Goal: Task Accomplishment & Management: Manage account settings

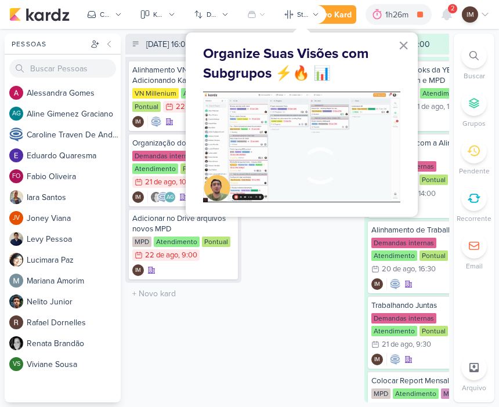
click at [406, 46] on button "×" at bounding box center [403, 45] width 11 height 19
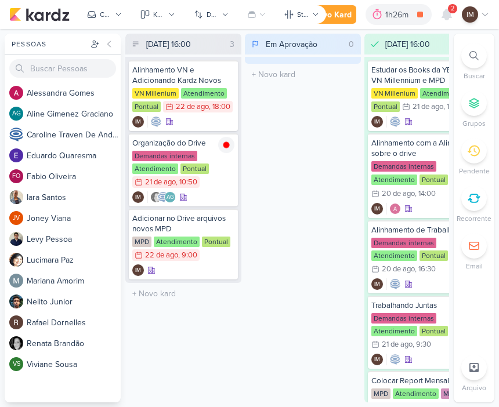
click at [342, 15] on div "Novo Kard" at bounding box center [332, 15] width 39 height 12
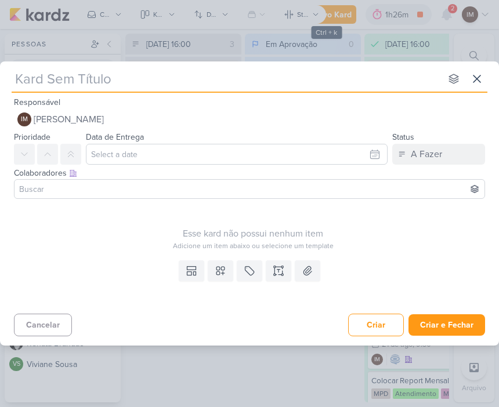
click at [367, 118] on button "IM Isabella Machado Guimarães" at bounding box center [249, 119] width 471 height 21
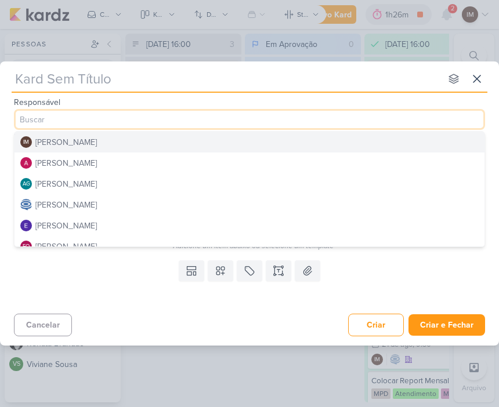
click at [385, 74] on input "text" at bounding box center [226, 78] width 429 height 21
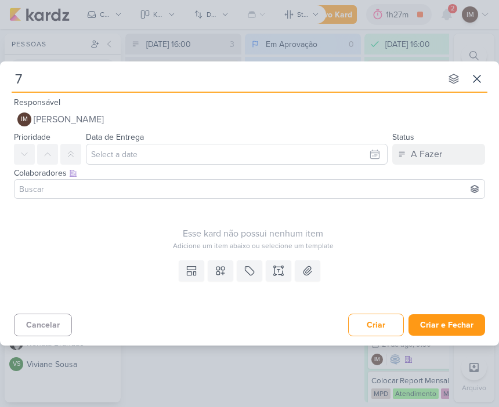
type input "77"
type input "7708"
type input "77082"
type input "7708222"
type input "7708222_"
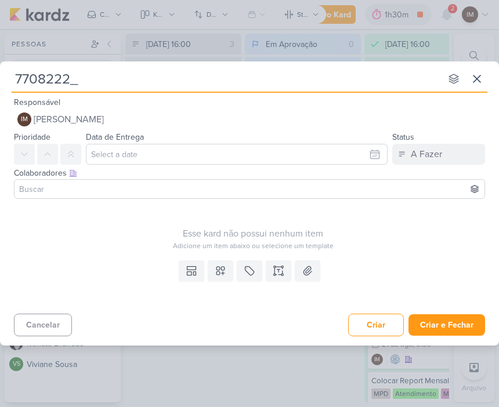
click at [478, 78] on icon at bounding box center [477, 78] width 7 height 7
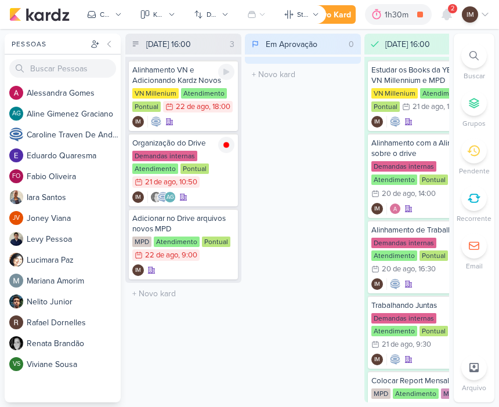
click at [230, 74] on icon at bounding box center [226, 71] width 9 height 9
click at [344, 20] on div "Novo Kard" at bounding box center [332, 15] width 39 height 12
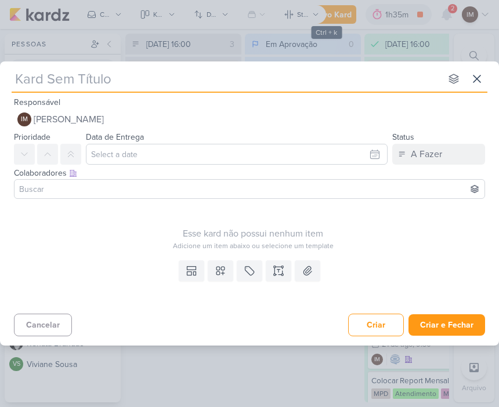
click at [276, 75] on input "text" at bounding box center [226, 78] width 429 height 21
click at [209, 118] on button "IM Isabella Machado Guimarães" at bounding box center [249, 119] width 471 height 21
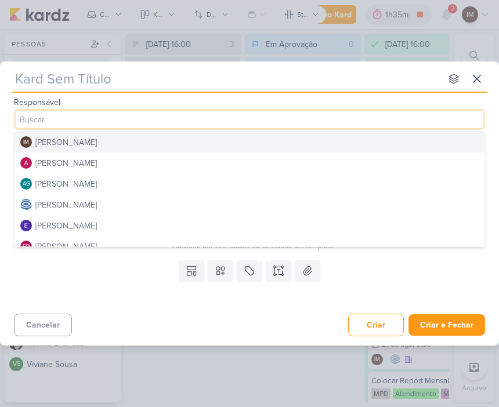
click at [201, 205] on button "[PERSON_NAME]" at bounding box center [250, 204] width 470 height 21
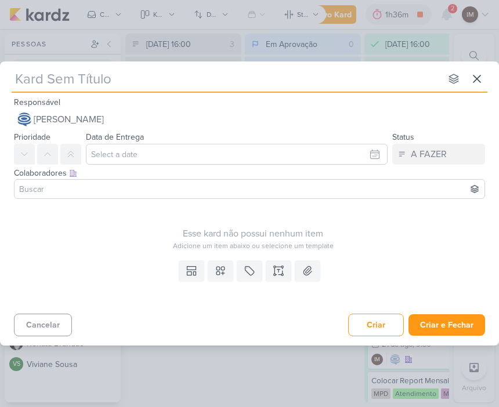
click at [315, 85] on input "text" at bounding box center [226, 78] width 429 height 21
type input "70"
type input "708"
type input "7"
type input "77"
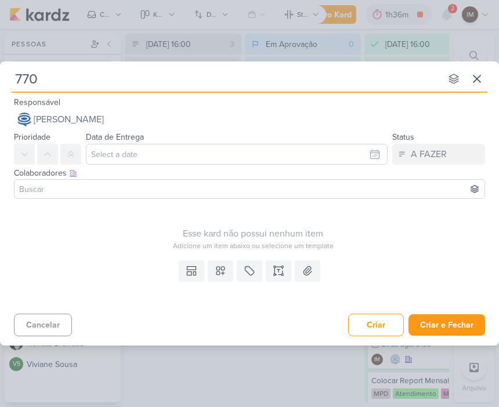
type input "7708"
type input "7708222"
type input "7708222_"
type input "7708222_MO"
type input "7708222_MP"
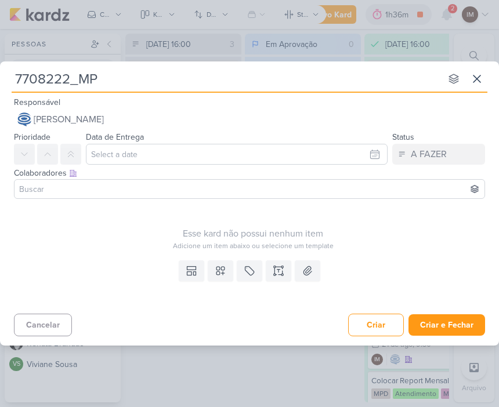
type input "7708222_MPD"
type input "7708222_MPD_"
type input "7708222_MPD_RE"
type input "7708222_MPD_REPOR"
type input "7708222_MPD_REPORT"
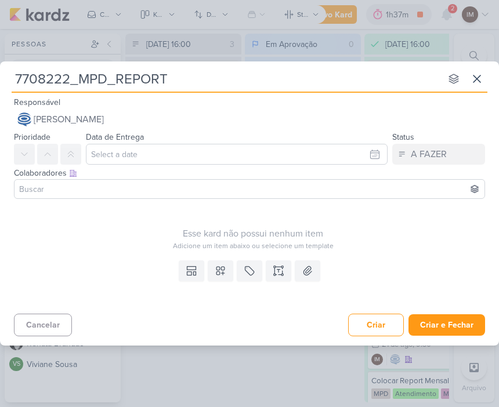
type input "7708222_MPD_REPORT_"
type input "7708222_MPD_REPORT_S"
type input "7708222_MPD_REPORT_SE"
type input "7708222_MPD_REPORT_SEMANAL"
type input "7708222_MPD_REPORT_SEMANAL_"
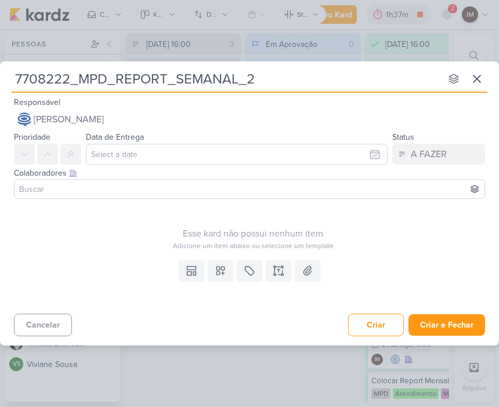
type input "7708222_MPD_REPORT_SEMANAL_27"
type input "7708222_MPD_REPORT_SEMANAL_27.08"
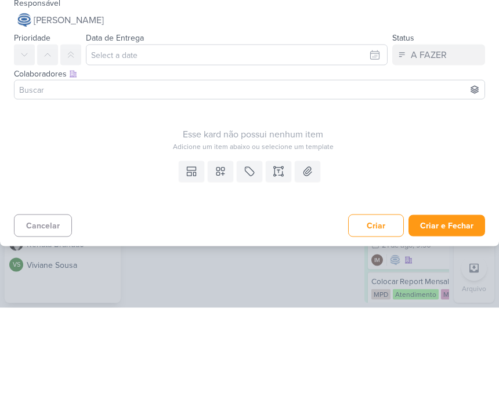
type input "7708222_MPD_REPORT_SEMANAL_27.08"
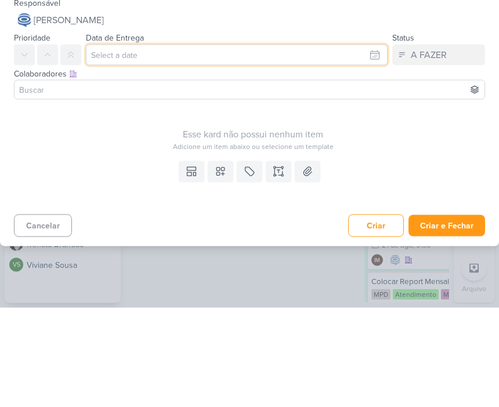
click at [374, 144] on input "text" at bounding box center [237, 154] width 302 height 21
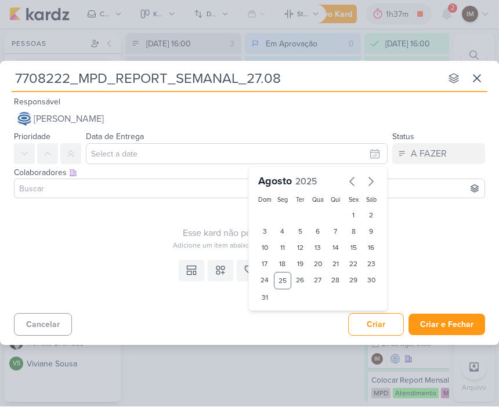
click at [313, 281] on div "27" at bounding box center [318, 281] width 18 height 17
type input "27 de agosto de 2025 às 23:59"
click at [281, 314] on select "00 01 02 03 04 05 06 07 08 09 10 11 12 13 14 15 16 17 18 19 20 21 22 23" at bounding box center [283, 318] width 16 height 14
select select "14"
type input "27 de agosto de 2025 às 14:59"
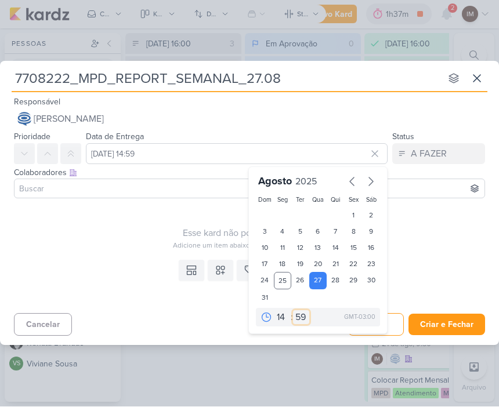
click at [298, 318] on select "00 05 10 15 20 25 30 35 40 45 50 55 59" at bounding box center [301, 318] width 16 height 14
select select "0"
type input "27 de agosto de 2025 às 14:00"
click at [427, 221] on div "Esse kard não possui nenhum item Adicione um item abaixo ou selecione um templa…" at bounding box center [253, 228] width 478 height 48
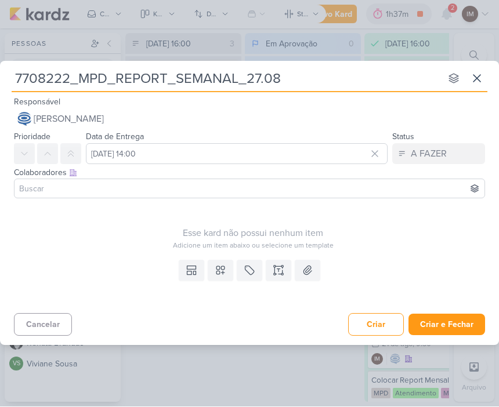
click at [368, 186] on input at bounding box center [249, 189] width 465 height 14
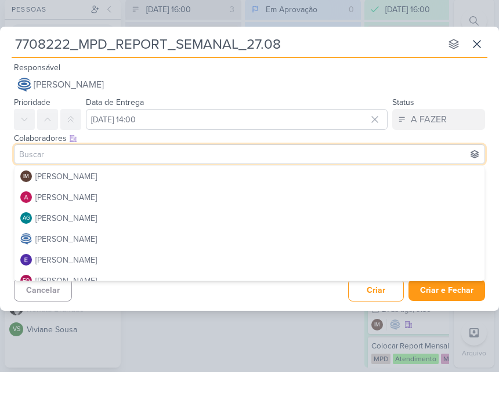
click at [13, 68] on input "7708222_MPD_REPORT_SEMANAL_27.08" at bounding box center [226, 78] width 429 height 21
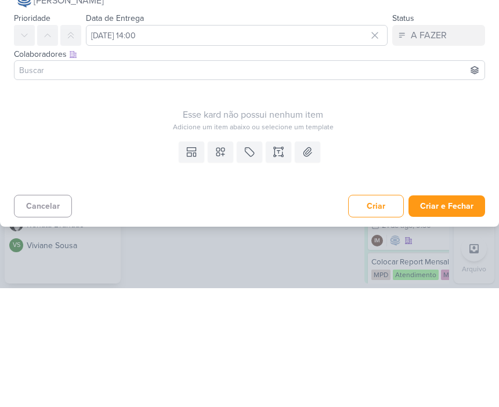
type input "Raio-X_7708222_MPD_REPORT_SEMANAL_27.08"
click at [226, 261] on button at bounding box center [221, 271] width 26 height 21
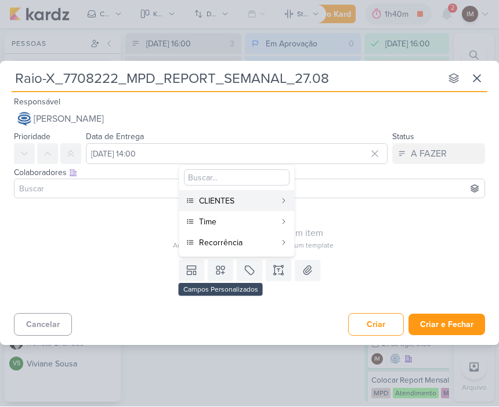
click at [287, 115] on button "[PERSON_NAME]" at bounding box center [249, 119] width 471 height 21
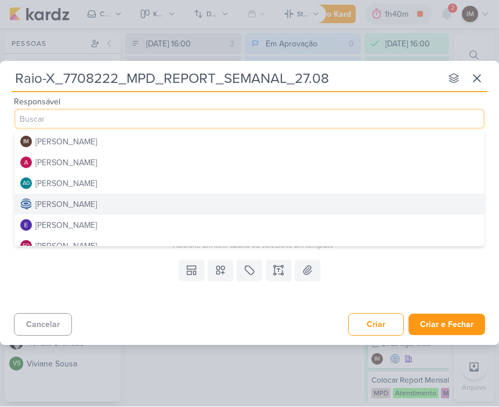
click at [269, 163] on button "[PERSON_NAME]" at bounding box center [250, 163] width 470 height 21
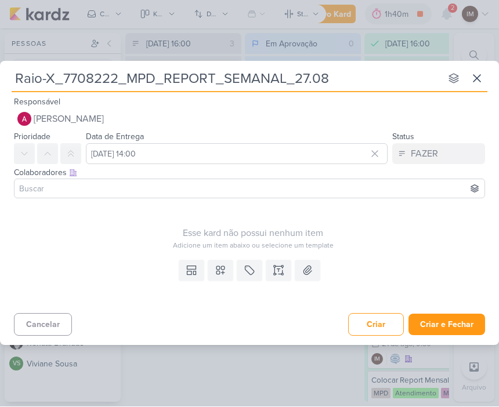
click at [220, 272] on icon at bounding box center [220, 271] width 8 height 8
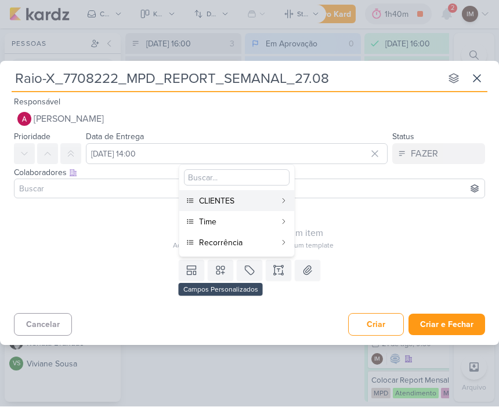
click at [277, 221] on button "Time" at bounding box center [236, 222] width 115 height 21
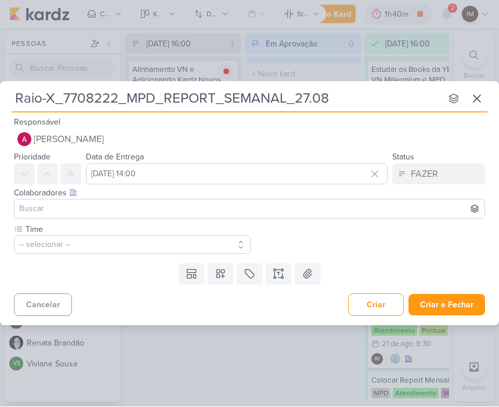
click at [397, 211] on input at bounding box center [249, 210] width 465 height 14
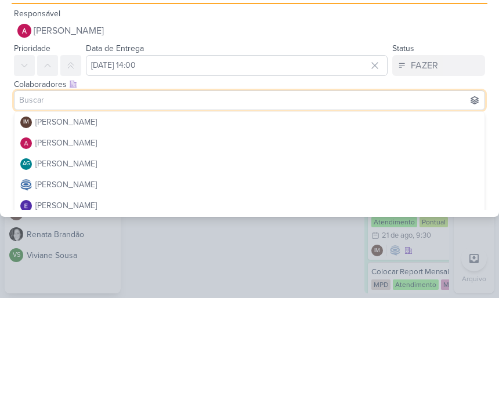
click at [348, 129] on button "[PERSON_NAME]" at bounding box center [249, 139] width 471 height 21
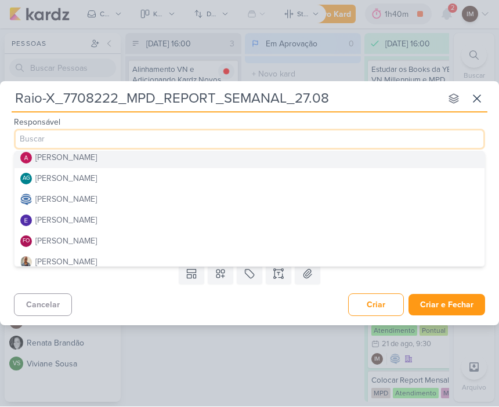
scroll to position [27, 0]
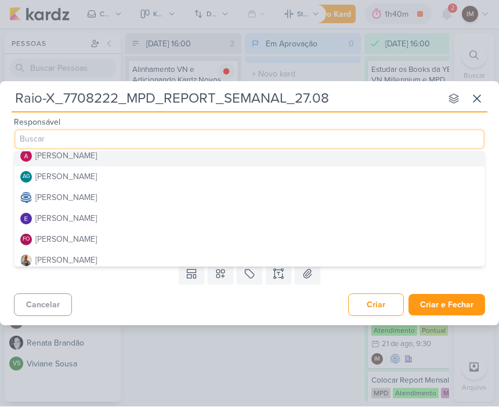
click at [238, 203] on button "[PERSON_NAME]" at bounding box center [250, 198] width 470 height 21
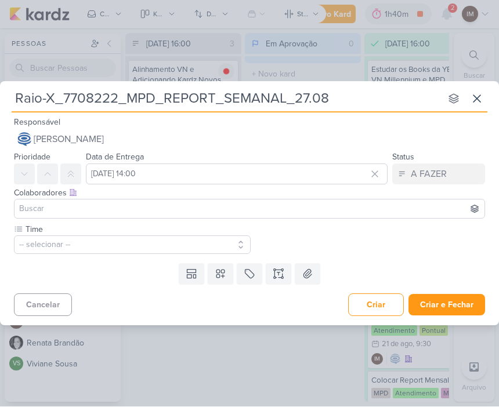
click at [221, 276] on icon at bounding box center [221, 275] width 12 height 12
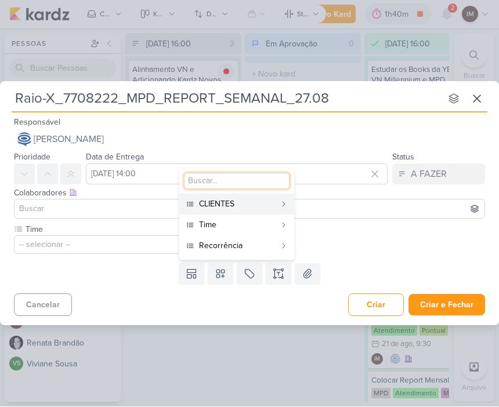
click at [330, 252] on div "Time -- selecionar --" at bounding box center [253, 239] width 478 height 31
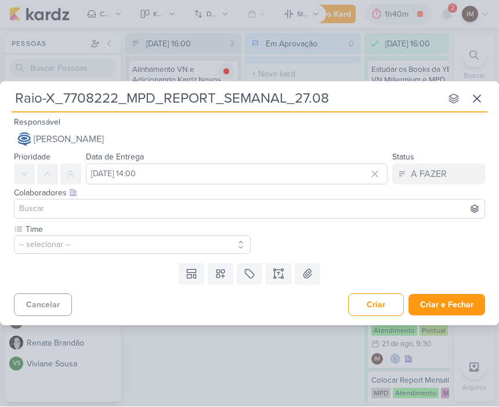
click at [124, 241] on button "-- selecionar --" at bounding box center [132, 245] width 237 height 19
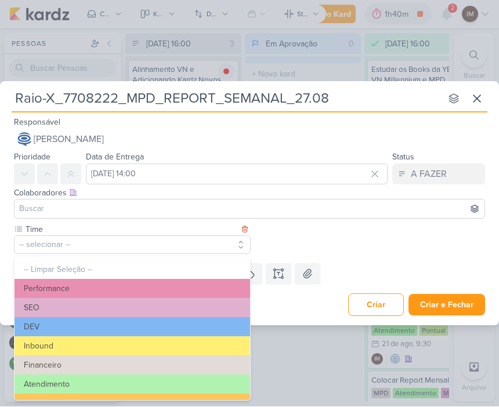
click at [141, 288] on button "Performance" at bounding box center [133, 289] width 236 height 19
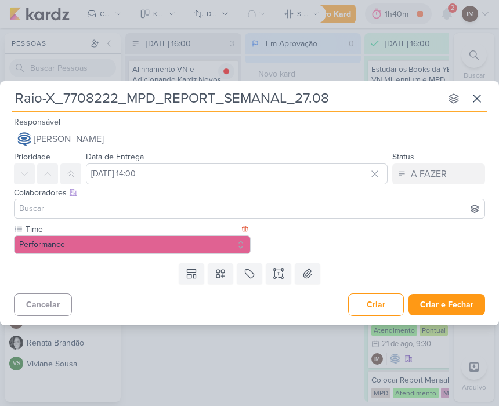
click at [223, 269] on icon at bounding box center [221, 275] width 12 height 12
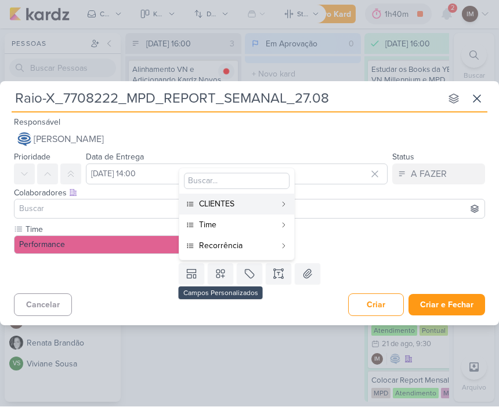
click at [274, 226] on div "Time" at bounding box center [237, 225] width 77 height 12
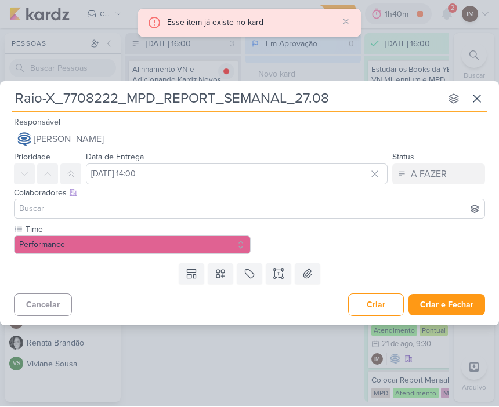
click at [225, 281] on button at bounding box center [221, 274] width 26 height 21
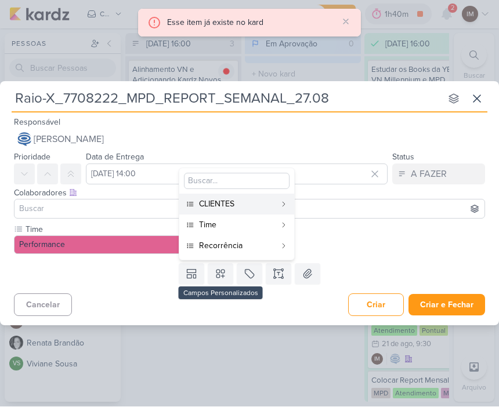
click at [263, 250] on div "Recorrência" at bounding box center [237, 246] width 77 height 12
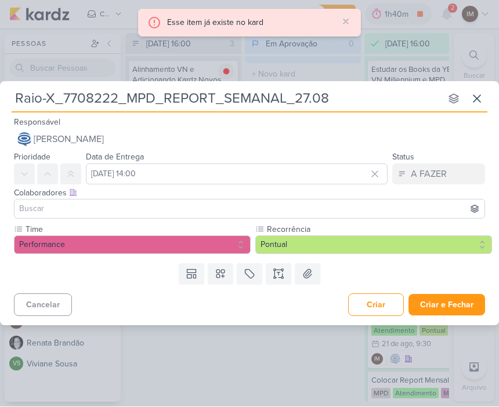
click at [308, 247] on button "Pontual" at bounding box center [373, 245] width 237 height 19
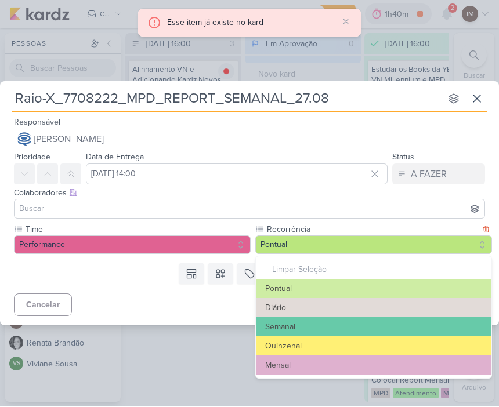
click at [327, 323] on button "Semanal" at bounding box center [374, 327] width 236 height 19
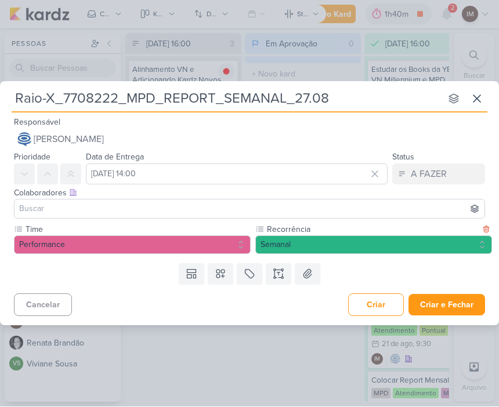
click at [225, 273] on icon at bounding box center [221, 275] width 12 height 12
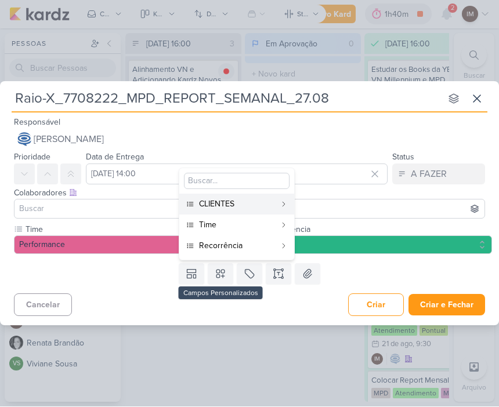
click at [275, 200] on div "CLIENTES" at bounding box center [237, 204] width 77 height 12
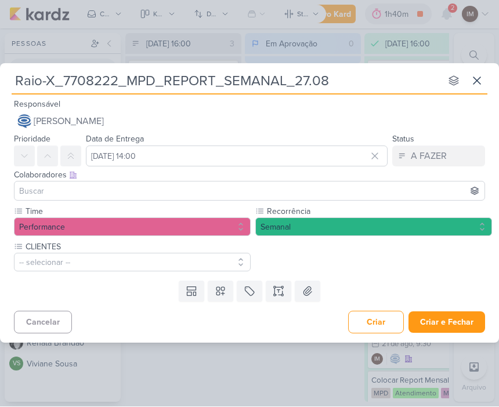
click at [213, 265] on button "-- selecionar --" at bounding box center [132, 263] width 237 height 19
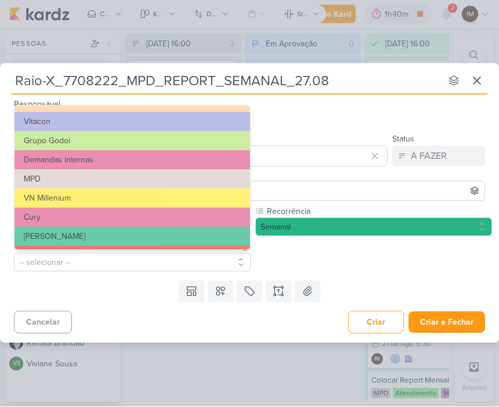
scroll to position [75, 0]
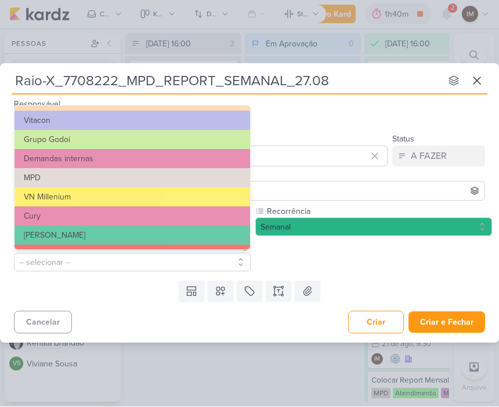
click at [166, 175] on button "MPD" at bounding box center [133, 178] width 236 height 19
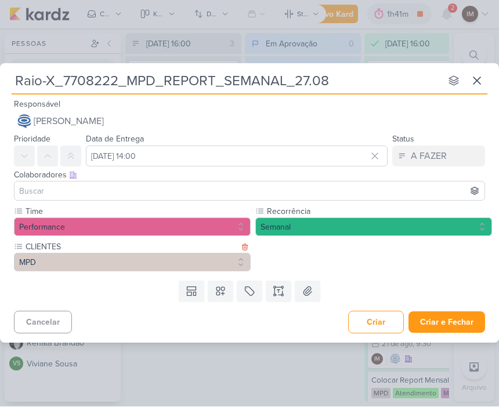
click at [180, 131] on button "[PERSON_NAME]" at bounding box center [249, 121] width 471 height 21
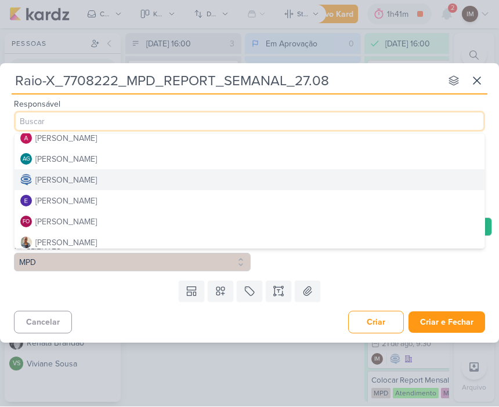
click at [146, 141] on button "[PERSON_NAME]" at bounding box center [250, 138] width 470 height 21
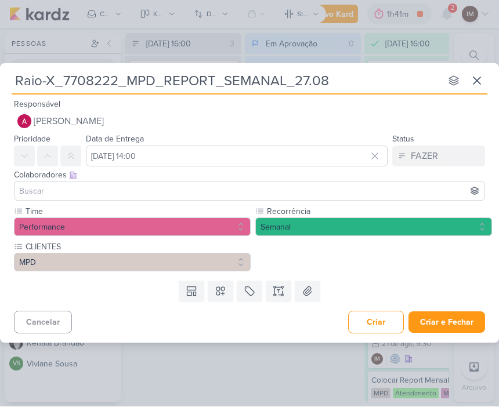
click at [225, 190] on input at bounding box center [249, 192] width 465 height 14
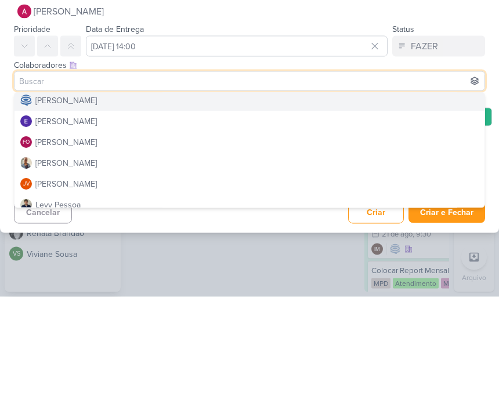
scroll to position [60, 0]
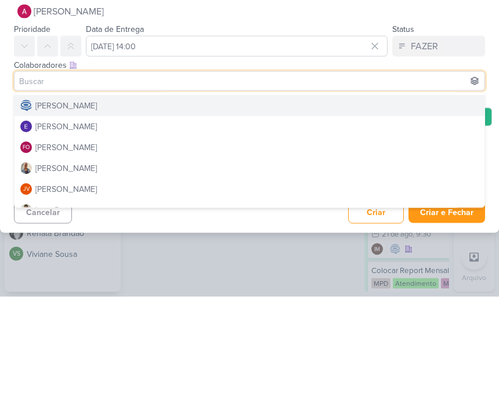
click at [301, 205] on button "[PERSON_NAME]" at bounding box center [250, 215] width 470 height 21
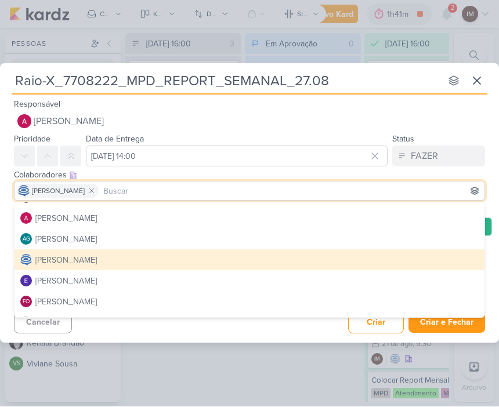
scroll to position [12, 0]
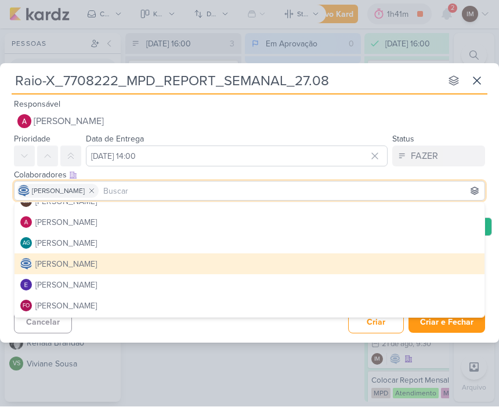
click at [329, 105] on div "Responsável Alessandra Gomes IM Isabella Machado Guimarães Alessandra Gomes AG …" at bounding box center [249, 115] width 499 height 35
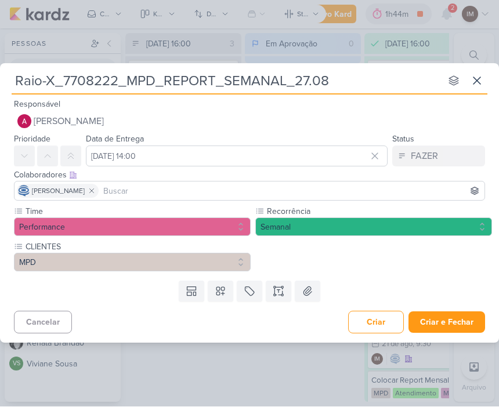
click at [230, 195] on input at bounding box center [291, 192] width 381 height 14
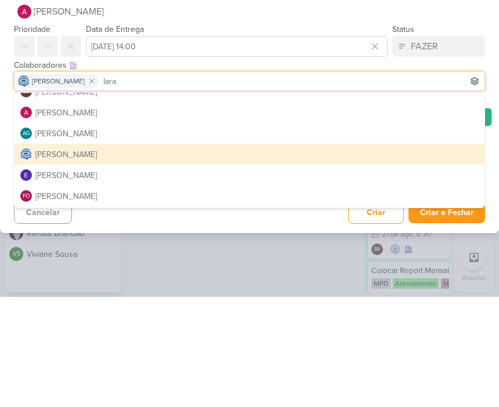
scroll to position [0, 0]
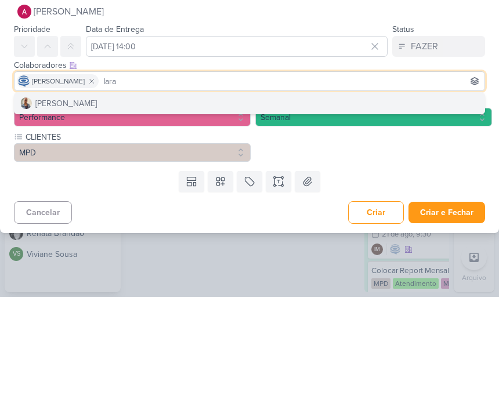
type input "Iara"
click at [160, 203] on button "[PERSON_NAME]" at bounding box center [250, 213] width 470 height 21
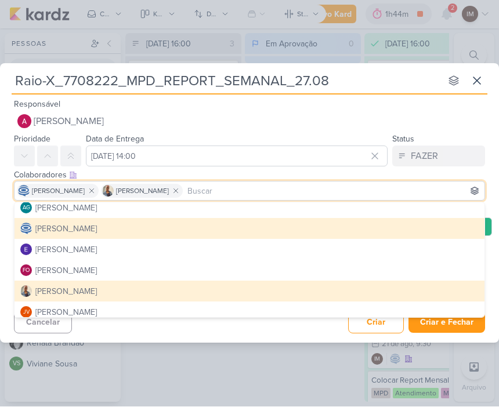
scroll to position [52, 0]
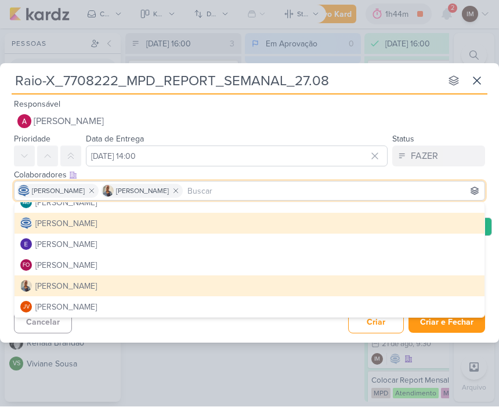
click at [276, 115] on button "[PERSON_NAME]" at bounding box center [249, 121] width 471 height 21
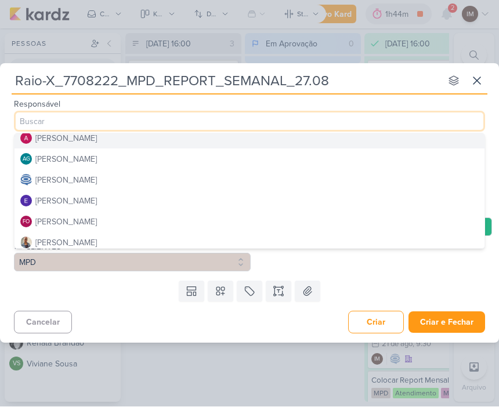
click at [131, 310] on div "Cancelar Criar Criar e Fechar Ctrl + Enter" at bounding box center [249, 322] width 499 height 30
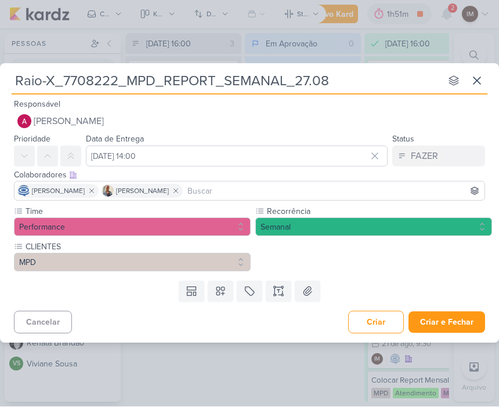
click at [446, 319] on button "Criar e Fechar" at bounding box center [447, 322] width 77 height 21
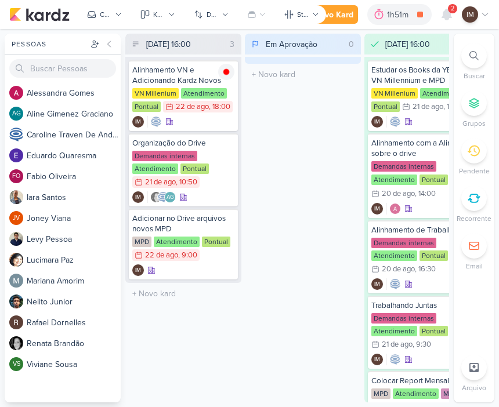
scroll to position [0, 0]
click at [343, 12] on div "Novo Kard" at bounding box center [334, 15] width 39 height 12
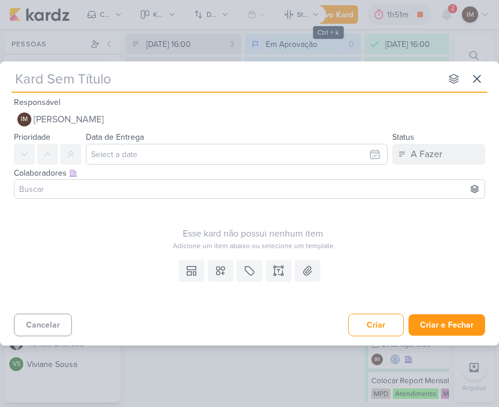
click at [315, 88] on input "text" at bounding box center [226, 78] width 429 height 21
click at [277, 118] on button "IM Isabella Machado Guimarães" at bounding box center [249, 119] width 471 height 21
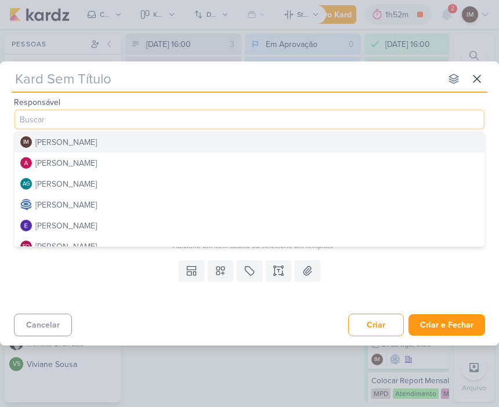
click at [291, 96] on div "Responsável IM Isabella Machado Guimarães IM Isabella Machado Guimarães Alessan…" at bounding box center [249, 112] width 499 height 35
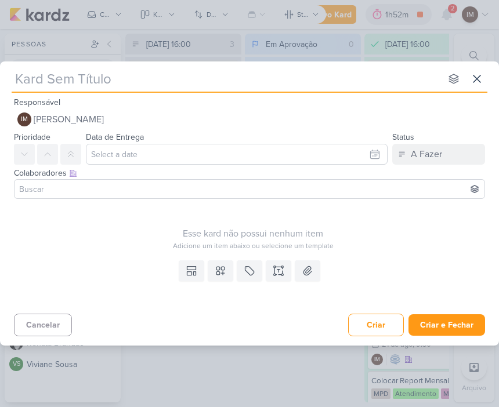
click at [313, 74] on input "text" at bounding box center [226, 78] width 429 height 21
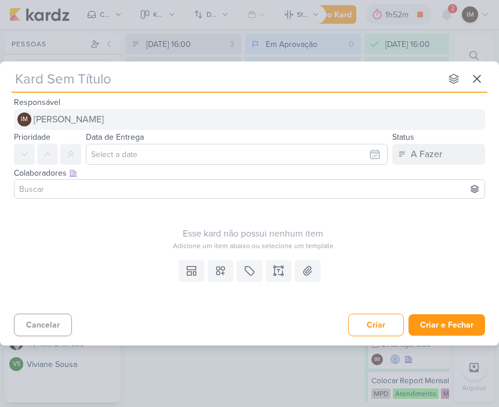
click at [104, 117] on span "[PERSON_NAME]" at bounding box center [69, 120] width 70 height 14
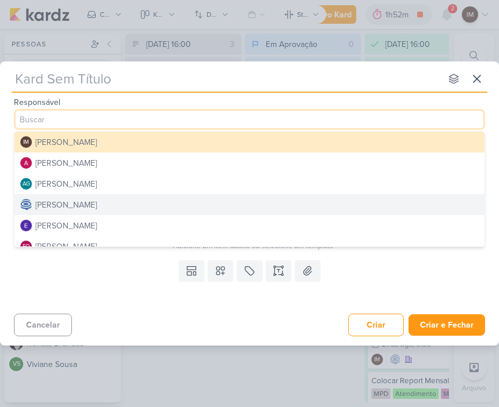
click at [97, 210] on div "[PERSON_NAME]" at bounding box center [66, 205] width 62 height 12
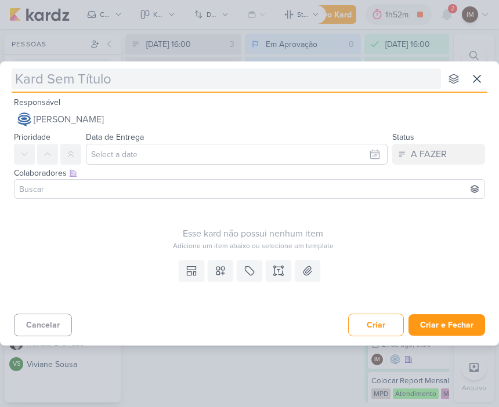
click at [120, 80] on input "text" at bounding box center [226, 78] width 429 height 21
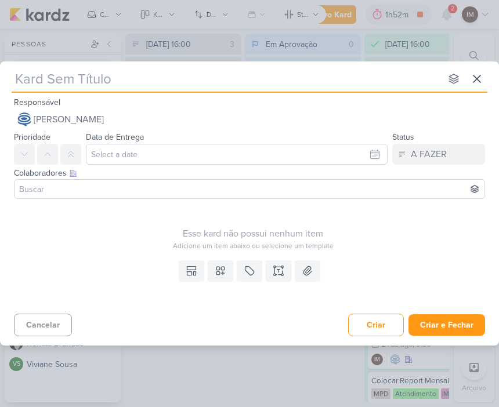
type input "F"
type input "Fu"
type input "Funil"
type input "Funil_"
type input "Funil"
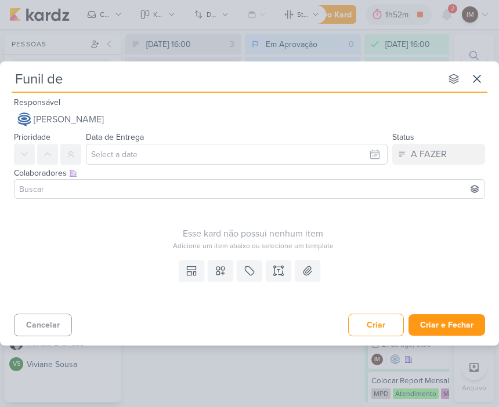
type input "Funil de V"
type input "Funil de Ve"
type input "Funil de Vend"
type input "Funil de Vendas"
type input "Funil de Vendas_"
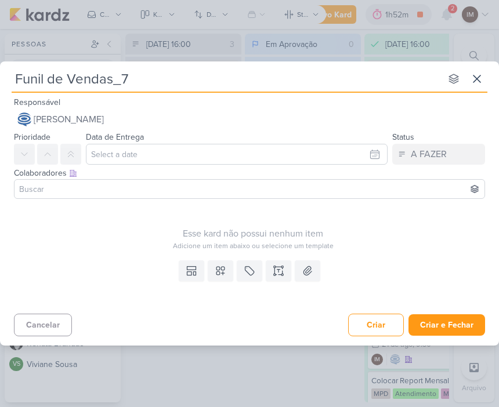
type input "Funil de Vendas_77"
type input "Funil de Vendas_7708"
type input "Funil de Vendas_7708222"
type input "Funil de Vendas_7708222_"
type input "Funil de Vendas_7708222_M"
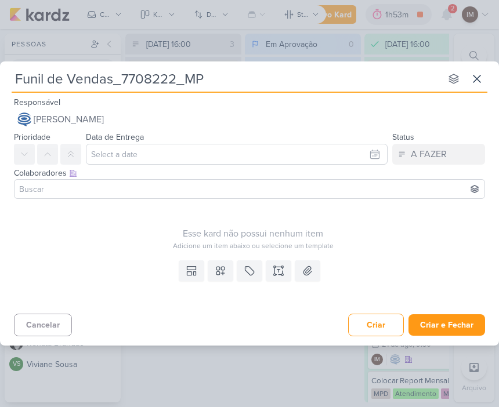
type input "Funil de Vendas_7708222_MPD"
type input "Funil de Vendas_7708222_MPD_"
type input "Funil de Vendas_7708222_MPD_RE"
type input "Funil de Vendas_7708222_MPD_REPO"
type input "Funil de Vendas_7708222_MPD_REPORT"
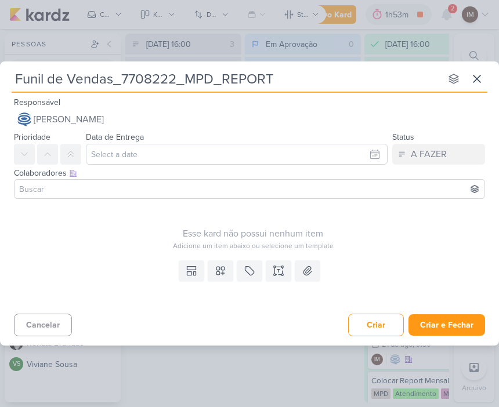
type input "Funil de Vendas_7708222_MPD_REPORT_"
type input "Funil de Vendas_7708222_MPD_REPORT_SE"
type input "Funil de Vendas_7708222_MPD_REPORT_SEM"
type input "Funil de Vendas_7708222_MPD_REPORT_SEMANAL"
type input "Funil de Vendas_7708222_MPD_REPORT_SEMANAL_"
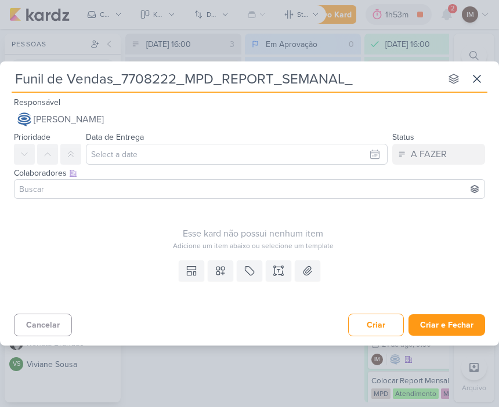
type input "Funil de Vendas_7708222_MPD_REPORT_SEMANAL_2"
type input "Funil de Vendas_7708222_MPD_REPORT_SEMANAL_27"
type input "Funil de Vendas_7708222_MPD_REPORT_SEMANAL_27.0"
type input "Funil de Vendas_7708222_MPD_REPORT_SEMANAL_27.08"
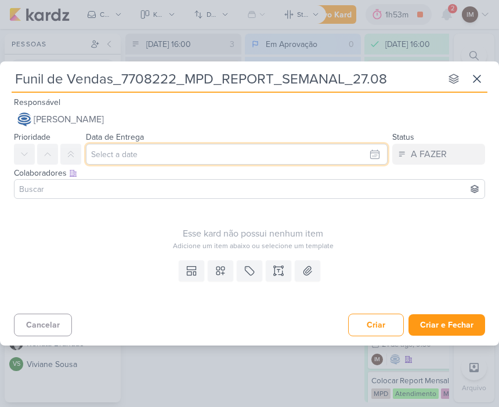
click at [138, 153] on input "text" at bounding box center [237, 154] width 302 height 21
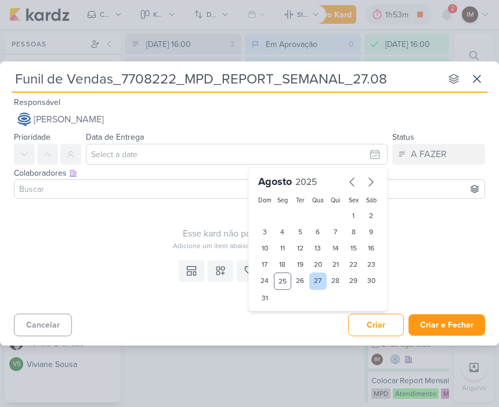
click at [317, 287] on div "27" at bounding box center [318, 281] width 18 height 17
type input "27 de agosto de 2025 às 23:59"
click at [93, 281] on div "Templates Campos Personalizados Marcadores Caixa De Texto Anexo" at bounding box center [249, 282] width 499 height 53
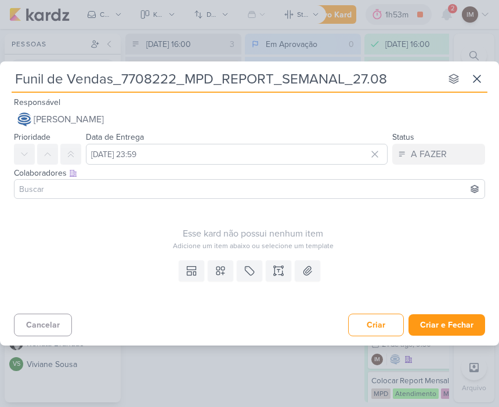
click at [100, 195] on input at bounding box center [249, 189] width 465 height 14
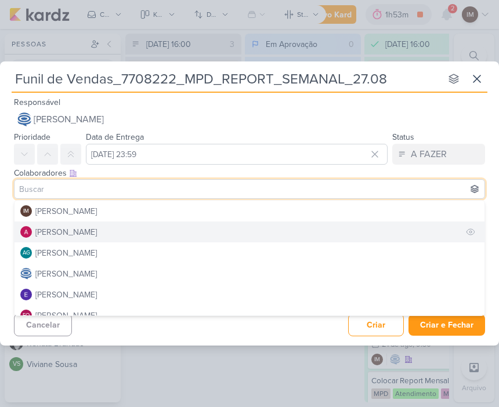
click at [96, 236] on div "[PERSON_NAME]" at bounding box center [66, 232] width 62 height 12
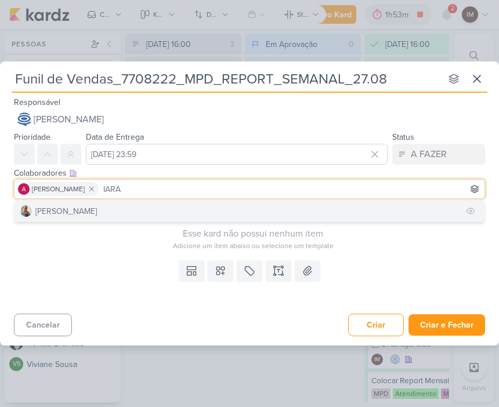
type input "IARA"
click at [166, 209] on button "[PERSON_NAME]" at bounding box center [250, 211] width 470 height 21
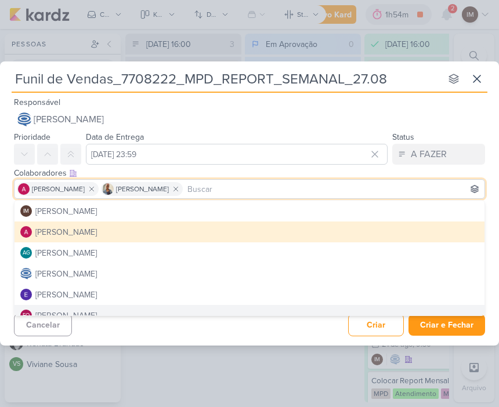
click at [158, 340] on div "Funil de Vendas_7708222_MPD_REPORT_SEMANAL_27.08 nenhum grupo disponível esc Re…" at bounding box center [249, 204] width 499 height 284
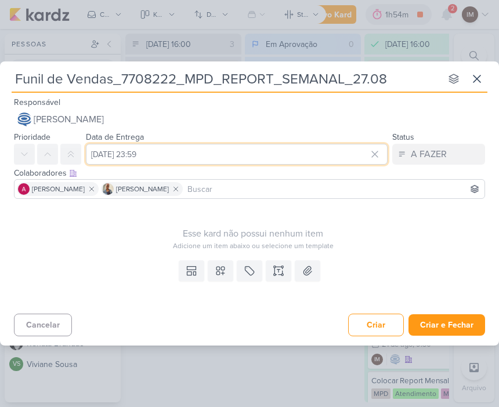
click at [214, 150] on input "27 de agosto de 2025 às 23:59" at bounding box center [237, 154] width 302 height 21
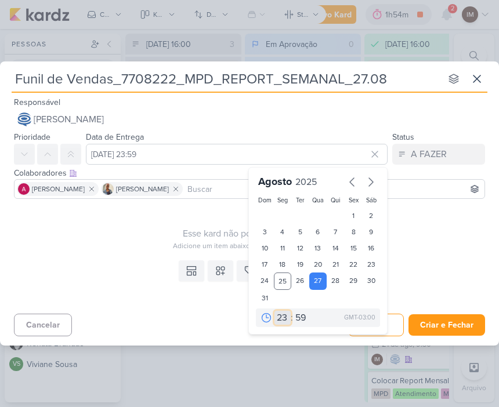
click at [277, 313] on select "00 01 02 03 04 05 06 07 08 09 10 11 12 13 14 15 16 17 18 19 20 21 22 23" at bounding box center [283, 318] width 16 height 14
select select "14"
type input "27 de agosto de 2025 às 14:59"
click at [302, 317] on select "00 05 10 15 20 25 30 35 40 45 50 55 59" at bounding box center [301, 318] width 16 height 14
select select "0"
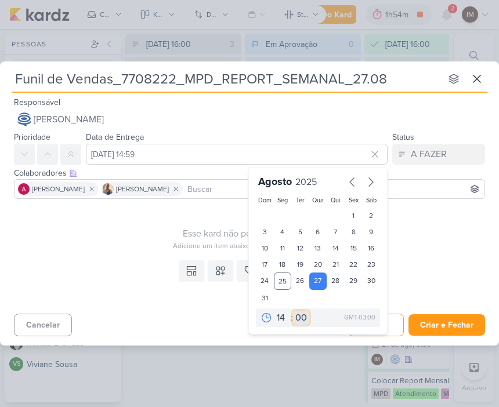
type input "27 de agosto de 2025 às 14:00"
click at [151, 281] on div "Templates Campos Personalizados Marcadores Caixa De Texto Anexo" at bounding box center [249, 282] width 499 height 53
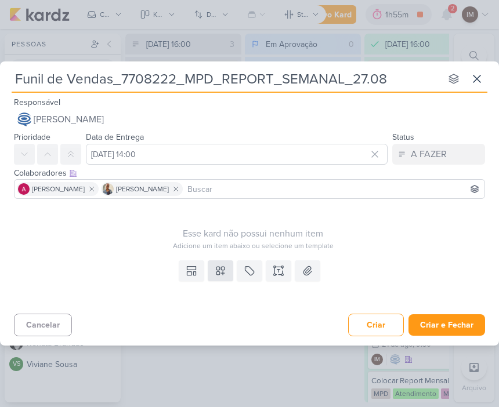
click at [221, 275] on icon at bounding box center [221, 271] width 12 height 12
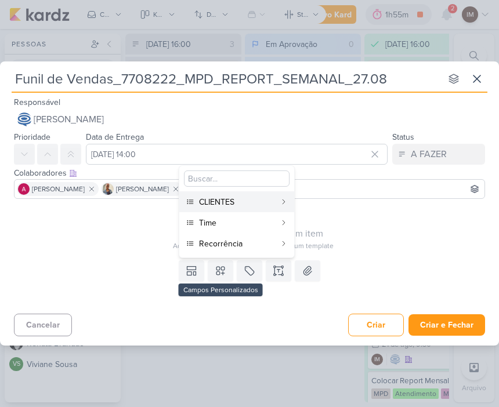
click at [279, 195] on button "CLIENTES" at bounding box center [236, 202] width 115 height 21
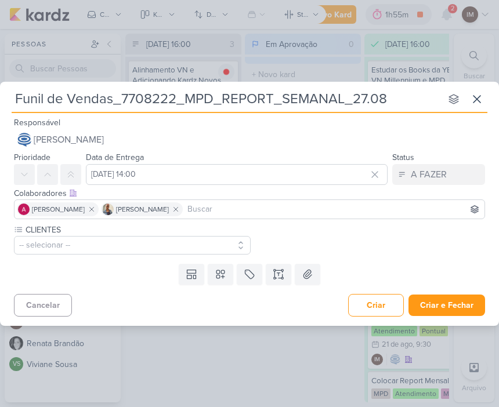
click at [224, 243] on button "-- selecionar --" at bounding box center [132, 245] width 237 height 19
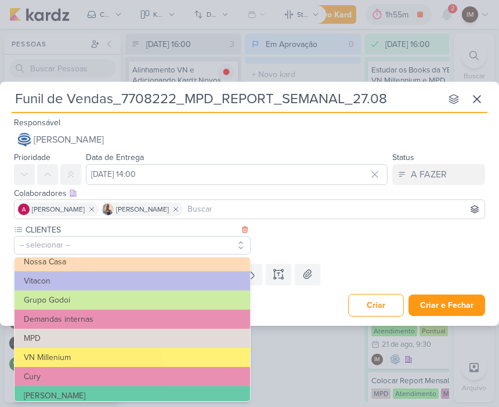
scroll to position [71, 0]
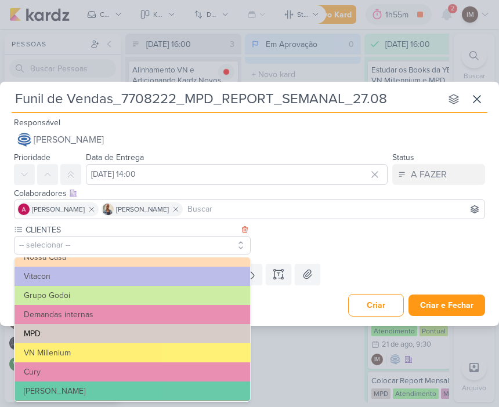
click at [204, 330] on button "MPD" at bounding box center [133, 333] width 236 height 19
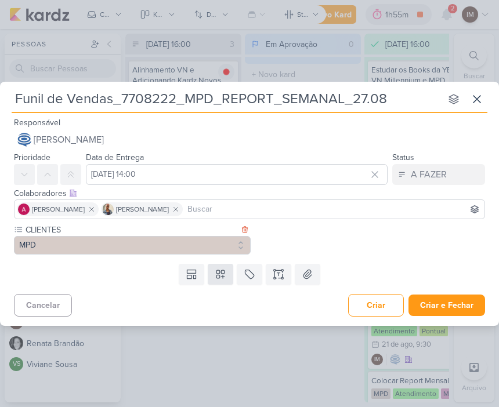
click at [221, 273] on icon at bounding box center [221, 275] width 12 height 12
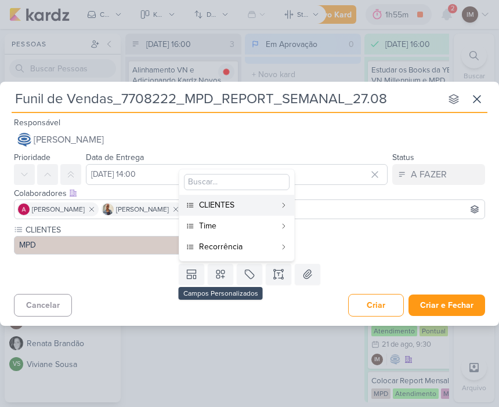
click at [276, 221] on button "Time" at bounding box center [236, 226] width 115 height 21
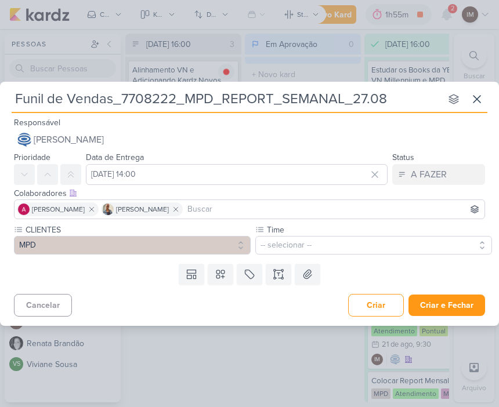
click at [365, 241] on button "-- selecionar --" at bounding box center [373, 245] width 237 height 19
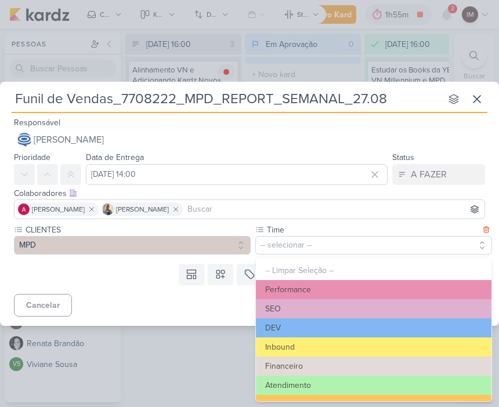
click at [382, 381] on button "Atendimento" at bounding box center [374, 385] width 236 height 19
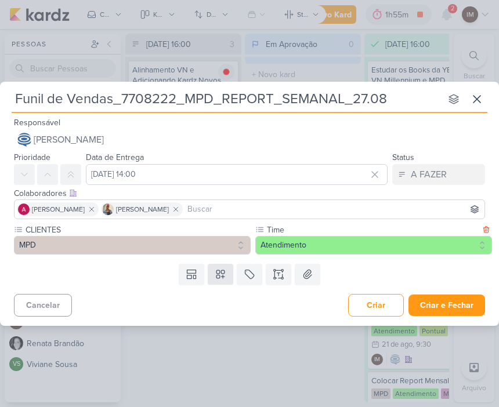
click at [222, 272] on icon at bounding box center [221, 275] width 12 height 12
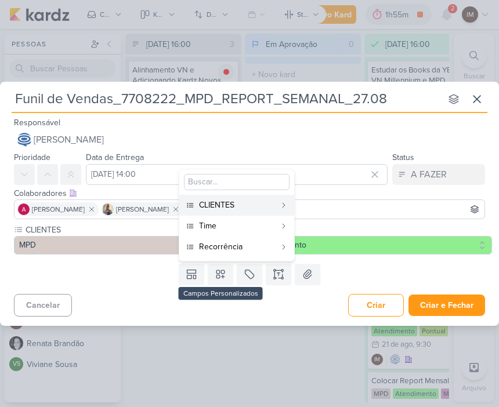
click at [279, 249] on button "Recorrência" at bounding box center [236, 247] width 115 height 21
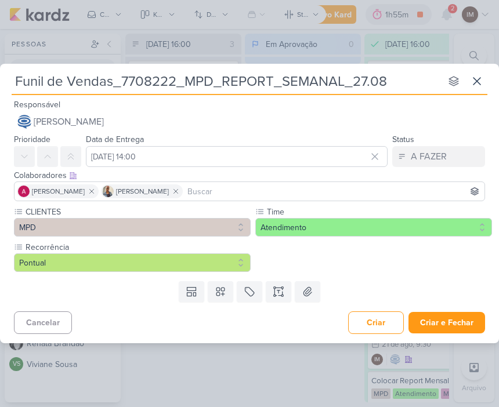
click at [206, 261] on button "Pontual" at bounding box center [132, 263] width 237 height 19
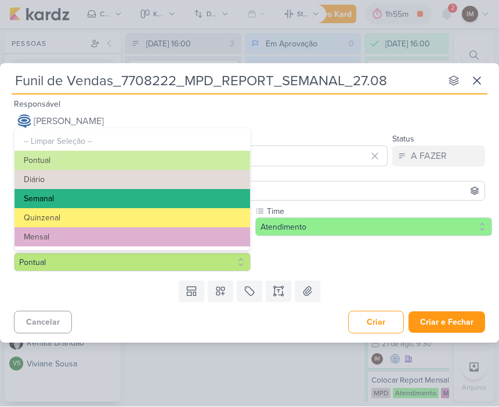
click at [215, 194] on button "Semanal" at bounding box center [133, 199] width 236 height 19
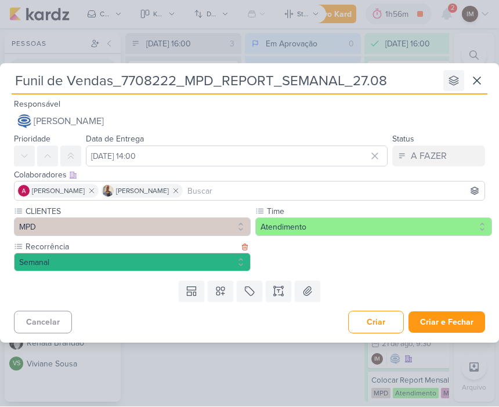
click at [446, 80] on button at bounding box center [453, 81] width 21 height 21
click at [313, 293] on icon at bounding box center [308, 292] width 12 height 12
click at [250, 287] on icon at bounding box center [250, 292] width 12 height 12
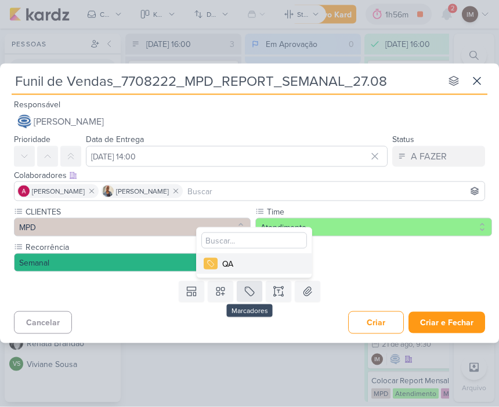
click at [243, 295] on button at bounding box center [250, 291] width 26 height 21
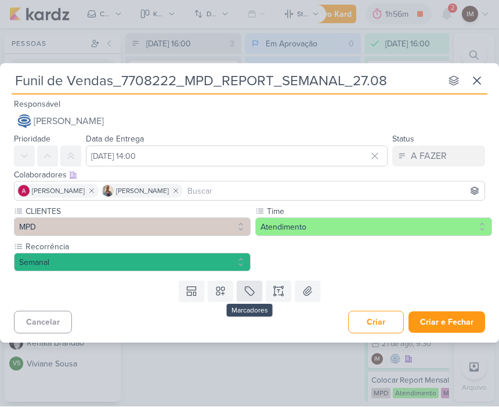
click at [450, 76] on icon at bounding box center [454, 81] width 12 height 12
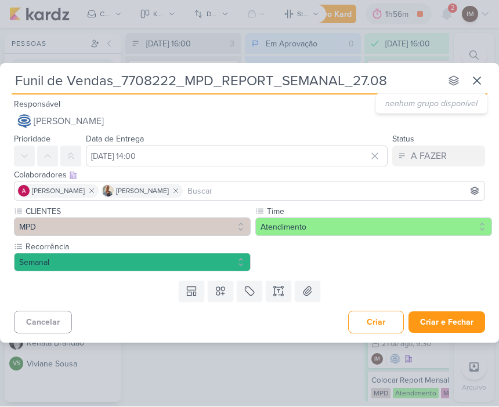
click at [412, 272] on div "CLIENTES MPD -- Limpar Seleção -- YEES Teixeira Duarte" at bounding box center [249, 241] width 499 height 71
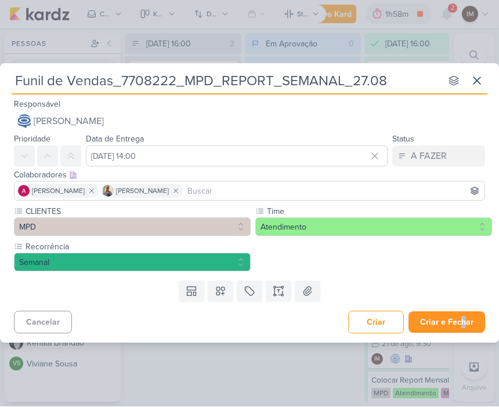
click at [471, 318] on button "Criar e Fechar" at bounding box center [447, 322] width 77 height 21
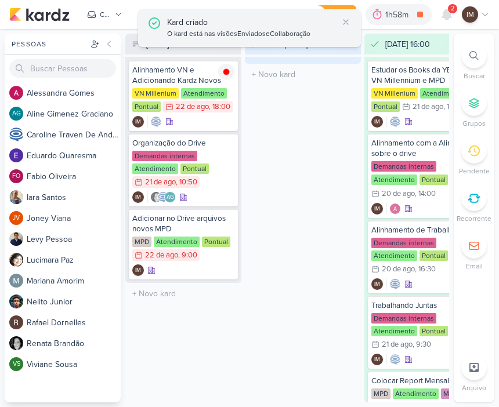
click at [261, 25] on div "Kard criado" at bounding box center [252, 22] width 171 height 12
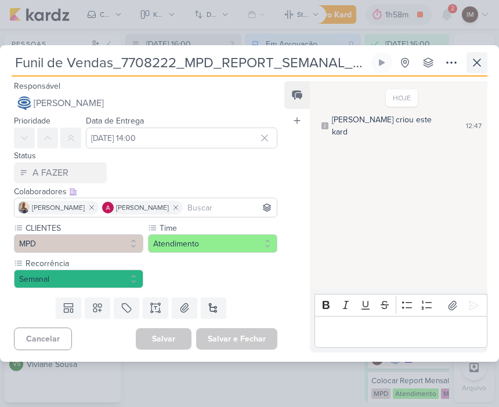
click at [485, 62] on button at bounding box center [477, 62] width 21 height 21
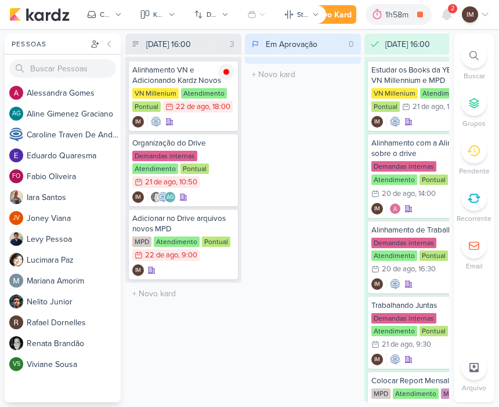
click at [350, 13] on div "Novo Kard" at bounding box center [332, 15] width 39 height 12
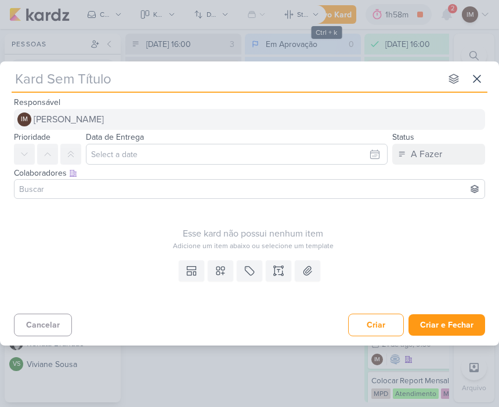
click at [344, 114] on button "IM Isabella Machado Guimarães" at bounding box center [249, 119] width 471 height 21
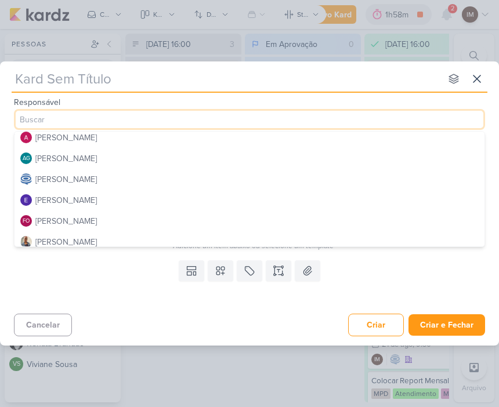
scroll to position [27, 0]
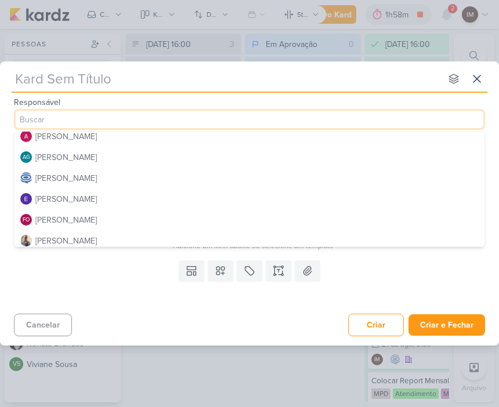
click at [341, 182] on button "[PERSON_NAME]" at bounding box center [250, 178] width 470 height 21
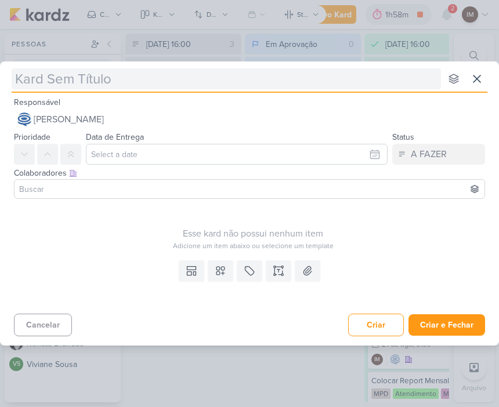
click at [345, 79] on input "text" at bounding box center [226, 78] width 429 height 21
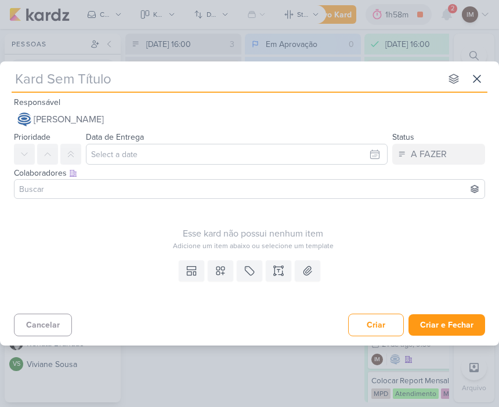
type input "E"
type input "E7"
type input "E"
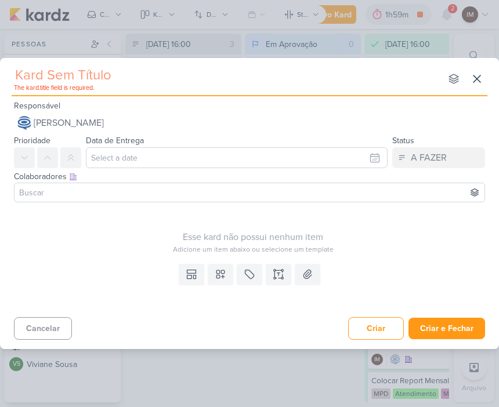
type input "6"
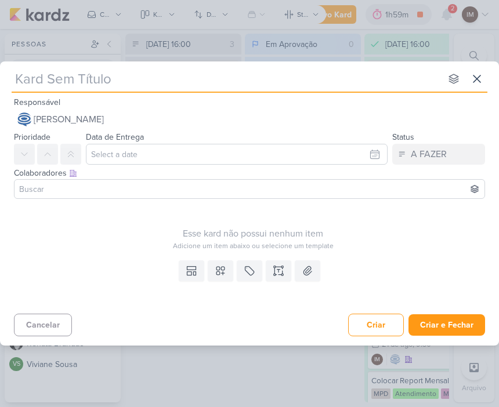
type input "7"
type input "77"
type input "7708"
type input "7708222"
type input "7708222-"
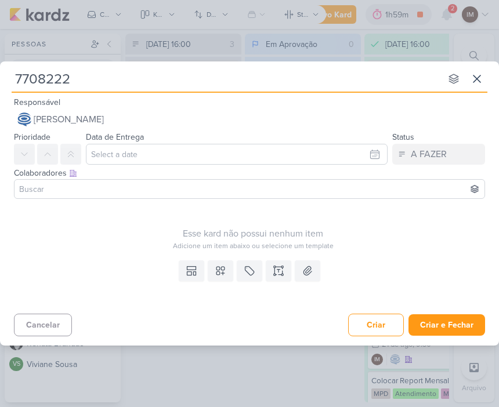
type input "7708222_"
type input "7708222_mpd"
type input "7708222_"
type input "7708222_MP"
type input "7708222_MPD"
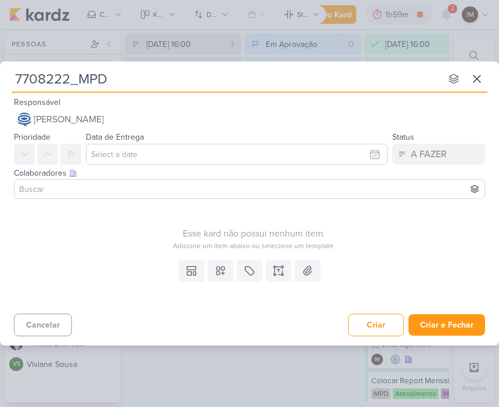
type input "7708222_MPD_"
type input "7708222_MPD_RE"
type input "7708222_MPD_REPORT"
type input "7708222_MPD_REPORT_"
type input "7708222_MPD_REPORT_S"
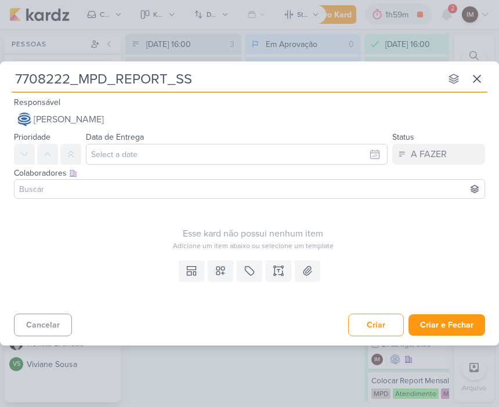
type input "7708222_MPD_REPORT_SSE"
type input "7708222_MPD_REPORT_S"
type input "7708222_MPD_REPORT_SE"
type input "7708222_MPD_REPORT_SEMAN"
type input "7708222_MPD_REPORT_SEMANA"
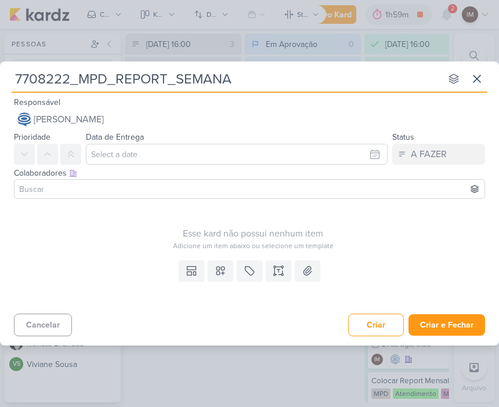
type input "7708222_MPD_REPORT_SEMANAL"
type input "7708222_MPD_REPORT_SEMANAL_"
type input "7708222_MPD_REPORT_SEMANAL_2"
type input "7708222_MPD_REPORT_SEMANAL_27"
type input "7708222_MPD_REPORT_SEMANAL_27."
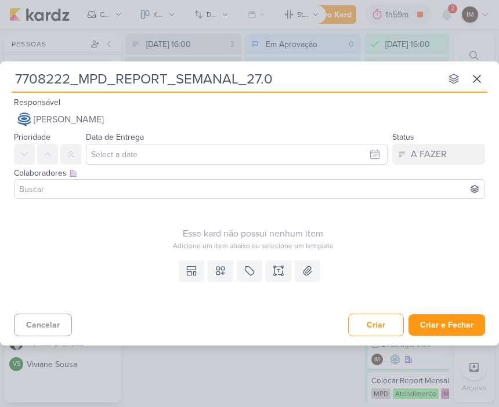
type input "7708222_MPD_REPORT_SEMANAL_27.08"
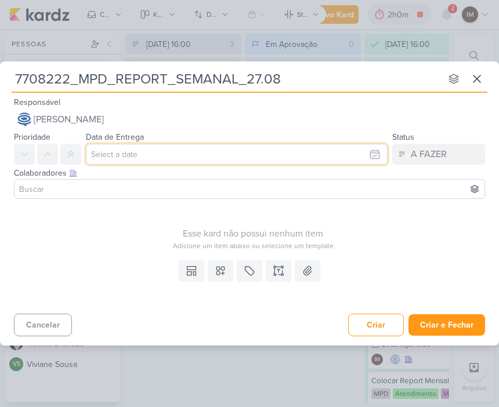
click at [353, 163] on input "text" at bounding box center [237, 154] width 302 height 21
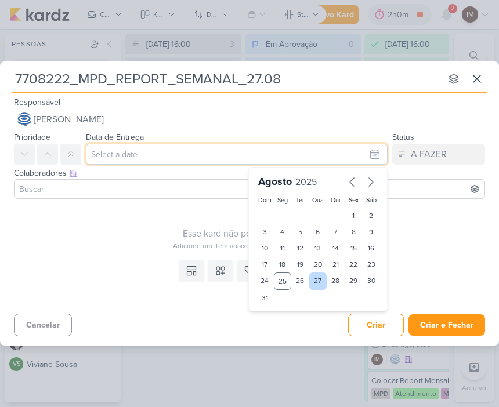
click at [315, 287] on div "27" at bounding box center [318, 281] width 18 height 17
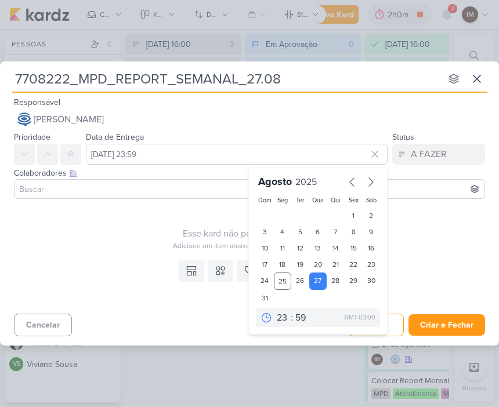
click at [204, 194] on input at bounding box center [249, 189] width 465 height 14
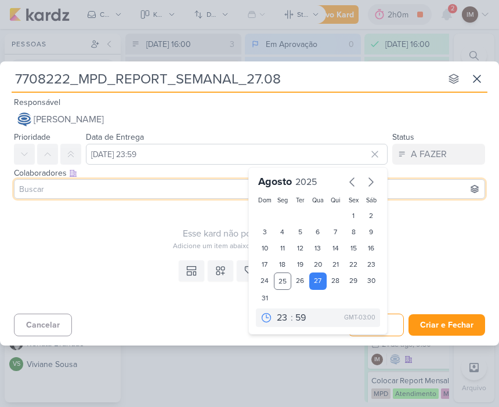
click at [204, 194] on input at bounding box center [249, 189] width 465 height 14
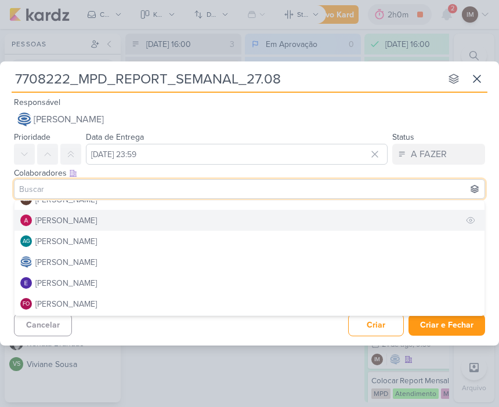
scroll to position [10, 0]
click at [283, 228] on button "[PERSON_NAME]" at bounding box center [250, 221] width 470 height 21
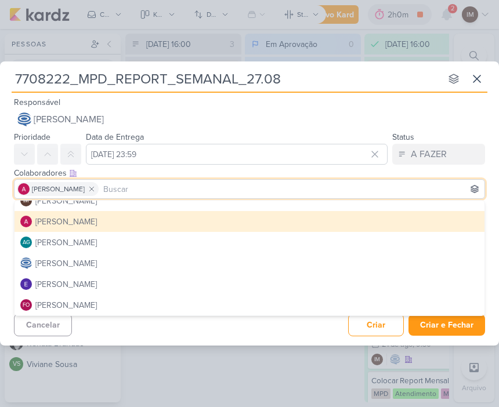
click at [289, 223] on button "[PERSON_NAME]" at bounding box center [250, 221] width 470 height 21
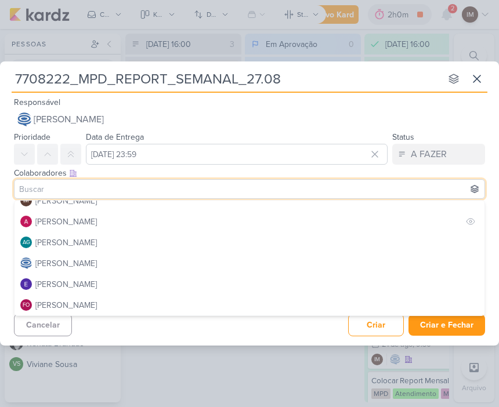
click at [298, 228] on button "[PERSON_NAME]" at bounding box center [250, 221] width 470 height 21
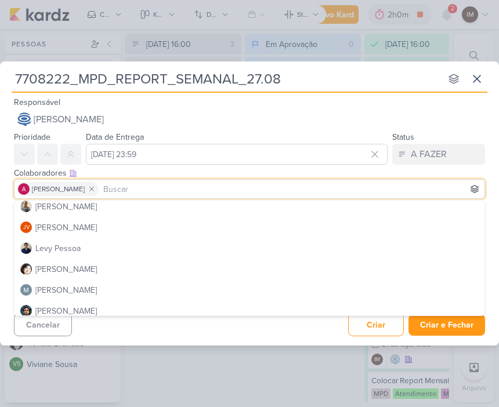
scroll to position [128, 0]
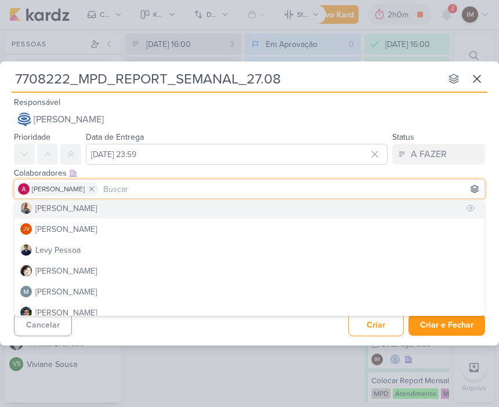
click at [183, 210] on button "[PERSON_NAME]" at bounding box center [250, 208] width 470 height 21
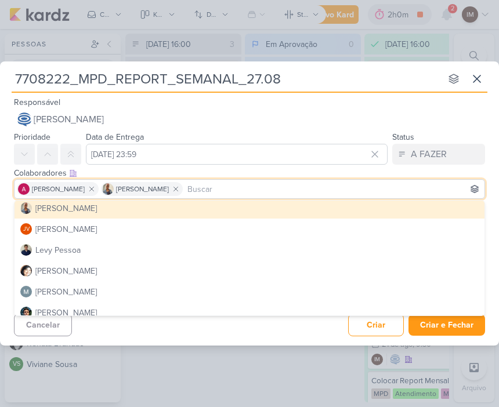
click at [183, 335] on div "Cancelar Criar Criar e Fechar Ctrl + Enter" at bounding box center [249, 324] width 499 height 30
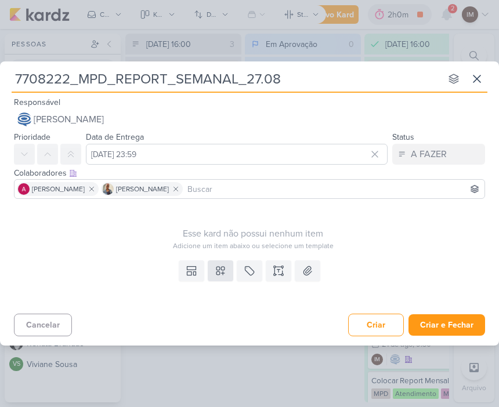
click at [221, 265] on button at bounding box center [221, 271] width 26 height 21
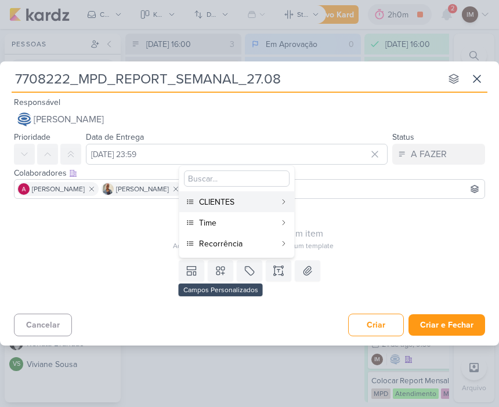
click at [265, 198] on div "CLIENTES" at bounding box center [237, 202] width 77 height 12
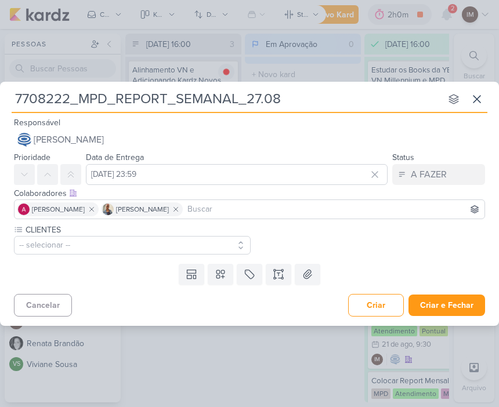
click at [222, 236] on button "-- selecionar --" at bounding box center [132, 245] width 237 height 19
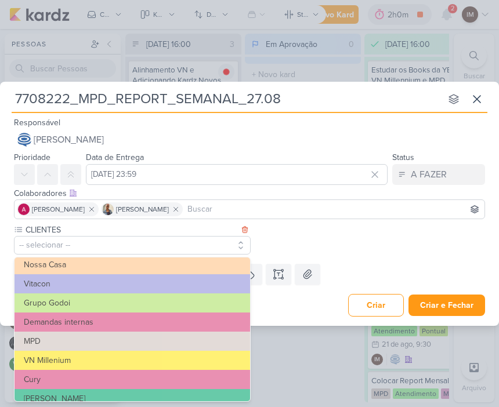
scroll to position [66, 0]
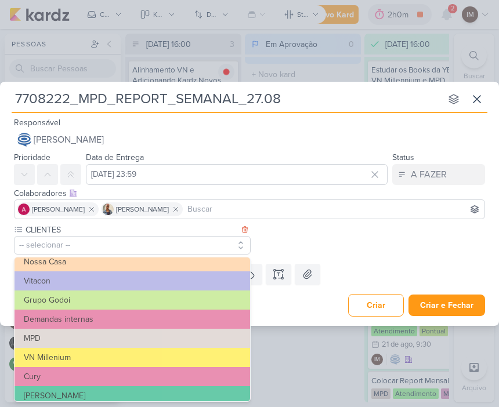
click at [167, 337] on button "MPD" at bounding box center [133, 338] width 236 height 19
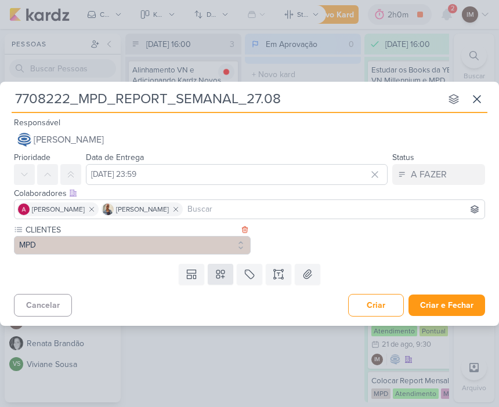
click at [222, 277] on icon at bounding box center [220, 274] width 8 height 8
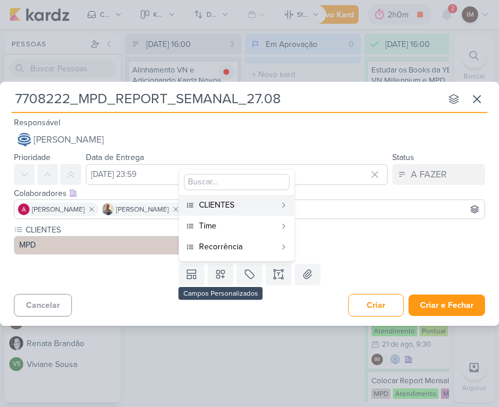
click at [287, 226] on div at bounding box center [284, 226] width 9 height 7
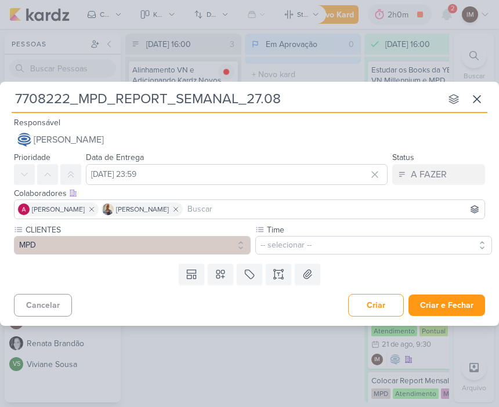
click at [338, 245] on button "-- selecionar --" at bounding box center [373, 245] width 237 height 19
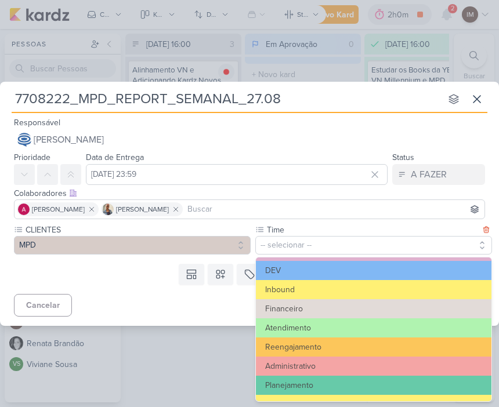
scroll to position [57, 0]
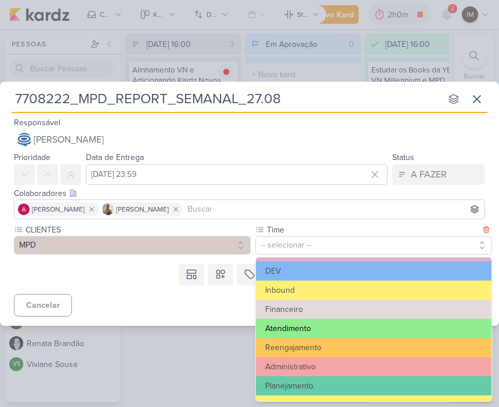
click at [340, 323] on button "Atendimento" at bounding box center [374, 328] width 236 height 19
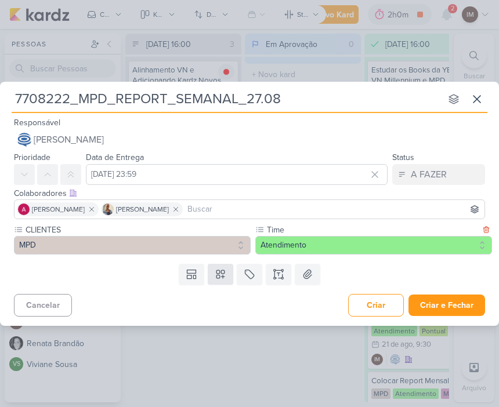
click at [224, 276] on icon at bounding box center [220, 274] width 8 height 8
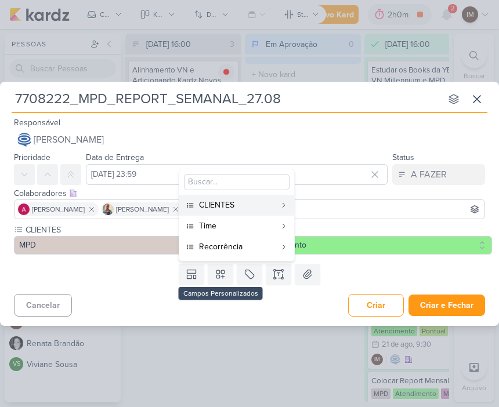
click at [280, 248] on icon at bounding box center [283, 247] width 7 height 7
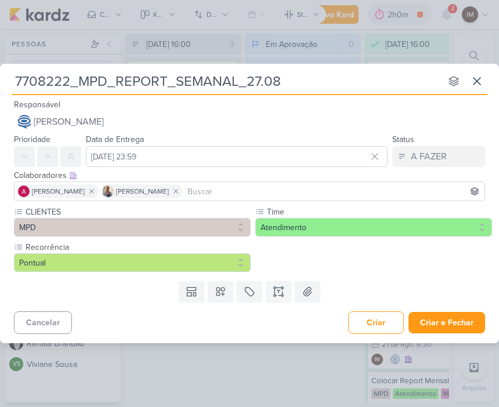
click at [228, 260] on button "Pontual" at bounding box center [132, 263] width 237 height 19
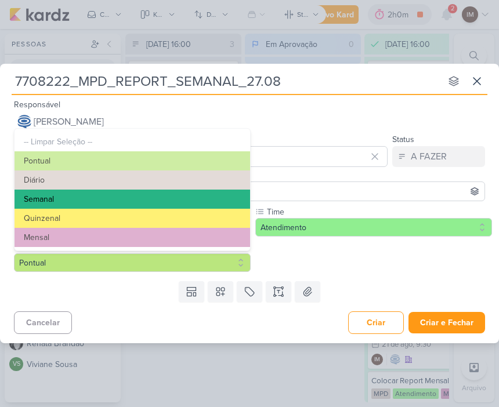
click at [215, 193] on button "Semanal" at bounding box center [133, 199] width 236 height 19
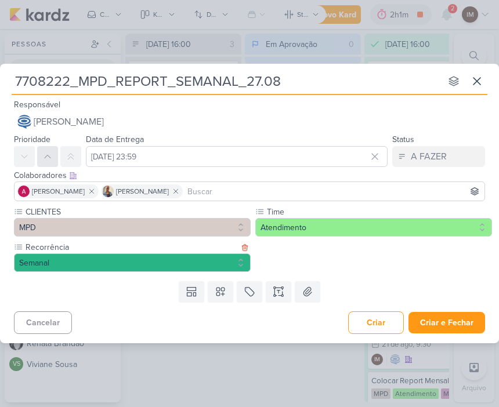
click at [49, 150] on button at bounding box center [47, 156] width 21 height 21
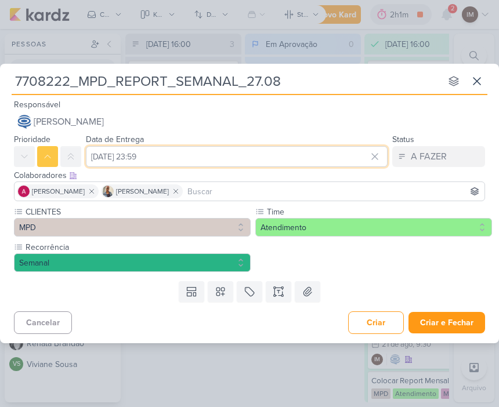
click at [232, 158] on input "27 de agosto de 2025 às 23:59" at bounding box center [237, 156] width 302 height 21
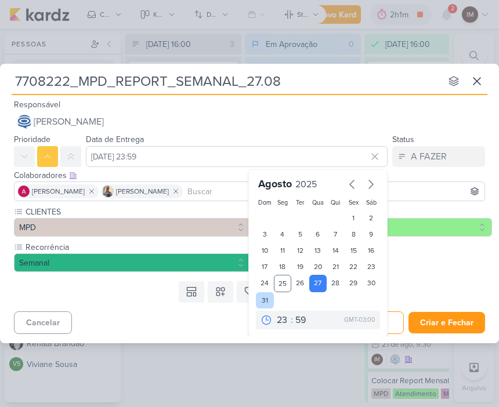
click at [272, 308] on div "31" at bounding box center [265, 301] width 18 height 16
click at [318, 280] on div "27" at bounding box center [318, 283] width 18 height 17
type input "27 de agosto de 2025 às 23:59"
click at [279, 316] on select "00 01 02 03 04 05 06 07 08 09 10 11 12 13 14 15 16 17 18 19 20 21 22 23" at bounding box center [283, 320] width 16 height 14
select select "18"
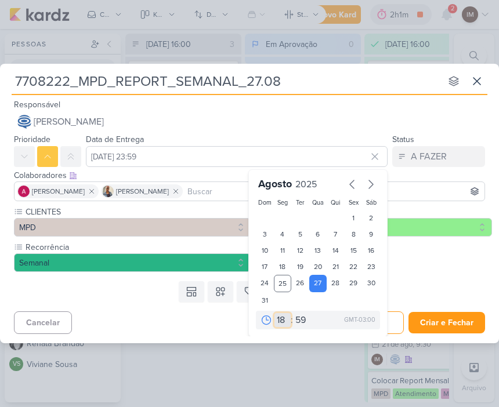
type input "27 de agosto de 2025 às 18:59"
click at [298, 317] on select "00 05 10 15 20 25 30 35 40 45 50 55 59" at bounding box center [301, 320] width 16 height 14
select select "0"
type input "[DATE] 18:00"
click at [305, 109] on div "Responsável Caroline Traven De Andrade IM Isabella Machado Guimarães Alessandra…" at bounding box center [249, 115] width 499 height 35
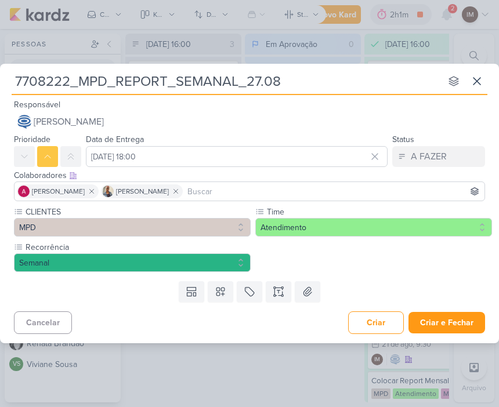
click at [327, 104] on div "Responsável Caroline Traven De Andrade IM Isabella Machado Guimarães Alessandra…" at bounding box center [249, 115] width 499 height 35
click at [464, 320] on button "Criar e Fechar" at bounding box center [447, 322] width 77 height 21
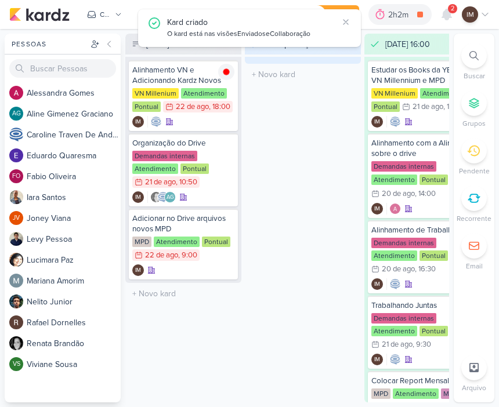
scroll to position [0, 0]
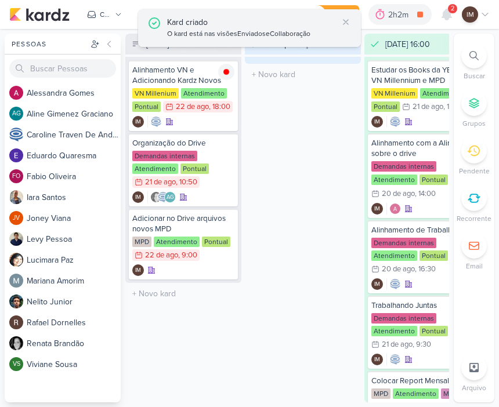
click at [245, 30] on b "Enviados" at bounding box center [251, 34] width 28 height 8
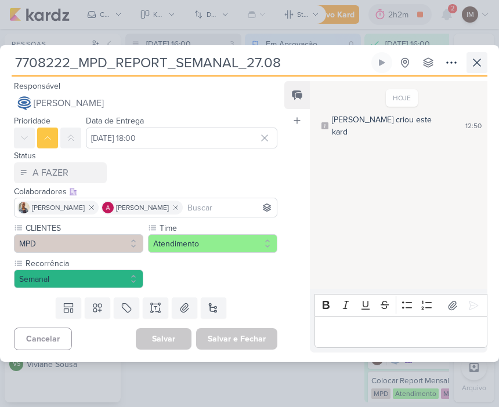
click at [479, 61] on icon at bounding box center [477, 62] width 7 height 7
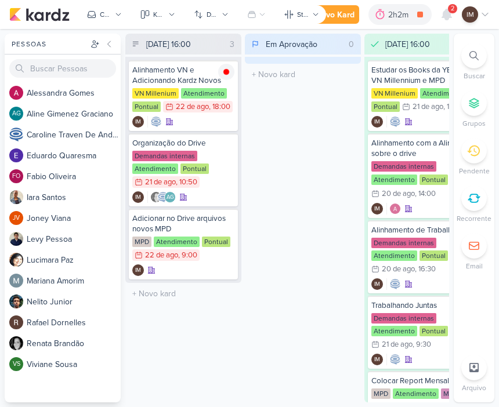
click at [107, 16] on div "Caixa de Entrada" at bounding box center [106, 14] width 12 height 10
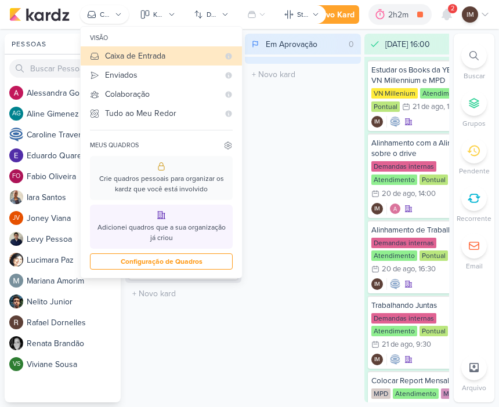
click at [201, 73] on div "Enviados" at bounding box center [162, 75] width 114 height 12
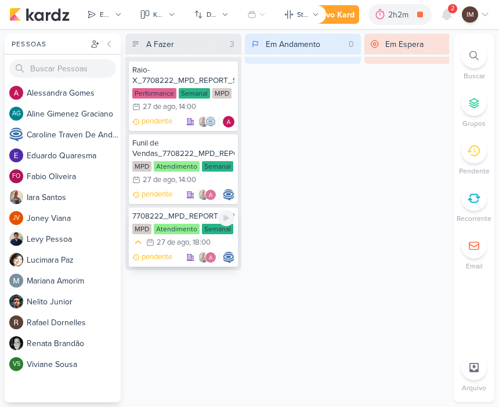
click at [148, 258] on p "pendente" at bounding box center [157, 258] width 31 height 12
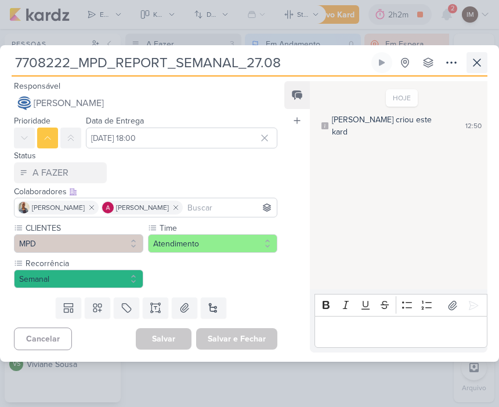
click at [483, 62] on icon at bounding box center [477, 63] width 14 height 14
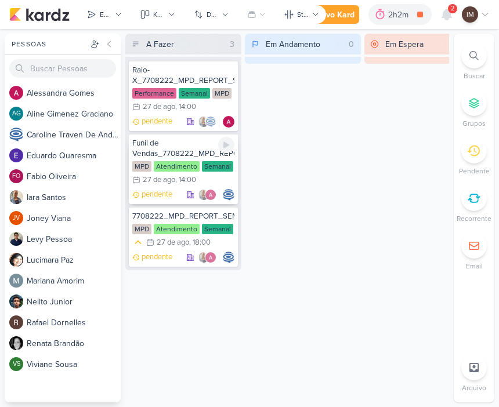
click at [181, 155] on div "Funil de Vendas_7708222_MPD_REPORT_SEMANAL_27.08" at bounding box center [183, 148] width 102 height 21
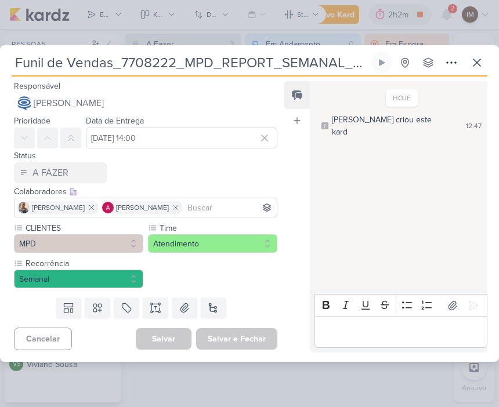
click at [56, 134] on button at bounding box center [47, 138] width 21 height 21
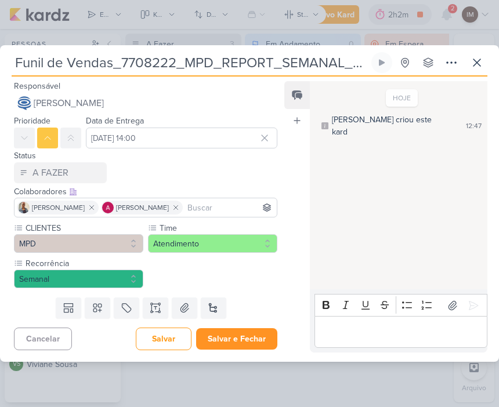
click at [260, 334] on button "Salvar e Fechar" at bounding box center [236, 338] width 81 height 21
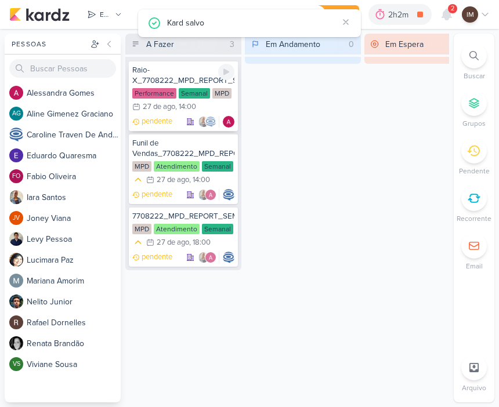
click at [203, 72] on div "Raio-X_7708222_MPD_REPORT_SEMANAL_27.08" at bounding box center [183, 75] width 102 height 21
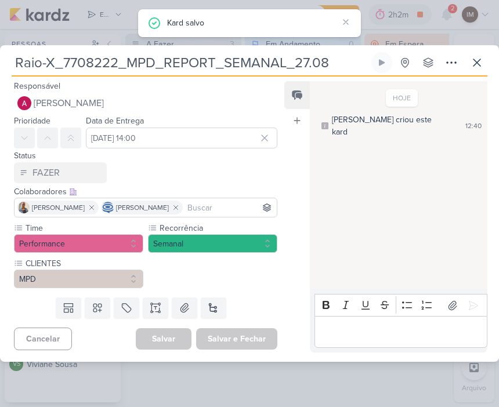
click at [48, 144] on button at bounding box center [47, 138] width 21 height 21
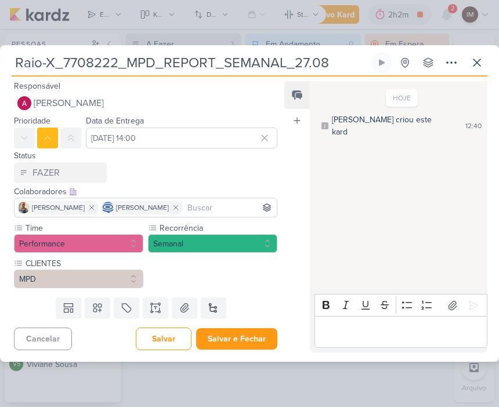
click at [255, 342] on button "Salvar e Fechar" at bounding box center [236, 338] width 81 height 21
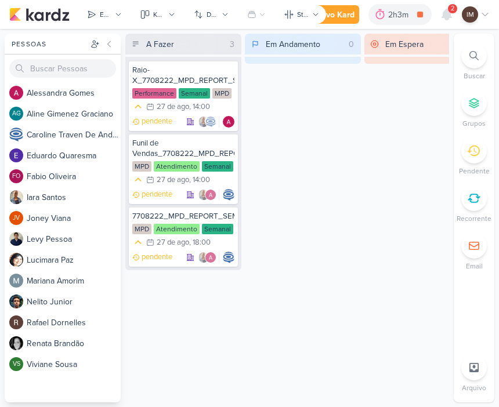
click at [346, 14] on div "Novo Kard" at bounding box center [335, 15] width 39 height 12
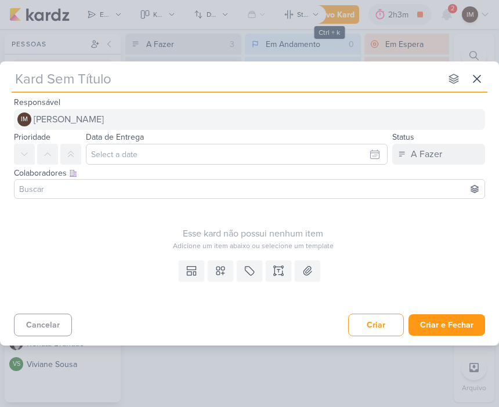
click at [295, 116] on button "IM Isabella Machado Guimarães" at bounding box center [249, 119] width 471 height 21
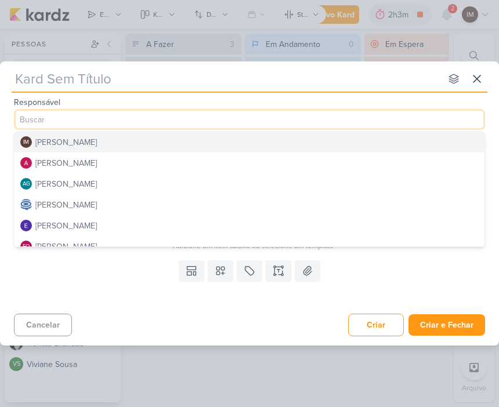
click at [155, 156] on button "[PERSON_NAME]" at bounding box center [250, 163] width 470 height 21
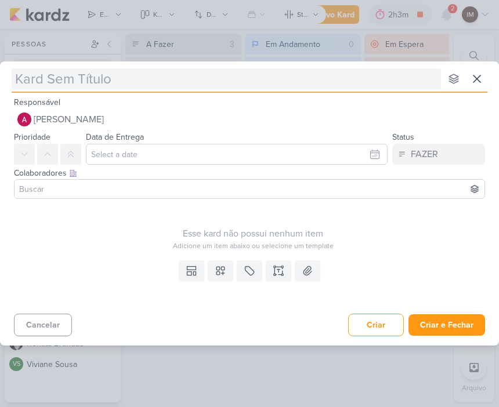
click at [126, 77] on input "text" at bounding box center [226, 78] width 429 height 21
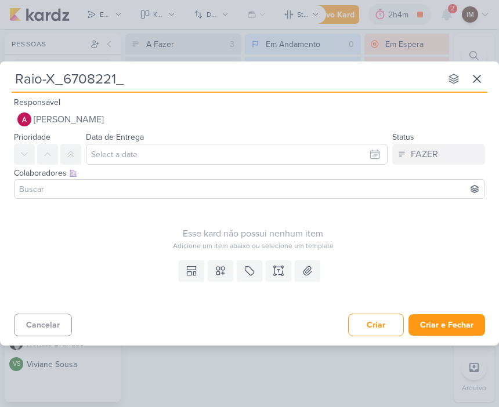
click at [204, 194] on input at bounding box center [249, 189] width 465 height 14
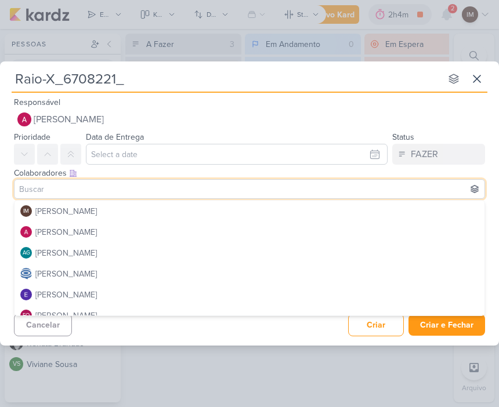
click at [160, 96] on div "Responsável Alessandra Gomes IM Isabella Machado Guimarães Alessandra Gomes AG …" at bounding box center [249, 112] width 499 height 35
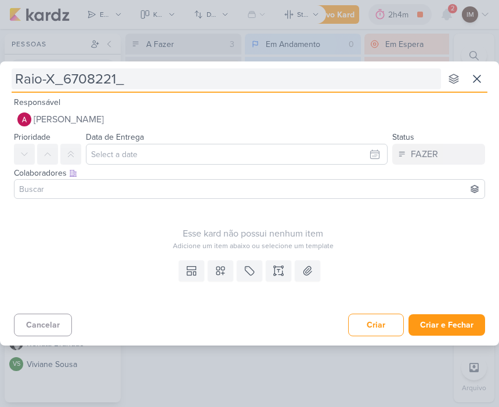
click at [167, 85] on input "Raio-X_6708221_" at bounding box center [226, 78] width 429 height 21
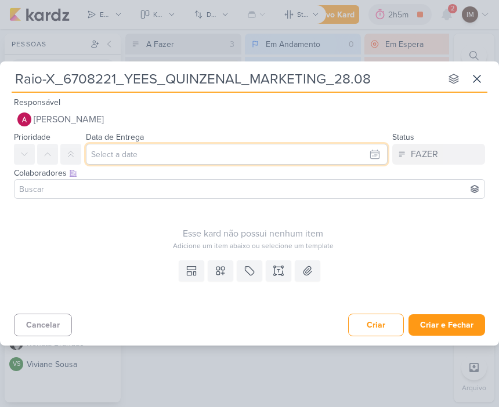
click at [378, 151] on input "text" at bounding box center [237, 154] width 302 height 21
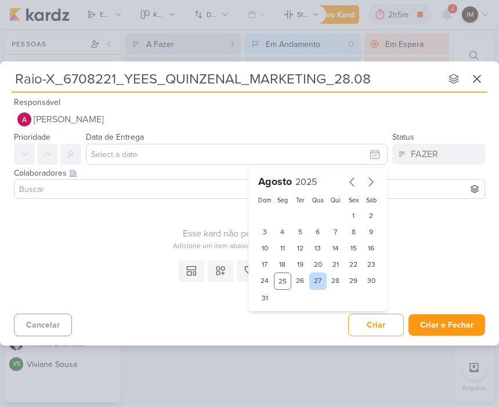
click at [317, 281] on div "27" at bounding box center [318, 281] width 18 height 17
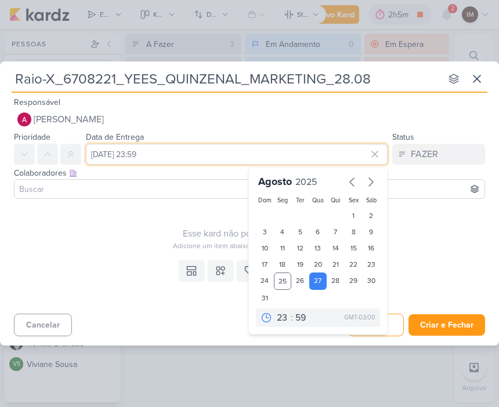
click at [201, 148] on input "27 de agosto de 2025 às 23:59" at bounding box center [237, 154] width 302 height 21
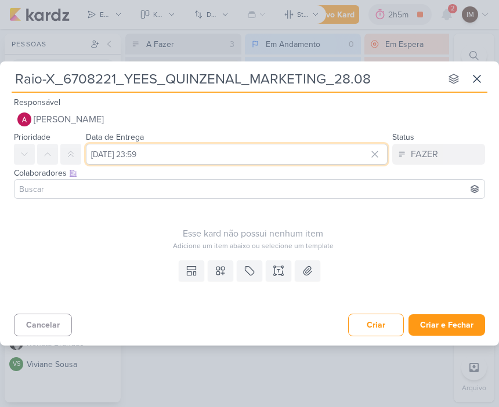
click at [218, 157] on input "27 de agosto de 2025 às 23:59" at bounding box center [237, 154] width 302 height 21
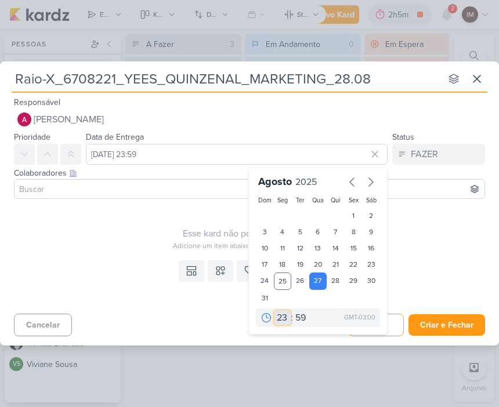
click at [284, 317] on select "00 01 02 03 04 05 06 07 08 09 10 11 12 13 14 15 16 17 18 19 20 21 22 23" at bounding box center [283, 318] width 16 height 14
click at [304, 316] on select "00 05 10 15 20 25 30 35 40 45 50 55 59" at bounding box center [301, 318] width 16 height 14
click at [298, 99] on div "Responsável Alessandra Gomes IM Isabella Machado Guimarães Alessandra Gomes AG …" at bounding box center [249, 112] width 499 height 35
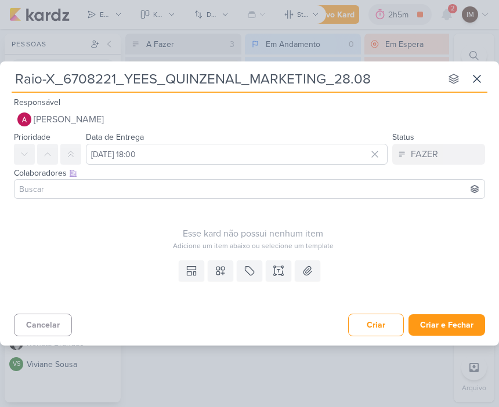
click at [197, 193] on input at bounding box center [249, 189] width 465 height 14
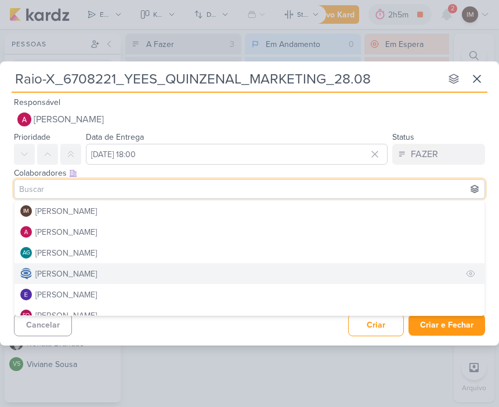
click at [367, 277] on button "[PERSON_NAME]" at bounding box center [250, 273] width 470 height 21
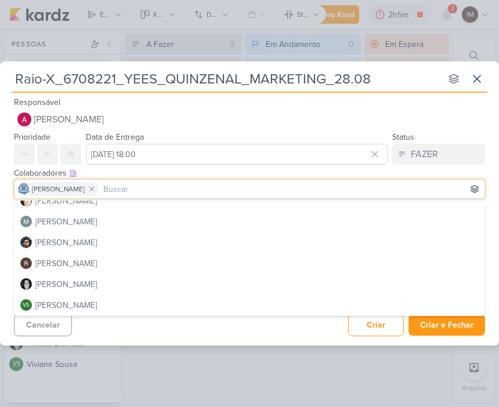
scroll to position [198, 0]
click at [230, 183] on input at bounding box center [291, 189] width 381 height 14
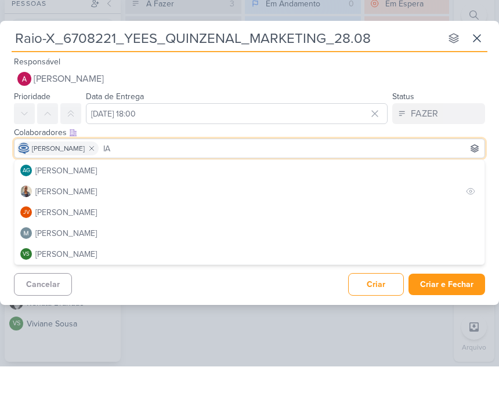
scroll to position [1, 0]
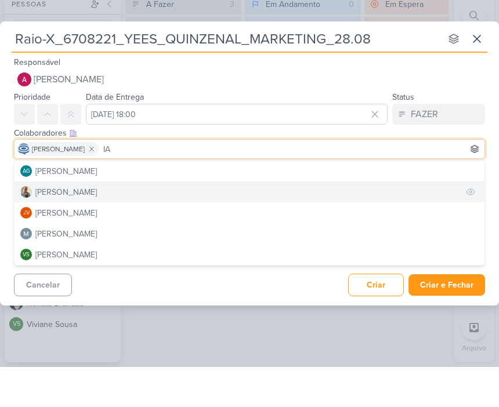
click at [169, 222] on button "[PERSON_NAME]" at bounding box center [250, 232] width 470 height 21
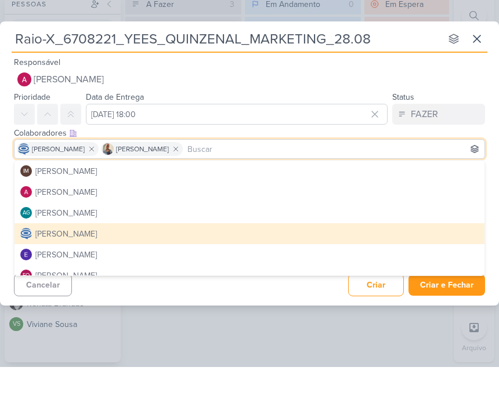
click at [161, 309] on div "Cancelar Criar Criar e Fechar Ctrl + Enter" at bounding box center [249, 324] width 499 height 30
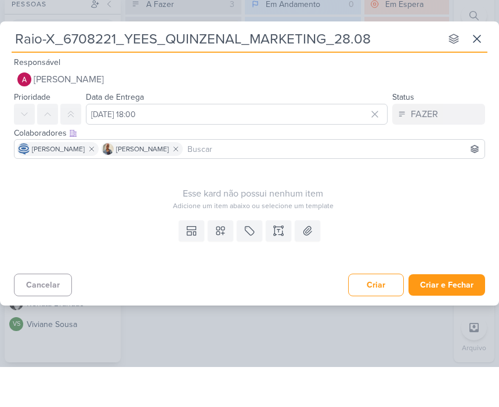
scroll to position [0, 0]
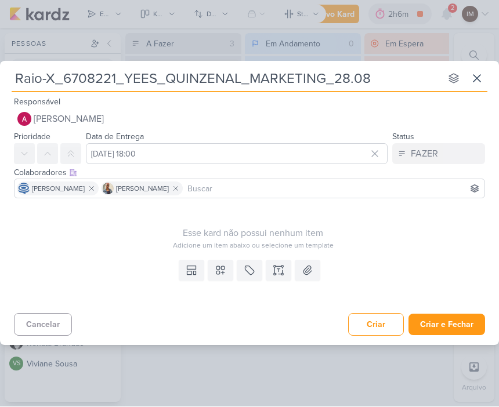
click at [218, 270] on icon at bounding box center [220, 271] width 8 height 8
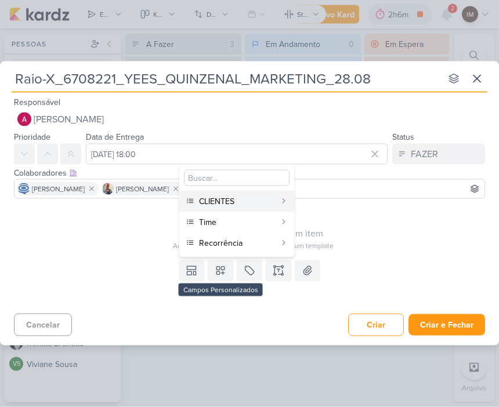
click at [276, 197] on button "CLIENTES" at bounding box center [236, 201] width 115 height 21
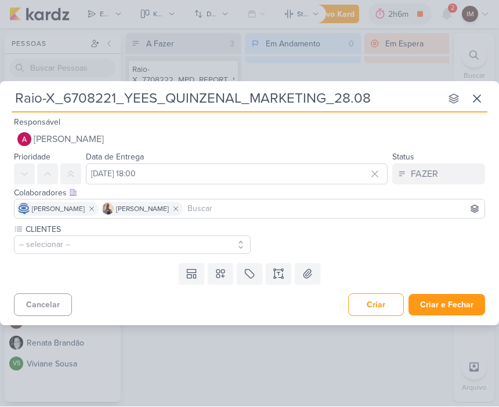
click at [192, 243] on button "-- selecionar --" at bounding box center [132, 245] width 237 height 19
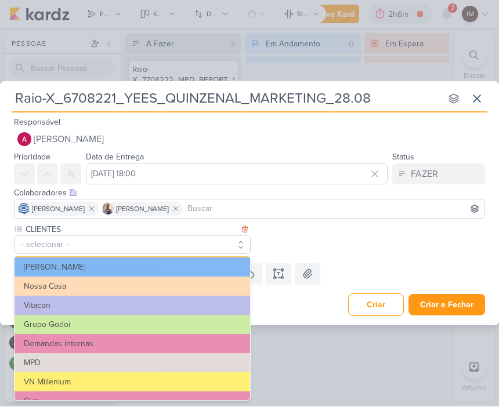
scroll to position [41, 0]
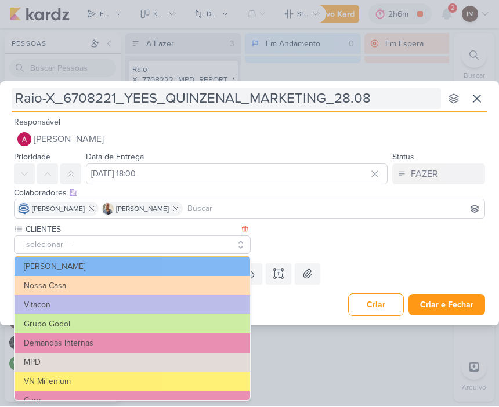
click at [50, 100] on input "Raio-X_6708221_YEES_QUINZENAL_MARKETING_28.08" at bounding box center [226, 99] width 429 height 21
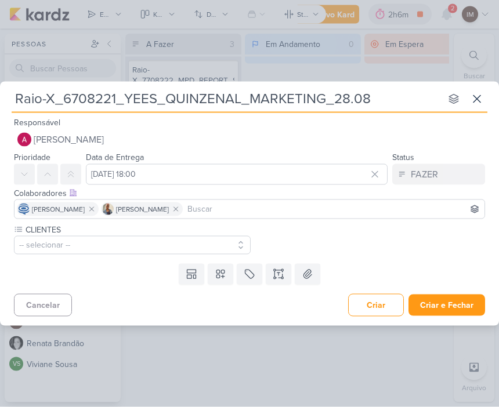
click at [54, 93] on input "Raio-X_6708221_YEES_QUINZENAL_MARKETING_28.08" at bounding box center [226, 99] width 429 height 21
click at [54, 100] on input "Raio-X_6708221_YEES_QUINZENAL_MARKETING_28.08" at bounding box center [226, 99] width 429 height 21
click at [100, 96] on input "Raio-X_6708221_YEES_QUINZENAL_MARKETING_28.08" at bounding box center [226, 99] width 429 height 21
click at [146, 94] on input "Raio-X_870822_YEES_QUINZENAL_MARKETING_28.08" at bounding box center [226, 99] width 429 height 21
click at [208, 100] on input "Raio-X_870822_HINES_QUINZENAL_MARKETING_28.08" at bounding box center [226, 99] width 429 height 21
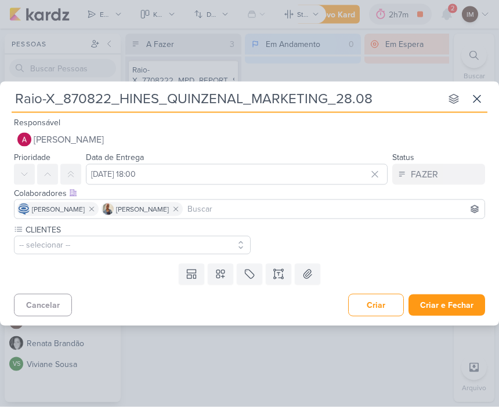
click at [214, 104] on input "Raio-X_870822_HINES_QUINZENAL_MARKETING_28.08" at bounding box center [226, 99] width 429 height 21
click at [277, 102] on input "Raio-X_870822_HINES_REPORT_MARKETING_28.08" at bounding box center [226, 99] width 429 height 21
click at [278, 95] on input "Raio-X_870822_HINES_REPORT_MARKETING_28.08" at bounding box center [226, 99] width 429 height 21
click at [198, 237] on button "-- selecionar --" at bounding box center [132, 245] width 237 height 19
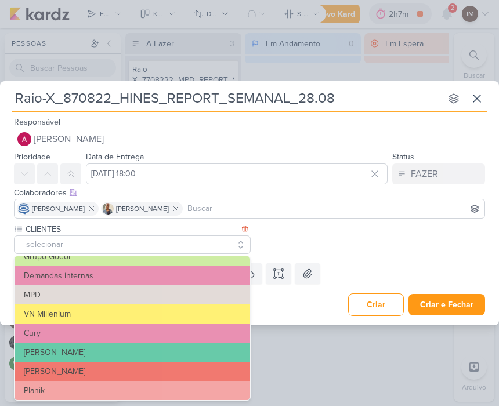
scroll to position [109, 0]
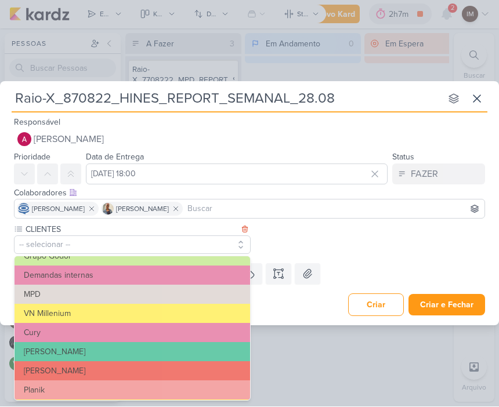
click at [209, 316] on button "VN Millenium" at bounding box center [133, 314] width 236 height 19
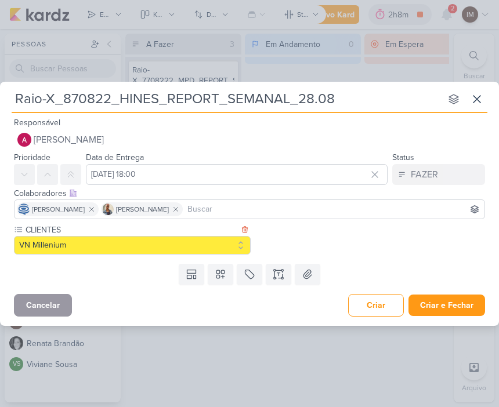
click at [59, 310] on button "Cancelar" at bounding box center [43, 305] width 58 height 23
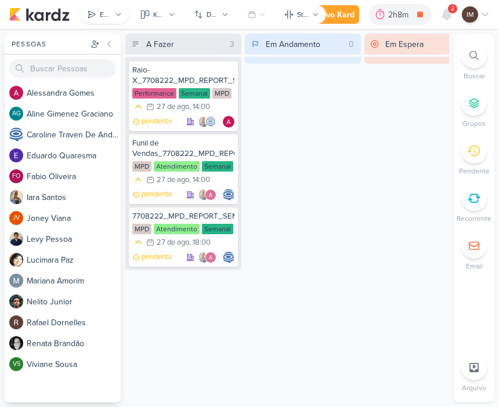
click at [108, 13] on div "Enviados" at bounding box center [106, 14] width 12 height 10
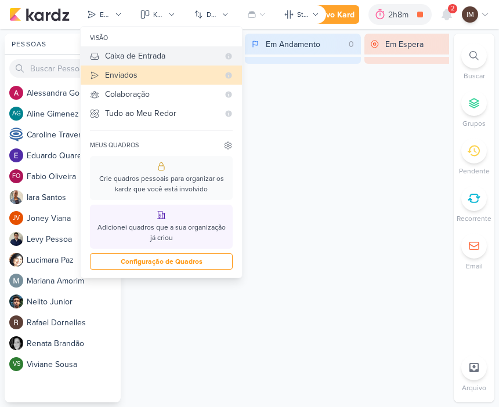
click at [201, 56] on div "Caixa de Entrada" at bounding box center [162, 56] width 114 height 12
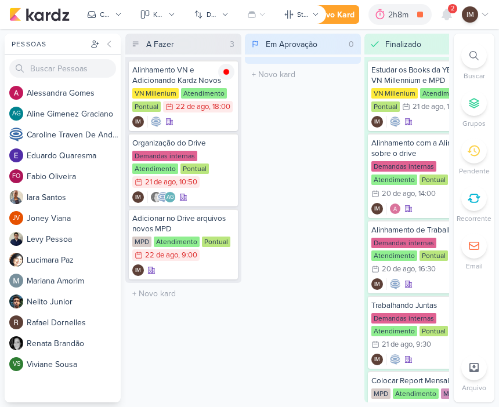
scroll to position [0, 0]
click at [114, 10] on button "Caixa de Entrada" at bounding box center [104, 14] width 49 height 19
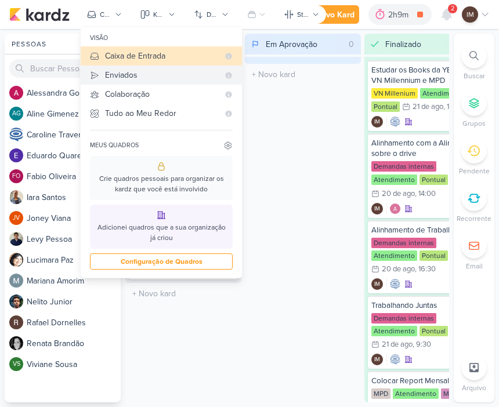
click at [200, 75] on div "Enviados" at bounding box center [162, 75] width 114 height 12
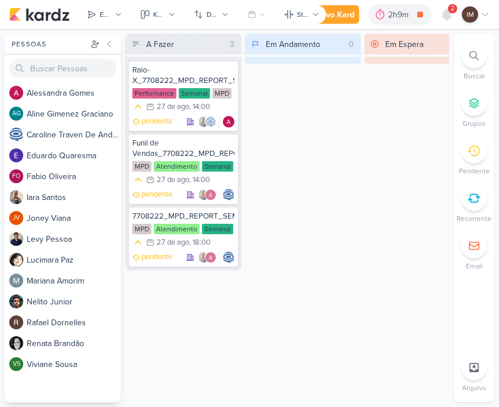
click at [341, 19] on div "Novo Kard" at bounding box center [335, 15] width 39 height 12
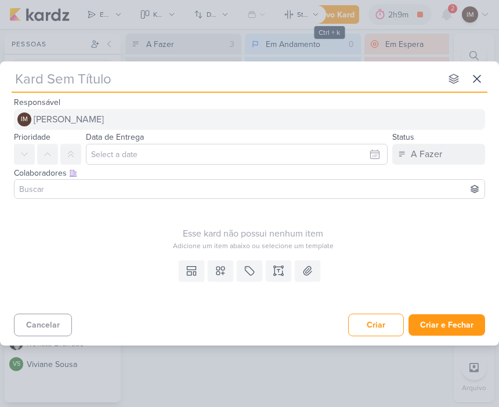
click at [217, 109] on button "IM Isabella Machado Guimarães" at bounding box center [249, 119] width 471 height 21
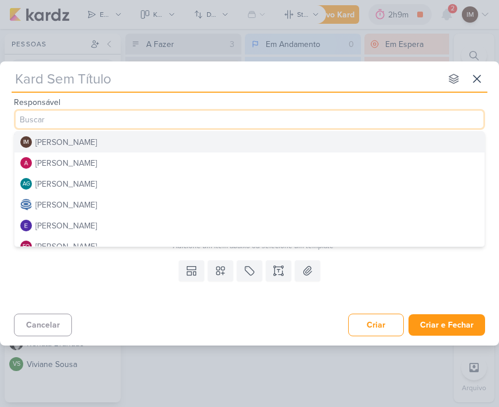
click at [218, 162] on button "[PERSON_NAME]" at bounding box center [250, 163] width 470 height 21
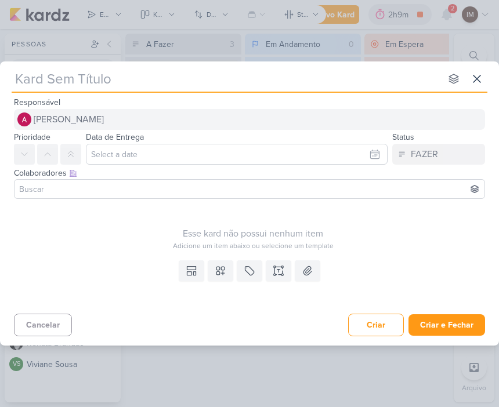
click at [95, 125] on span "[PERSON_NAME]" at bounding box center [69, 120] width 70 height 14
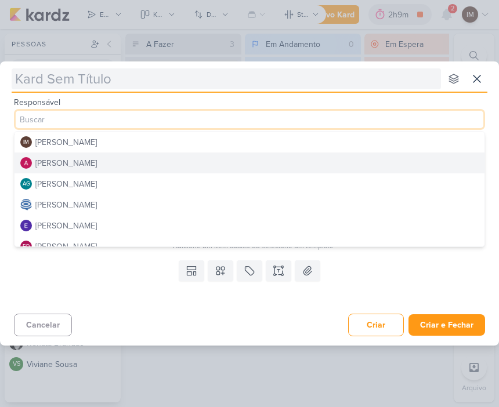
click at [166, 70] on input "text" at bounding box center [226, 78] width 429 height 21
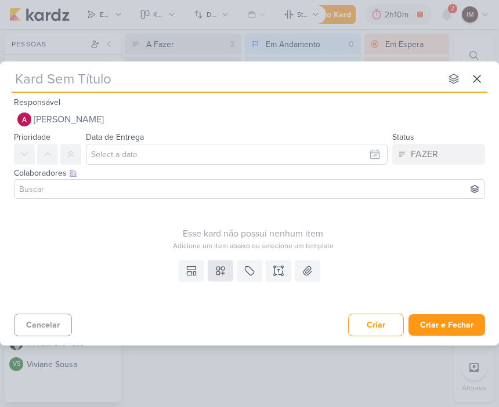
click at [231, 270] on button at bounding box center [221, 271] width 26 height 21
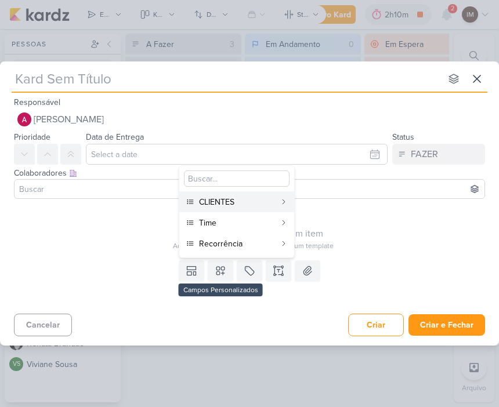
click at [272, 201] on div "CLIENTES" at bounding box center [237, 202] width 77 height 12
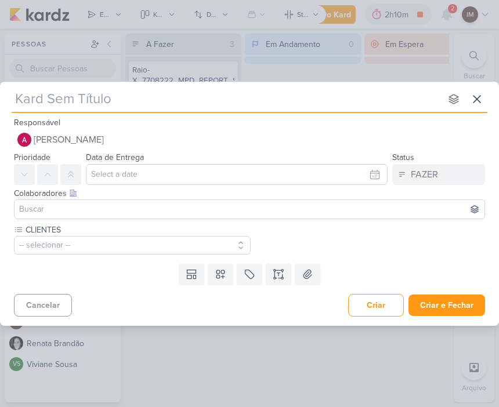
click at [207, 245] on button "-- selecionar --" at bounding box center [132, 245] width 237 height 19
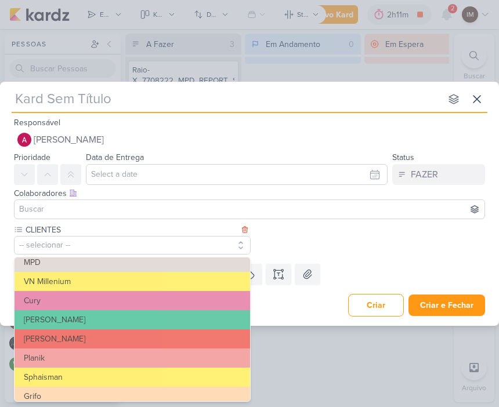
scroll to position [135, 0]
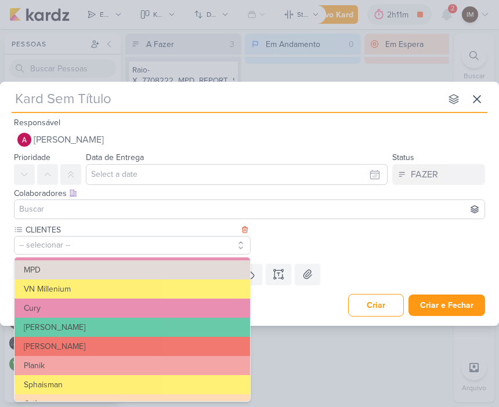
click at [134, 284] on button "VN Millenium" at bounding box center [133, 289] width 236 height 19
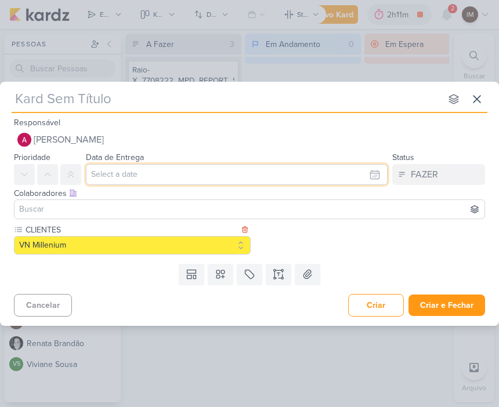
click at [371, 175] on input "text" at bounding box center [237, 174] width 302 height 21
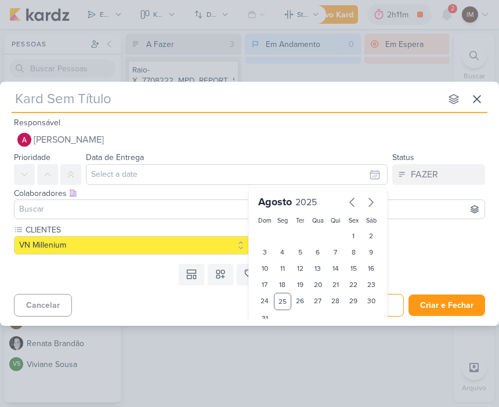
click at [285, 82] on div "nenhum grupo disponível esc" at bounding box center [250, 97] width 476 height 31
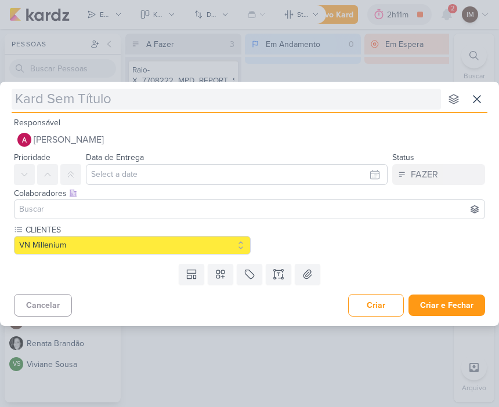
click at [287, 98] on input "text" at bounding box center [226, 99] width 429 height 21
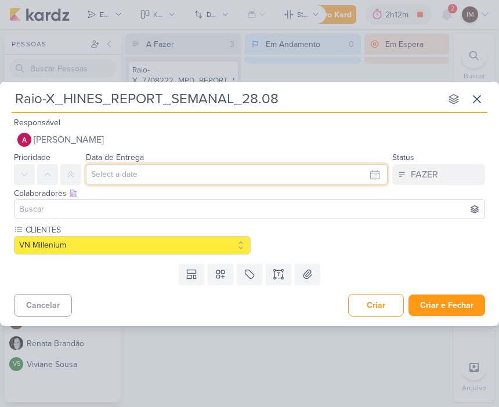
click at [317, 169] on input "text" at bounding box center [237, 174] width 302 height 21
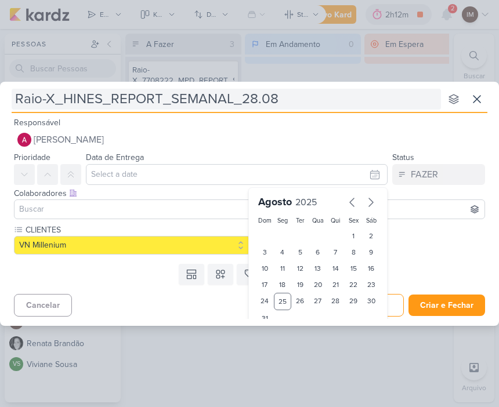
click at [24, 99] on input "Raio-X_HINES_REPORT_SEMANAL_28.08" at bounding box center [226, 99] width 429 height 21
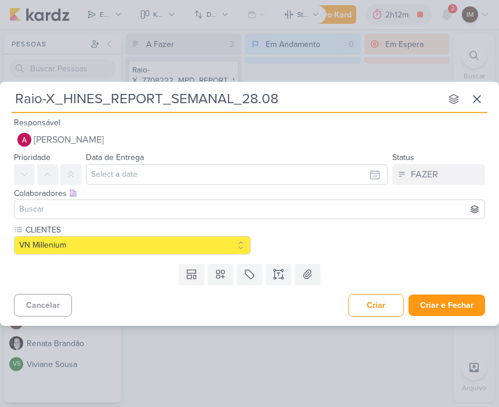
click at [55, 100] on input "Raio-X_HINES_REPORT_SEMANAL_28.08" at bounding box center [226, 99] width 429 height 21
click at [62, 102] on input "Raio-X_HINES_REPORT_SEMANAL_28.08" at bounding box center [226, 99] width 429 height 21
click at [56, 103] on input "Raio-X_HINES_REPORT_SEMANAL_28.08" at bounding box center [226, 99] width 429 height 21
click at [53, 102] on input "Raio-X_HINES_REPORT_SEMANAL_28.08" at bounding box center [226, 99] width 429 height 21
click at [67, 100] on input "Raio-X_HINES_REPORT_SEMANAL_28.08" at bounding box center [226, 99] width 429 height 21
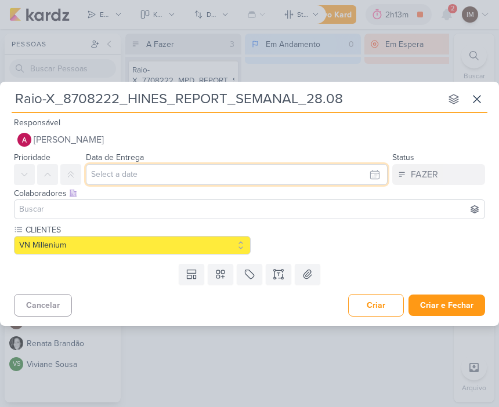
click at [310, 172] on input "text" at bounding box center [237, 174] width 302 height 21
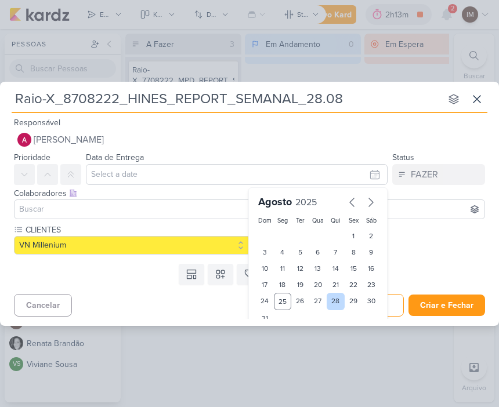
click at [341, 299] on div "28" at bounding box center [336, 301] width 18 height 17
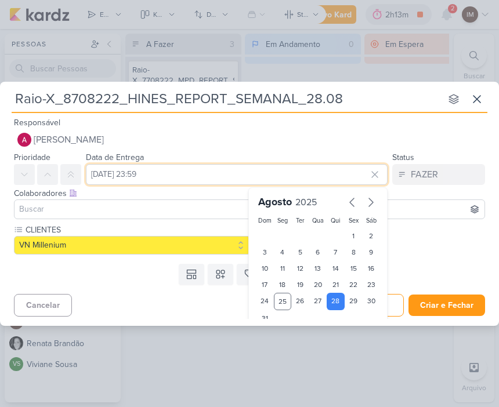
click at [316, 168] on input "28 de agosto de 2025 às 23:59" at bounding box center [237, 174] width 302 height 21
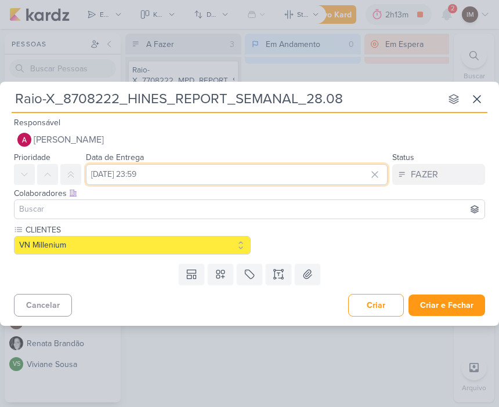
click at [304, 178] on input "28 de agosto de 2025 às 23:59" at bounding box center [237, 174] width 302 height 21
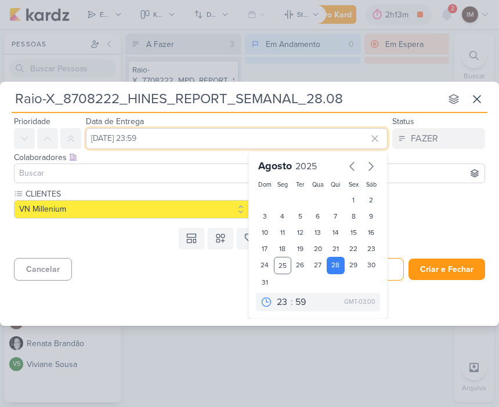
scroll to position [36, 0]
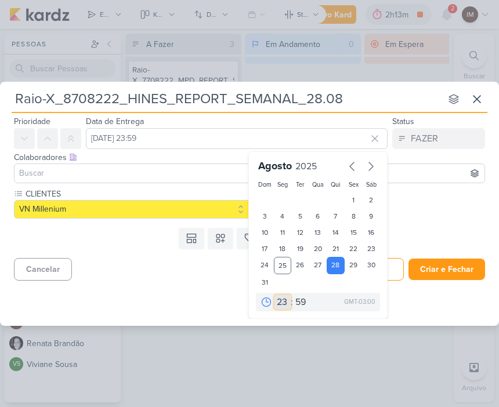
click at [285, 302] on select "00 01 02 03 04 05 06 07 08 09 10 11 12 13 14 15 16 17 18 19 20 21 22 23" at bounding box center [283, 302] width 16 height 14
click at [301, 298] on select "00 05 10 15 20 25 30 35 40 45 50 55 59" at bounding box center [301, 302] width 16 height 14
click at [225, 178] on input at bounding box center [249, 174] width 465 height 14
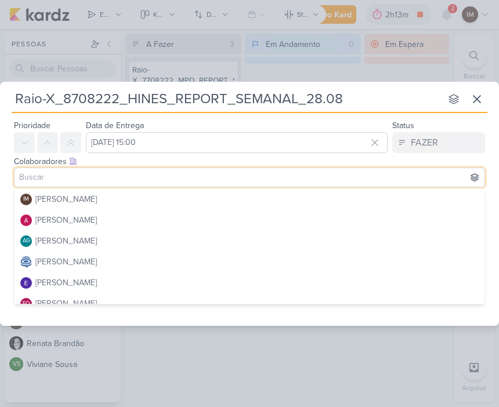
scroll to position [12, 0]
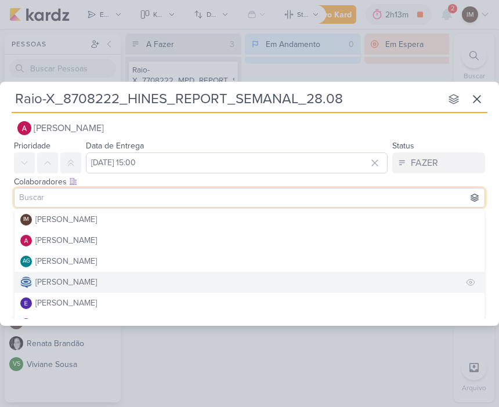
click at [358, 282] on button "[PERSON_NAME]" at bounding box center [250, 282] width 470 height 21
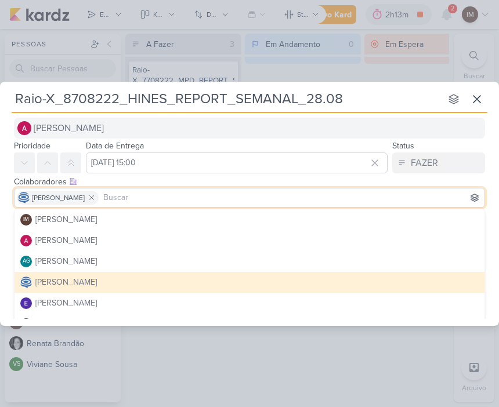
click at [364, 131] on button "[PERSON_NAME]" at bounding box center [249, 128] width 471 height 21
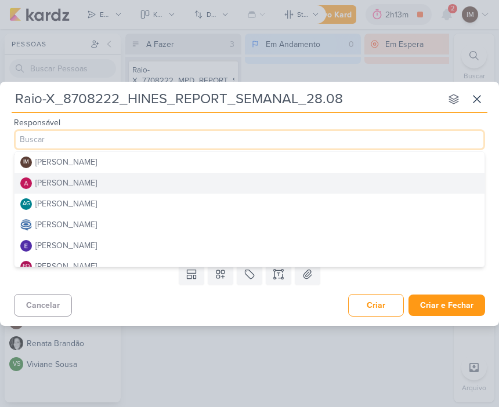
scroll to position [0, 0]
click at [150, 304] on div "Cancelar Criar Criar e Fechar Ctrl + Enter" at bounding box center [249, 305] width 499 height 30
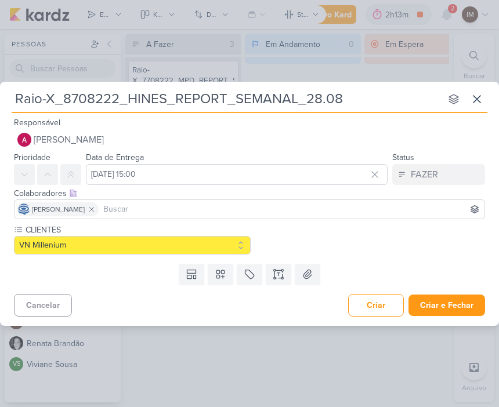
click at [222, 208] on input at bounding box center [291, 210] width 381 height 14
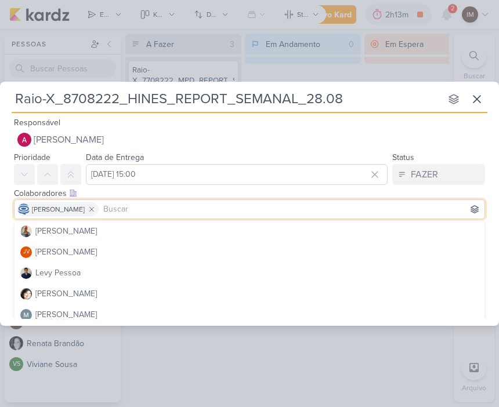
scroll to position [126, 0]
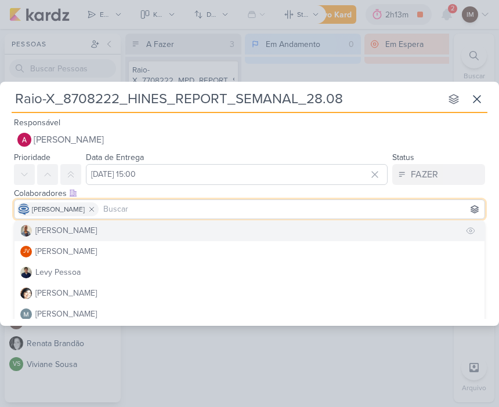
click at [188, 226] on button "[PERSON_NAME]" at bounding box center [250, 231] width 470 height 21
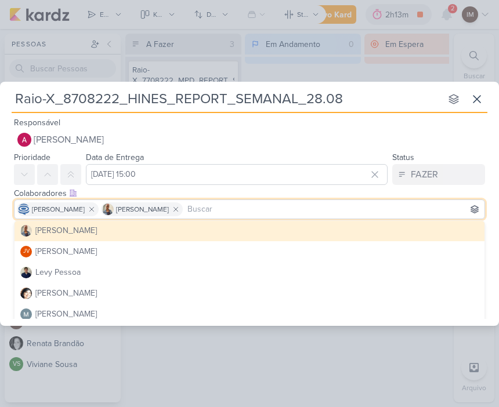
click at [263, 118] on div "Responsável Alessandra Gomes IM Isabella Machado Guimarães Alessandra Gomes AG …" at bounding box center [249, 132] width 499 height 35
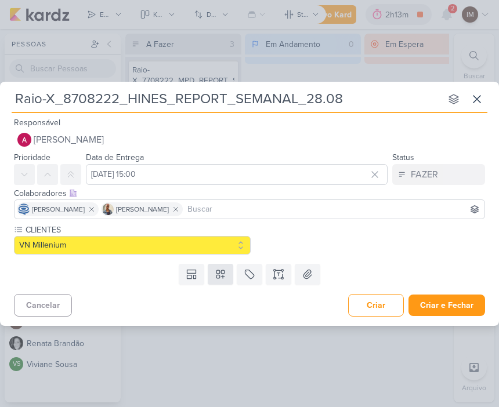
click at [222, 281] on button at bounding box center [221, 274] width 26 height 21
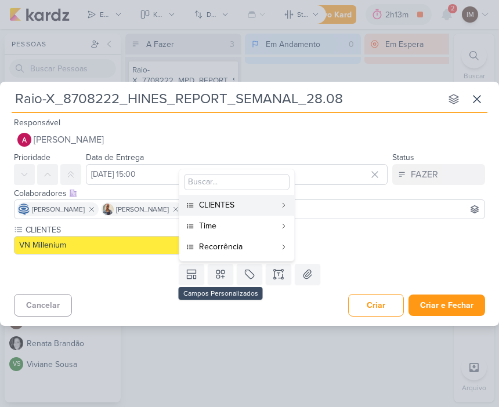
click at [269, 218] on button "Time" at bounding box center [236, 226] width 115 height 21
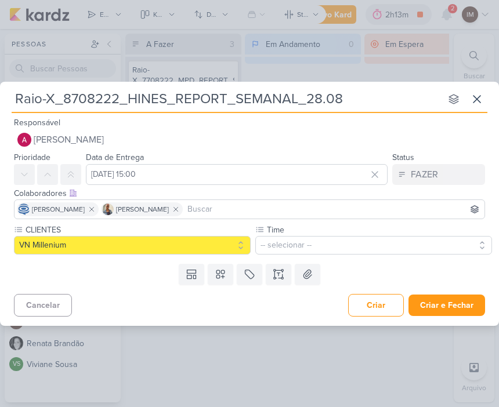
click at [381, 233] on label "Time" at bounding box center [379, 230] width 226 height 12
click at [456, 243] on button "-- selecionar --" at bounding box center [373, 245] width 237 height 19
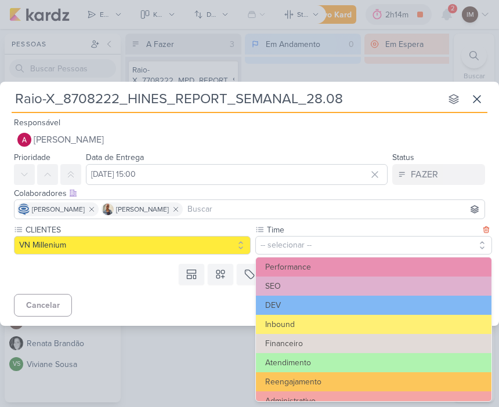
scroll to position [18, 0]
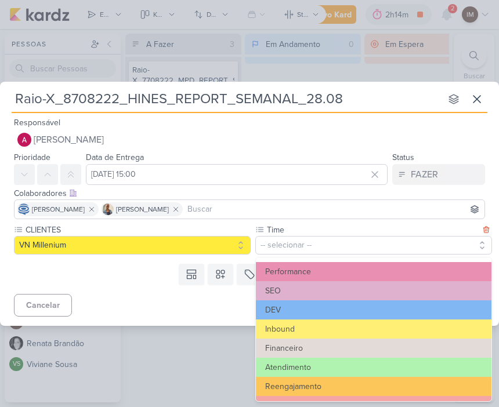
click at [376, 271] on button "Performance" at bounding box center [374, 271] width 236 height 19
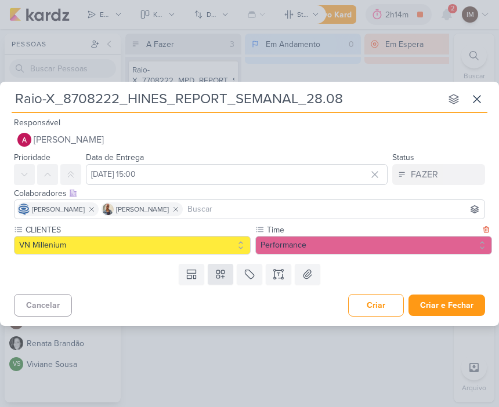
click at [227, 270] on button at bounding box center [221, 274] width 26 height 21
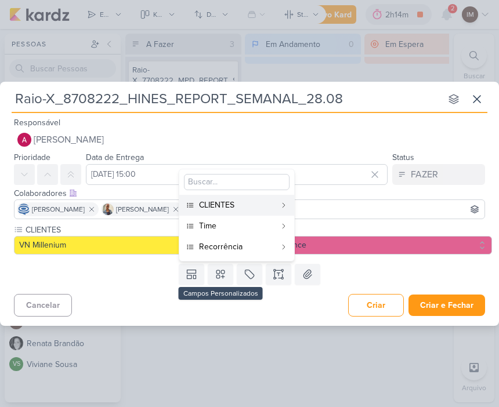
click at [278, 247] on button "Recorrência" at bounding box center [236, 247] width 115 height 21
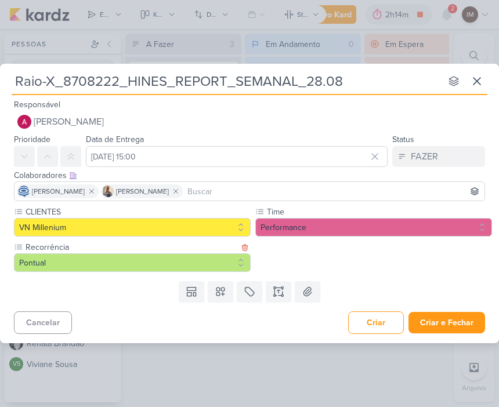
click at [193, 248] on label "Recorrência" at bounding box center [131, 247] width 214 height 12
click at [211, 261] on button "Pontual" at bounding box center [132, 263] width 237 height 19
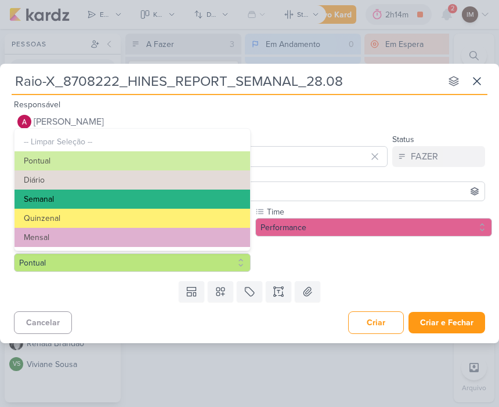
click at [200, 196] on button "Semanal" at bounding box center [133, 199] width 236 height 19
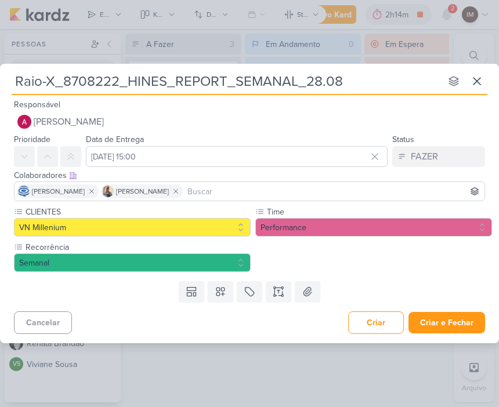
click at [174, 330] on div "Cancelar Criar Criar e Fechar Ctrl + Enter" at bounding box center [249, 322] width 499 height 30
click at [424, 322] on button "Criar e Fechar" at bounding box center [447, 322] width 77 height 21
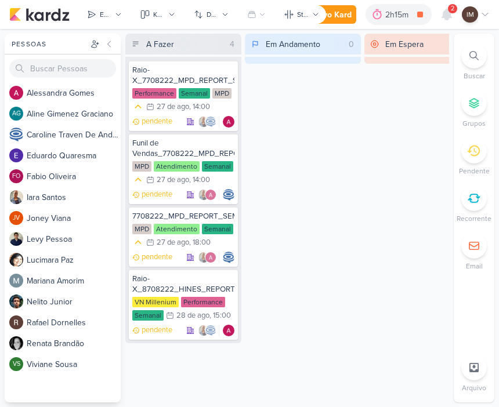
click at [350, 17] on div "Novo Kard" at bounding box center [332, 15] width 39 height 12
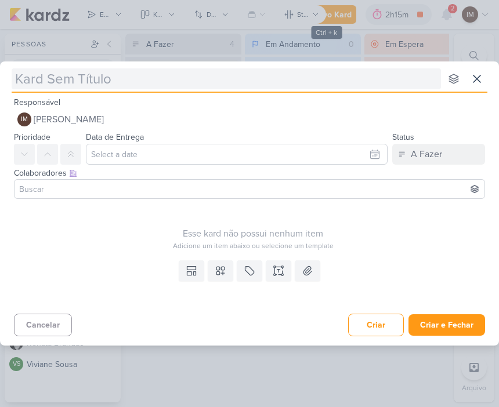
click at [317, 80] on input "text" at bounding box center [226, 78] width 429 height 21
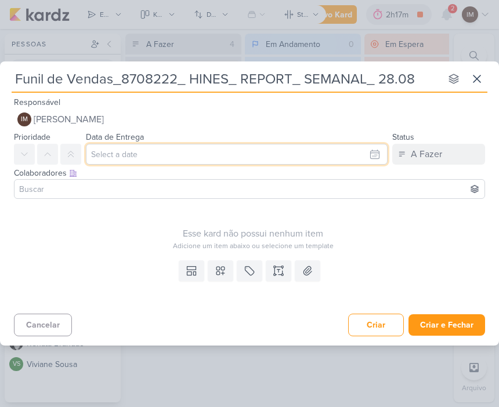
click at [377, 151] on input "text" at bounding box center [237, 154] width 302 height 21
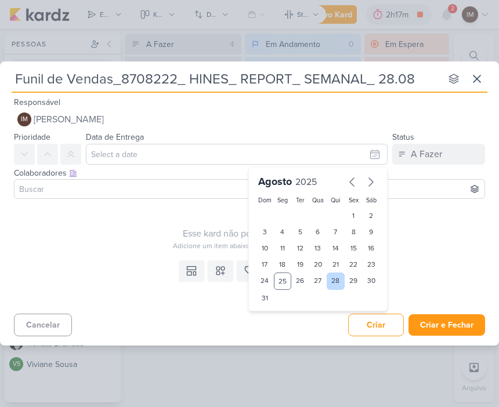
click at [338, 283] on div "28" at bounding box center [336, 281] width 18 height 17
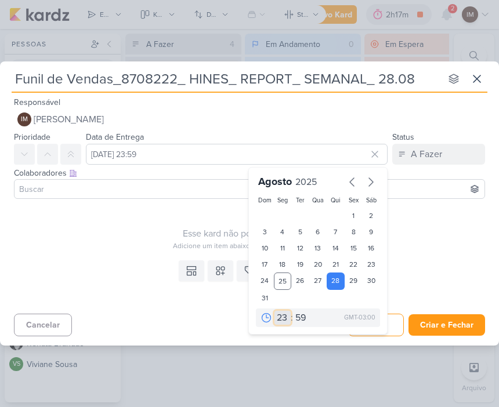
click at [282, 316] on select "00 01 02 03 04 05 06 07 08 09 10 11 12 13 14 15 16 17 18 19 20 21 22 23" at bounding box center [283, 318] width 16 height 14
click at [312, 279] on div "27" at bounding box center [318, 281] width 18 height 17
click at [280, 308] on div "Agosto 2025 Dom Seg Ter Qua Qui Sex Sáb 1 2 3 4 5 6 7 8 9 10 11 12 13 14 15 16 …" at bounding box center [317, 251] width 139 height 168
click at [289, 314] on select "00 01 02 03 04 05 06 07 08 09 10 11 12 13 14 15 16 17 18 19 20 21 22 23" at bounding box center [283, 318] width 16 height 14
click at [303, 320] on select "00 05 10 15 20 25 30 35 40 45 50 55 59" at bounding box center [301, 318] width 16 height 14
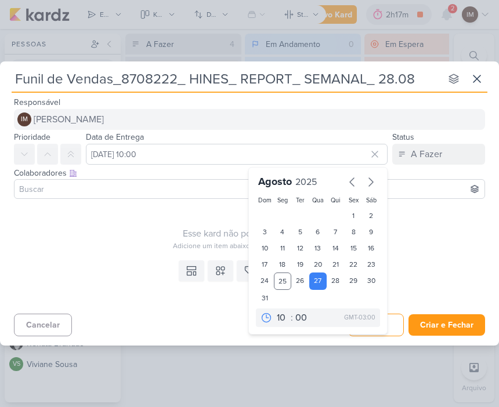
click at [226, 116] on button "IM Isabella Machado Guimarães" at bounding box center [249, 119] width 471 height 21
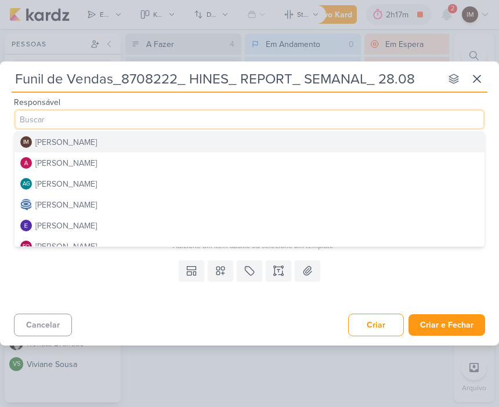
click at [246, 209] on button "[PERSON_NAME]" at bounding box center [250, 204] width 470 height 21
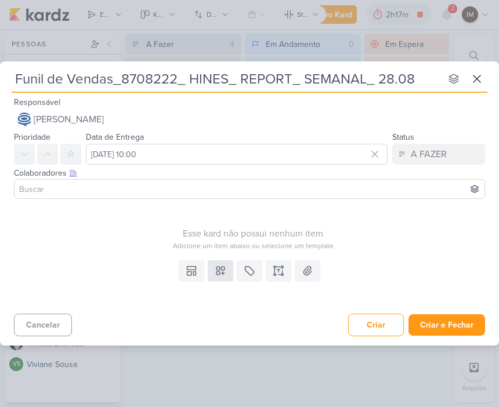
click at [228, 273] on button at bounding box center [221, 271] width 26 height 21
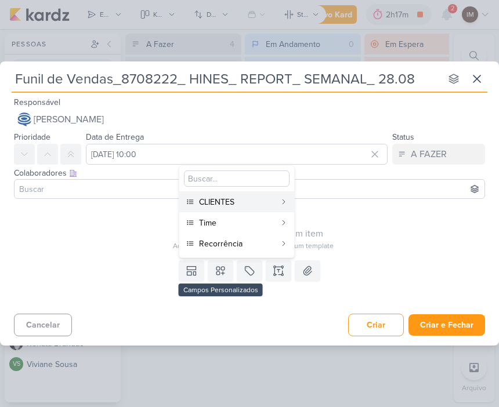
click at [277, 197] on button "CLIENTES" at bounding box center [236, 202] width 115 height 21
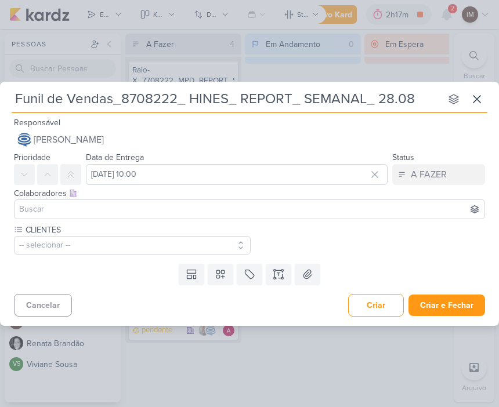
click at [213, 250] on button "-- selecionar --" at bounding box center [132, 245] width 237 height 19
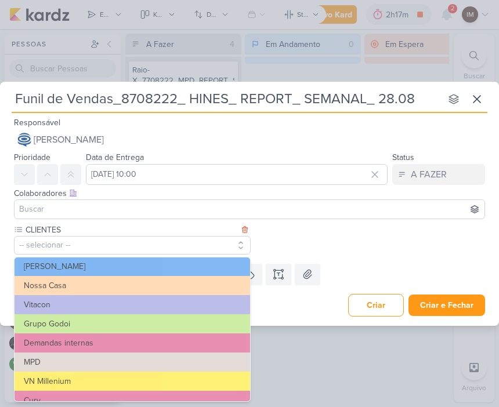
scroll to position [55, 0]
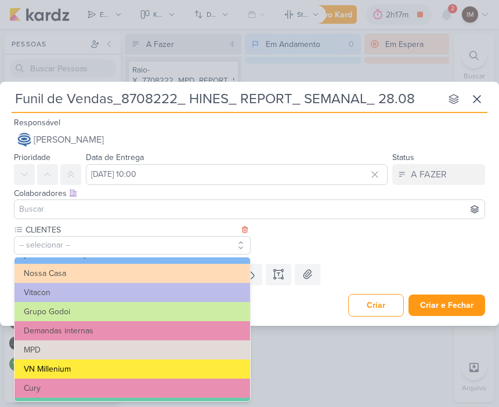
click at [200, 367] on button "VN Millenium" at bounding box center [133, 369] width 236 height 19
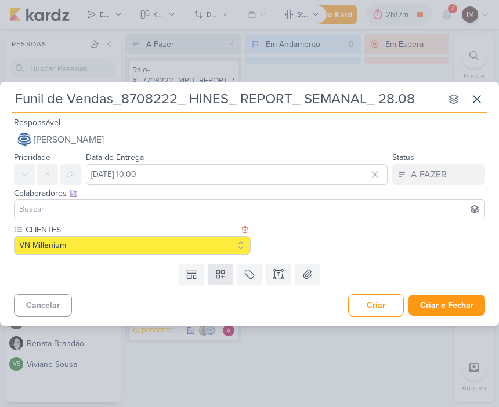
click at [223, 275] on icon at bounding box center [221, 275] width 12 height 12
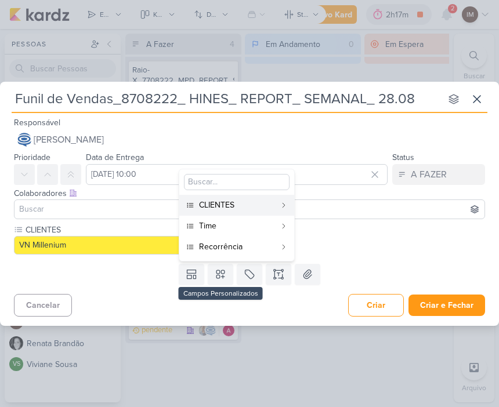
click at [276, 225] on button "Time" at bounding box center [236, 226] width 115 height 21
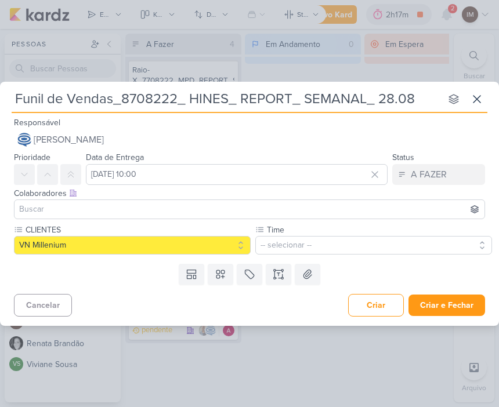
click at [374, 236] on button "-- selecionar --" at bounding box center [373, 245] width 237 height 19
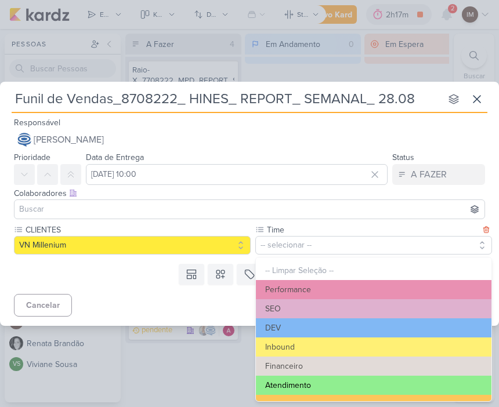
click at [373, 379] on button "Atendimento" at bounding box center [374, 385] width 236 height 19
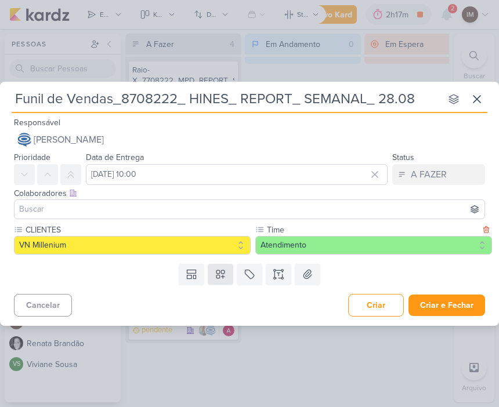
click at [225, 275] on icon at bounding box center [221, 275] width 12 height 12
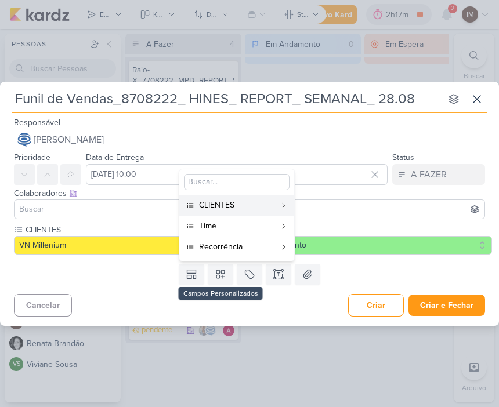
click at [282, 248] on icon at bounding box center [283, 247] width 7 height 7
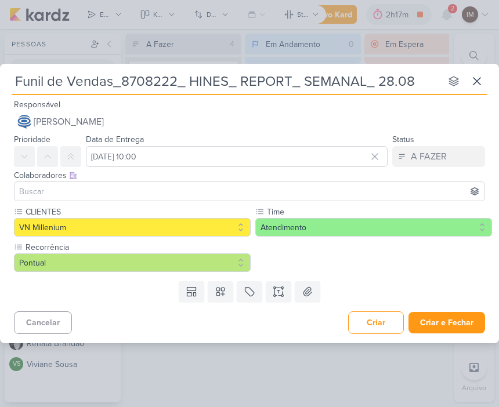
click at [205, 265] on button "Pontual" at bounding box center [132, 263] width 237 height 19
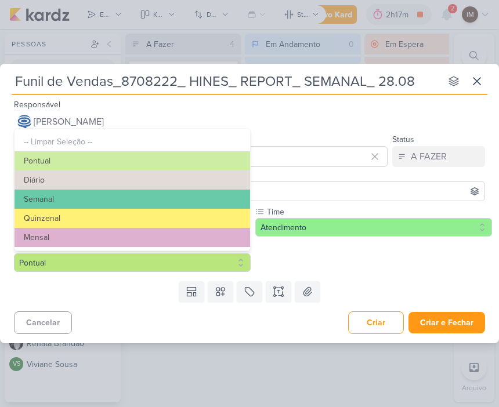
click at [204, 198] on button "Semanal" at bounding box center [133, 199] width 236 height 19
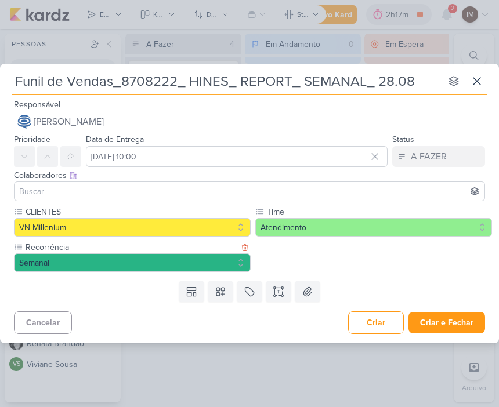
click at [351, 187] on input at bounding box center [249, 192] width 465 height 14
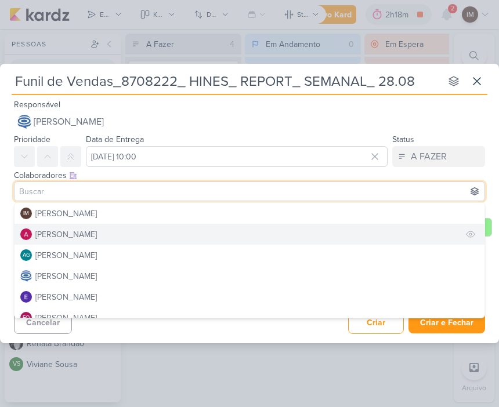
click at [338, 239] on button "[PERSON_NAME]" at bounding box center [250, 234] width 470 height 21
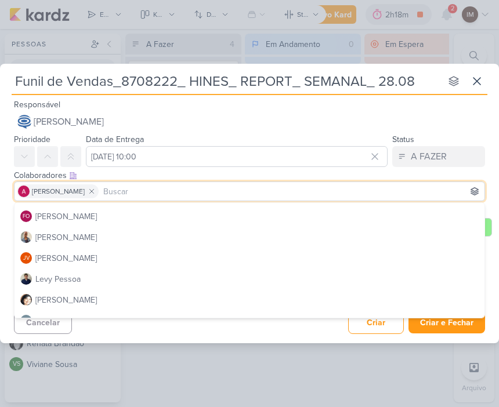
scroll to position [104, 0]
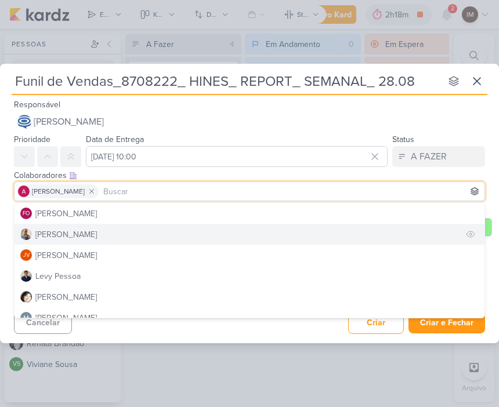
click at [316, 234] on button "[PERSON_NAME]" at bounding box center [250, 234] width 470 height 21
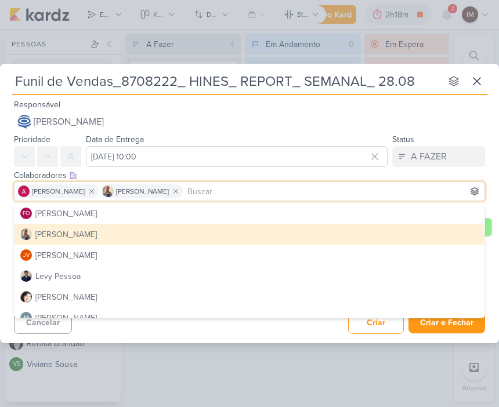
click at [223, 333] on div "Cancelar Criar Criar e Fechar Ctrl + Enter" at bounding box center [249, 322] width 499 height 30
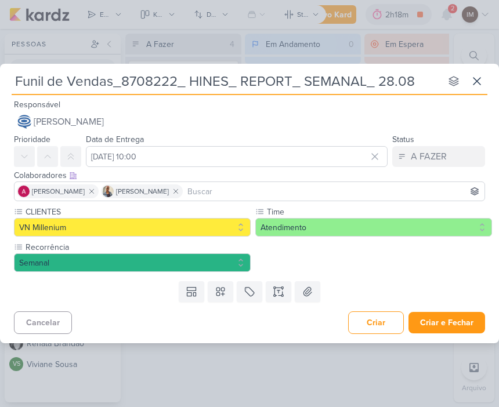
click at [447, 320] on button "Criar e Fechar" at bounding box center [447, 322] width 77 height 21
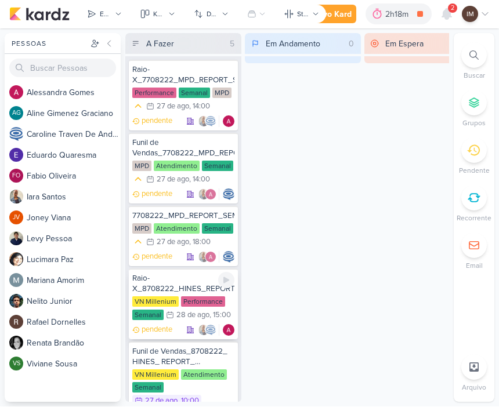
click at [174, 276] on div "Raio-X_8708222_HINES_REPORT_SEMANAL_28.08" at bounding box center [183, 284] width 102 height 21
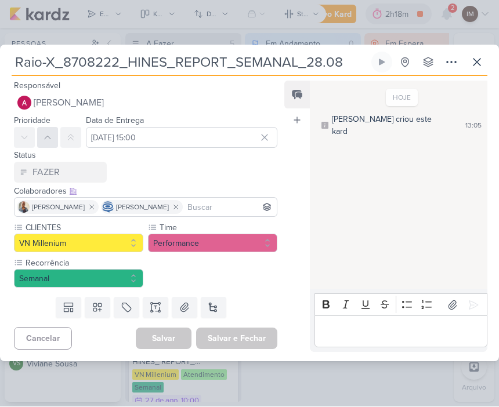
click at [48, 131] on button at bounding box center [47, 138] width 21 height 21
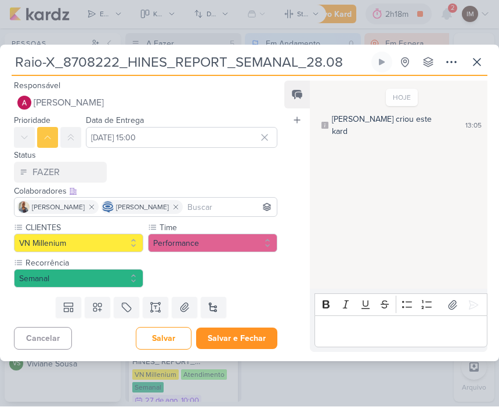
click at [250, 341] on button "Salvar e Fechar" at bounding box center [236, 338] width 81 height 21
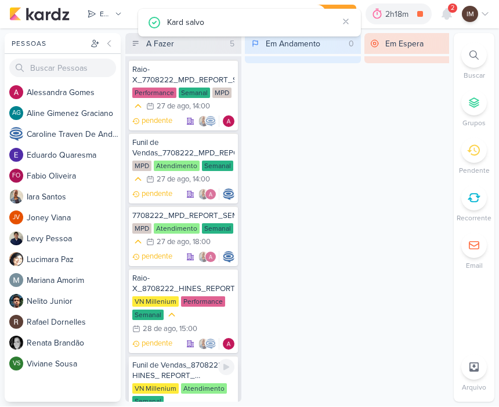
scroll to position [0, 0]
click at [212, 370] on div "Funil de Vendas_8708222_ HINES_ REPORT_ SEMANAL_ 28.08" at bounding box center [183, 371] width 102 height 21
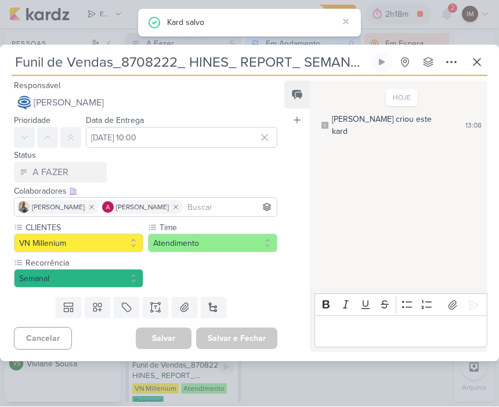
click at [67, 138] on icon at bounding box center [70, 137] width 9 height 9
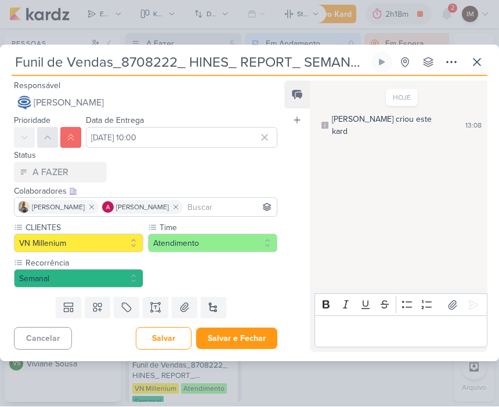
click at [49, 139] on icon at bounding box center [47, 137] width 9 height 9
click at [248, 338] on button "Salvar e Fechar" at bounding box center [236, 338] width 81 height 21
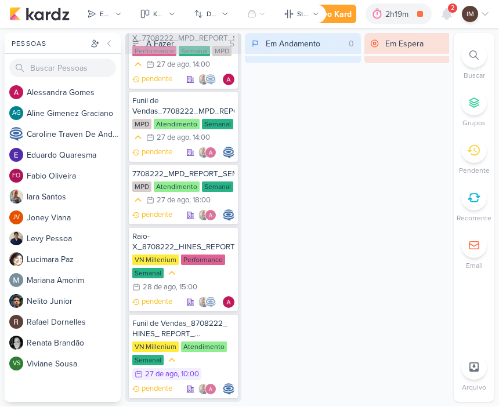
scroll to position [42, 0]
click at [106, 21] on button "Enviados" at bounding box center [104, 14] width 49 height 19
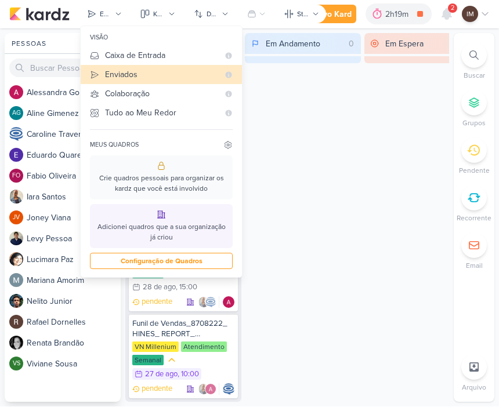
click at [297, 109] on div "Em Andamento 0" at bounding box center [303, 218] width 116 height 369
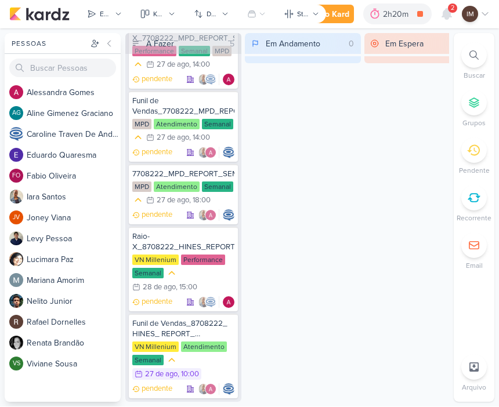
click at [345, 16] on div "Novo Kard" at bounding box center [329, 15] width 39 height 12
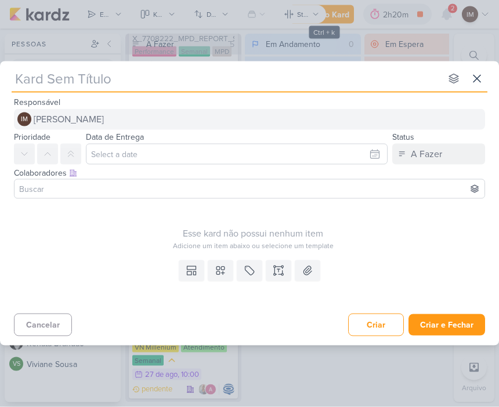
click at [293, 118] on button "IM Isabella Machado Guimarães" at bounding box center [249, 119] width 471 height 21
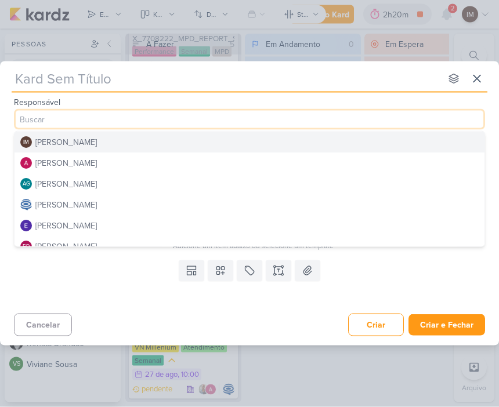
click at [273, 207] on button "[PERSON_NAME]" at bounding box center [250, 204] width 470 height 21
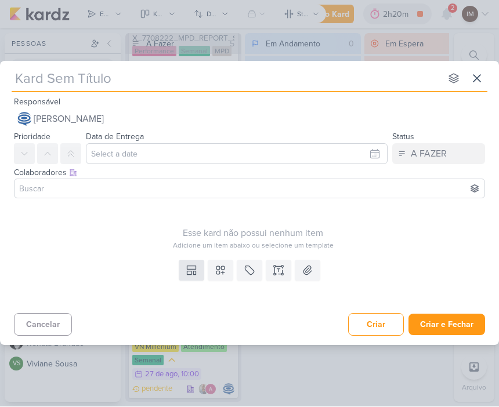
click at [193, 279] on button at bounding box center [192, 271] width 26 height 21
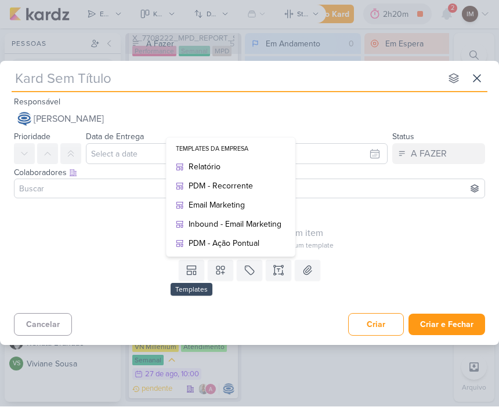
click at [248, 321] on div "Cancelar Criar Criar e Fechar Ctrl + Enter" at bounding box center [249, 324] width 499 height 30
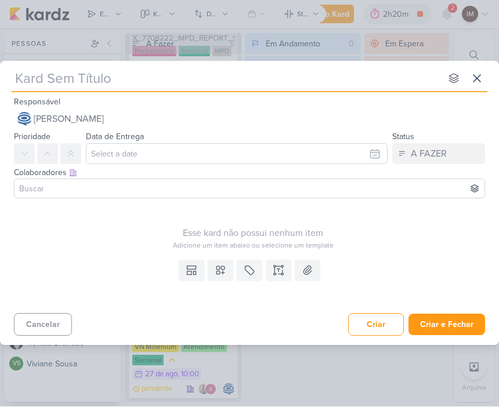
click at [481, 84] on icon at bounding box center [477, 79] width 14 height 14
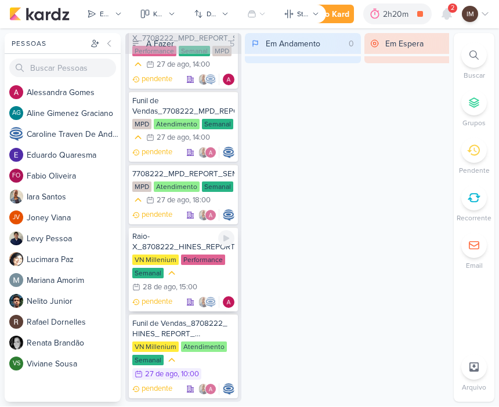
click at [163, 230] on div "Raio-X_8708222_HINES_REPORT_SEMANAL_28.08 VN Millenium Performance Semanal 28/8…" at bounding box center [183, 270] width 109 height 85
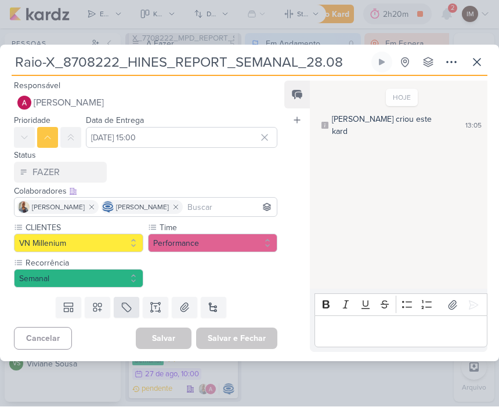
click at [120, 317] on button at bounding box center [127, 308] width 26 height 21
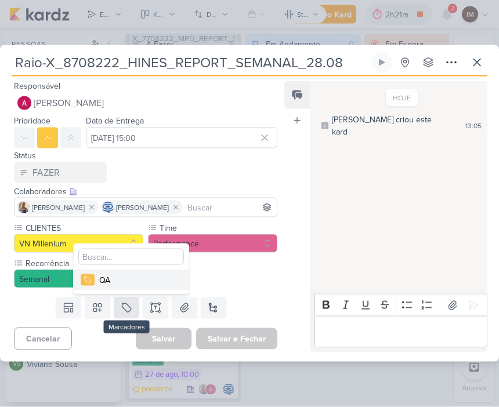
click at [126, 315] on button at bounding box center [127, 308] width 26 height 21
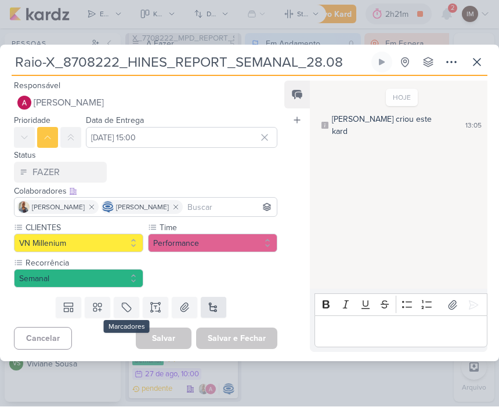
click at [216, 309] on button at bounding box center [214, 308] width 26 height 21
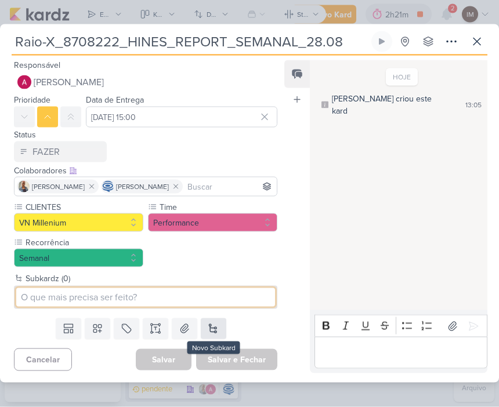
click at [213, 297] on input at bounding box center [145, 297] width 259 height 19
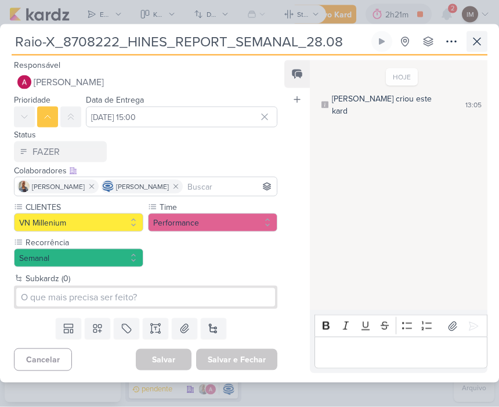
click at [481, 46] on icon at bounding box center [477, 42] width 14 height 14
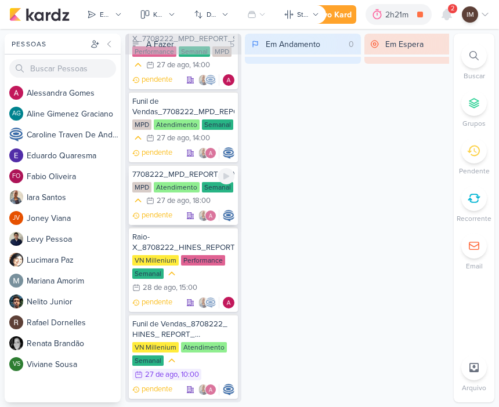
click at [189, 174] on div "7708222_MPD_REPORT_SEMANAL_27.08" at bounding box center [183, 174] width 102 height 10
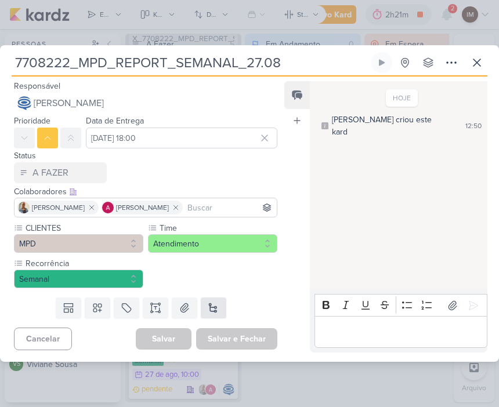
click at [218, 298] on button at bounding box center [214, 308] width 26 height 21
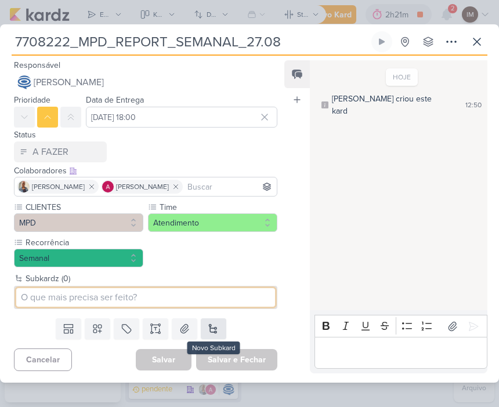
click at [222, 293] on input at bounding box center [145, 297] width 259 height 19
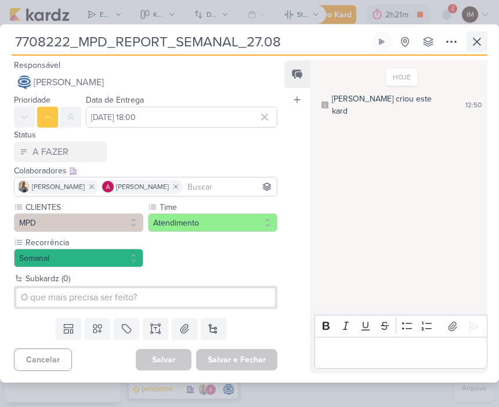
click at [471, 46] on icon at bounding box center [477, 42] width 14 height 14
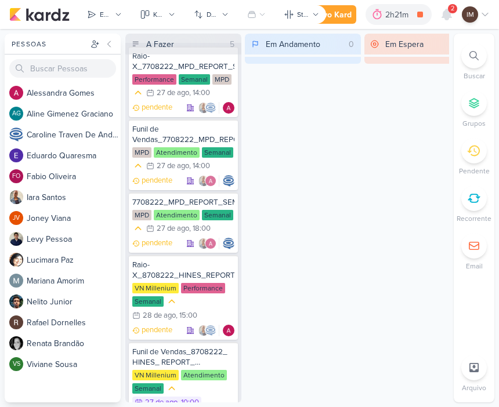
scroll to position [12, 0]
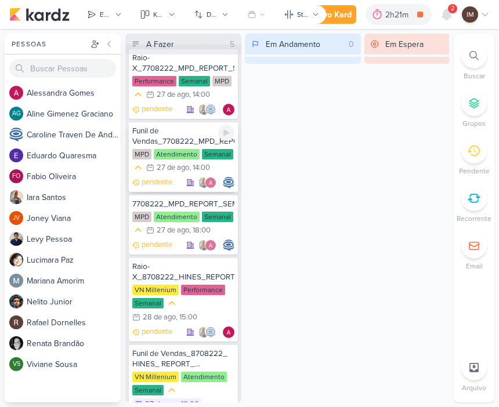
click at [192, 139] on div "Funil de Vendas_7708222_MPD_REPORT_SEMANAL_27.08" at bounding box center [183, 136] width 102 height 21
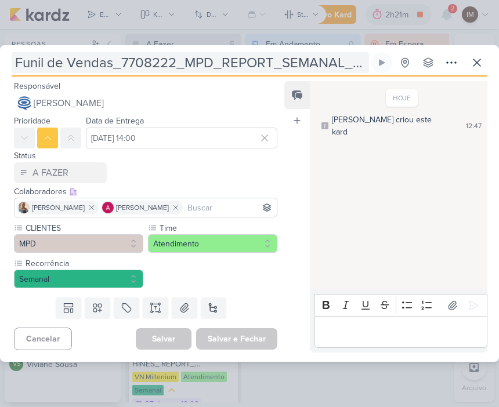
click at [215, 56] on input "Funil de Vendas_7708222_MPD_REPORT_SEMANAL_27.08" at bounding box center [191, 62] width 358 height 21
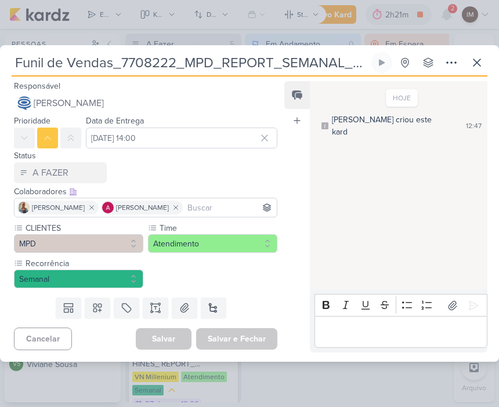
click at [217, 59] on input "Funil de Vendas_7708222_MPD_REPORT_SEMANAL_27.08" at bounding box center [191, 62] width 358 height 21
click at [218, 58] on input "Funil de Vendas_7708222_MPD_REPORT_SEMANAL_27.08" at bounding box center [191, 62] width 358 height 21
click at [147, 62] on input "Funil de Vendas_7708222_MPD_REPORT_SEMANAL_27.08" at bounding box center [191, 62] width 358 height 21
click at [150, 66] on input "Funil de Vendas_7708222_MPD_REPORT_SEMANAL_27.08" at bounding box center [191, 62] width 358 height 21
click at [485, 62] on button at bounding box center [477, 62] width 21 height 21
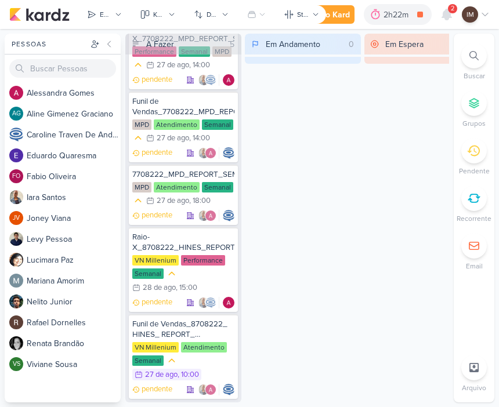
scroll to position [42, 0]
click at [179, 176] on div "7708222_MPD_REPORT_SEMANAL_27.08" at bounding box center [183, 174] width 102 height 10
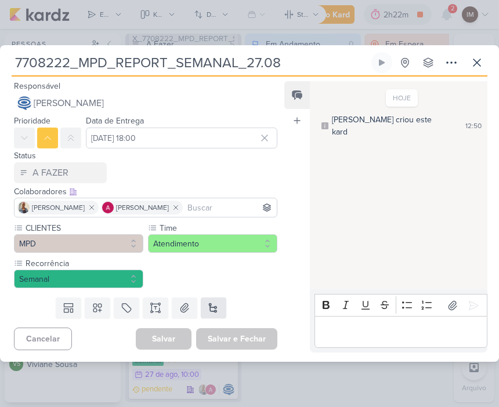
click at [218, 303] on button at bounding box center [214, 308] width 26 height 21
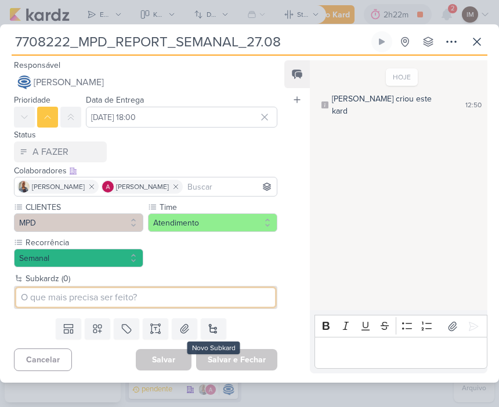
click at [212, 298] on input at bounding box center [145, 297] width 259 height 19
paste input "Funil de Vendas_7708222_MPD_REPORT_SEMANAL_27.08"
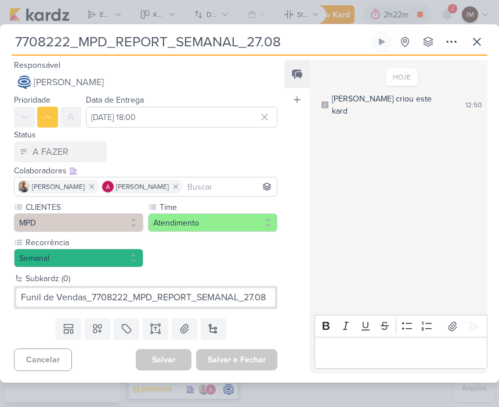
click at [255, 257] on div "CLIENTES MPD Time" at bounding box center [145, 234] width 263 height 66
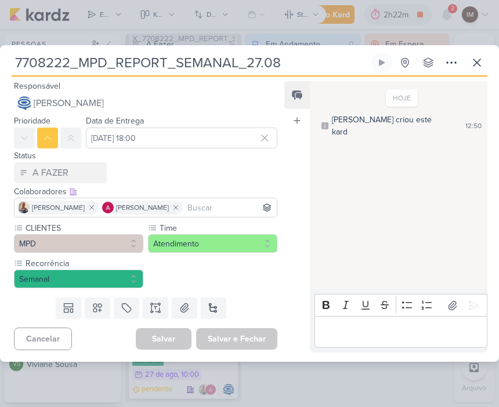
click at [216, 306] on button at bounding box center [214, 308] width 26 height 21
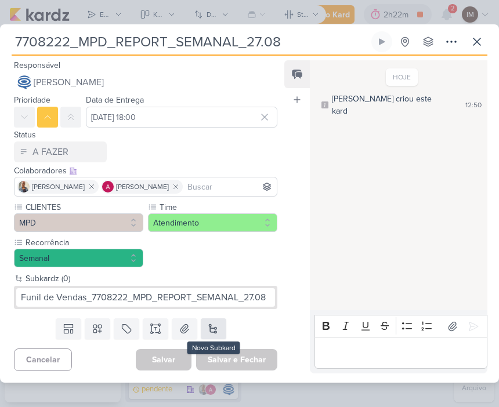
click at [215, 330] on button at bounding box center [214, 329] width 26 height 21
click at [221, 330] on button at bounding box center [214, 329] width 26 height 21
click at [218, 328] on button at bounding box center [214, 329] width 26 height 21
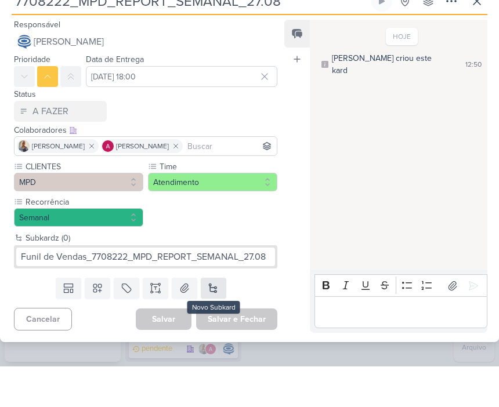
click at [211, 319] on button at bounding box center [214, 329] width 26 height 21
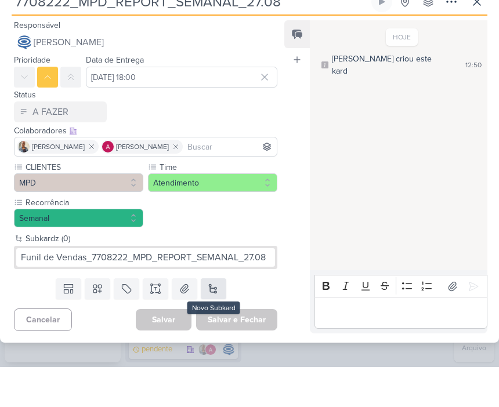
click at [216, 319] on button at bounding box center [214, 329] width 26 height 21
click at [240, 215] on div "CLIENTES MPD Time" at bounding box center [145, 234] width 263 height 66
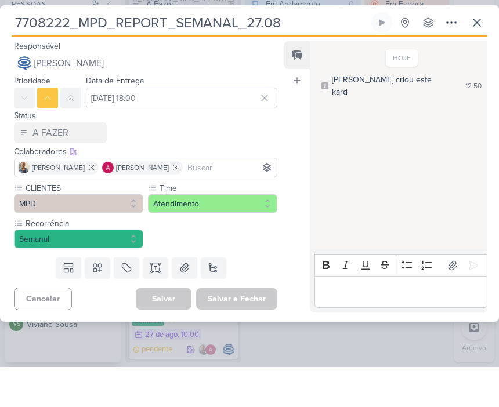
scroll to position [0, 0]
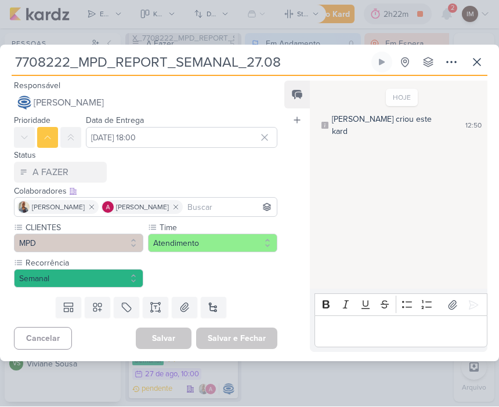
click at [207, 301] on button at bounding box center [214, 308] width 26 height 21
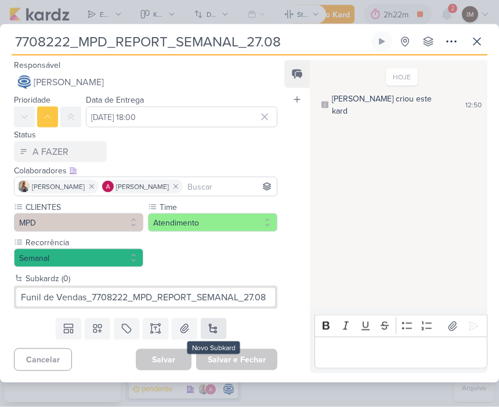
click at [213, 327] on button at bounding box center [214, 329] width 26 height 21
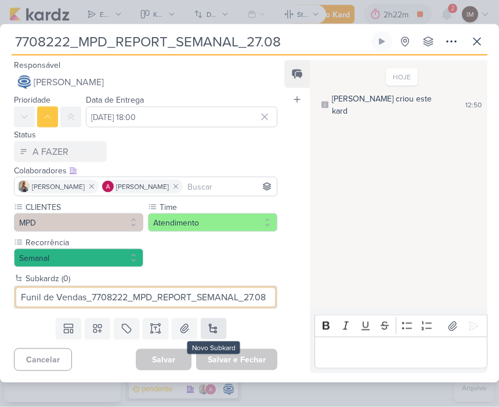
click at [215, 334] on button at bounding box center [214, 329] width 26 height 21
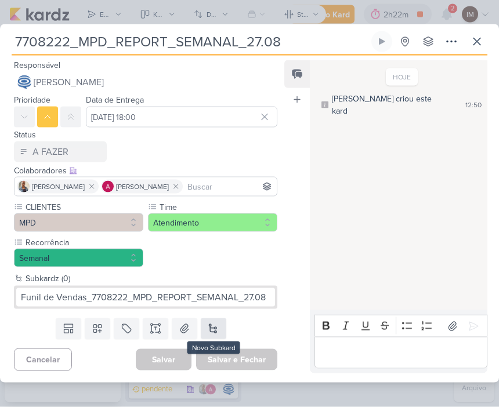
click at [218, 338] on button at bounding box center [214, 329] width 26 height 21
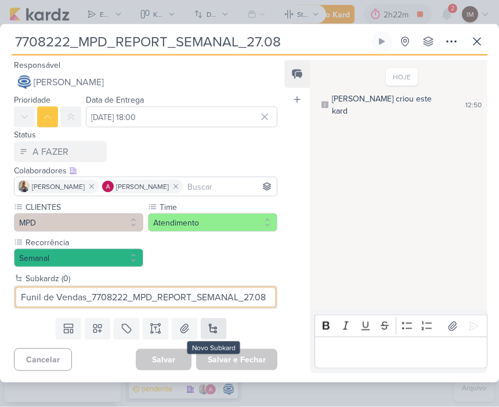
click at [216, 331] on button at bounding box center [214, 329] width 26 height 21
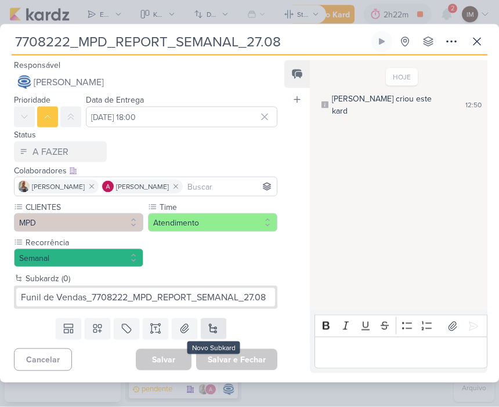
click at [216, 330] on button at bounding box center [214, 329] width 26 height 21
click at [257, 322] on div "Templates Campos Personalizados Marcadores Caixa De Texto Anexo Novo Subkard" at bounding box center [141, 329] width 282 height 30
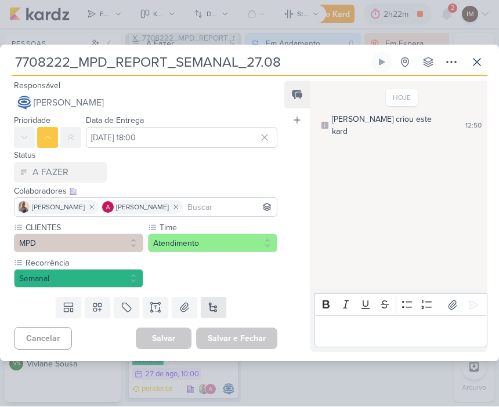
click at [203, 310] on button at bounding box center [214, 308] width 26 height 21
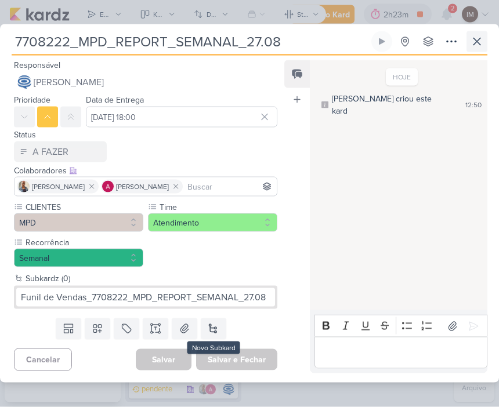
click at [484, 42] on button at bounding box center [477, 41] width 21 height 21
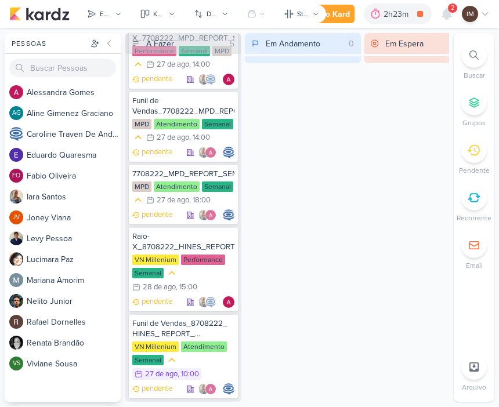
scroll to position [42, 0]
click at [341, 19] on div "Novo Kard" at bounding box center [330, 15] width 39 height 12
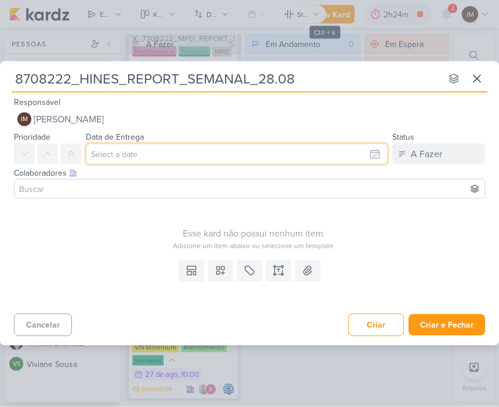
click at [348, 152] on input "text" at bounding box center [237, 154] width 302 height 21
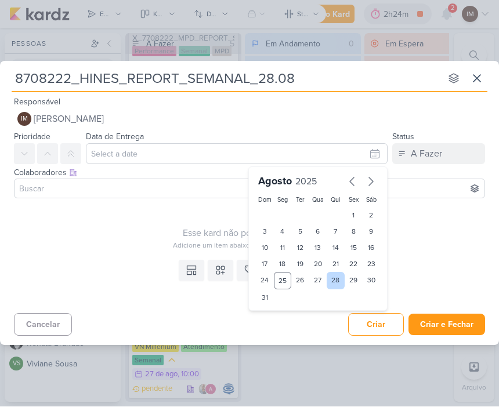
click at [338, 279] on div "28" at bounding box center [336, 281] width 18 height 17
click at [288, 313] on select "00 01 02 03 04 05 06 07 08 09 10 11 12 13 14 15 16 17 18 19 20 21 22 23" at bounding box center [283, 318] width 16 height 14
click at [282, 316] on select "00 01 02 03 04 05 06 07 08 09 10 11 12 13 14 15 16 17 18 19 20 21 22 23" at bounding box center [283, 318] width 16 height 14
click at [300, 315] on select "00 05 10 15 20 25 30 35 40 45 50 55 59" at bounding box center [301, 318] width 16 height 14
click at [218, 224] on div "Esse kard não possui nenhum item Adicione um item abaixo ou selecione um templa…" at bounding box center [253, 228] width 478 height 48
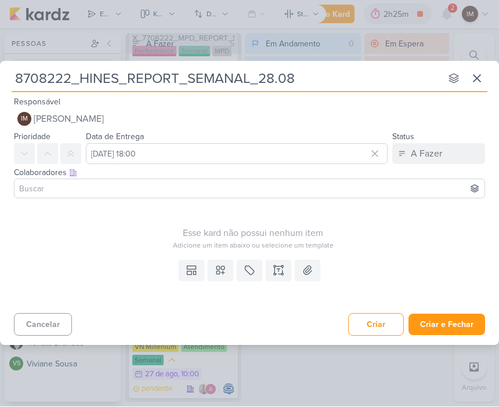
click at [415, 185] on input at bounding box center [249, 189] width 465 height 14
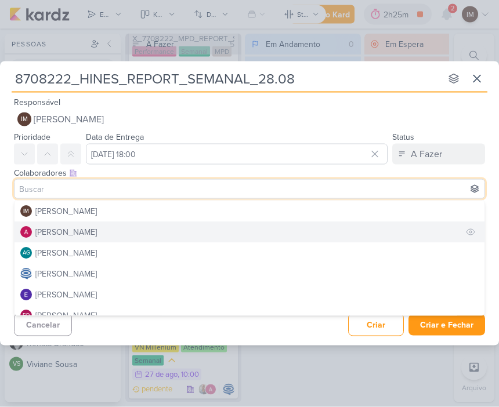
click at [388, 230] on button "[PERSON_NAME]" at bounding box center [250, 232] width 470 height 21
click at [392, 227] on button "[PERSON_NAME]" at bounding box center [250, 232] width 470 height 21
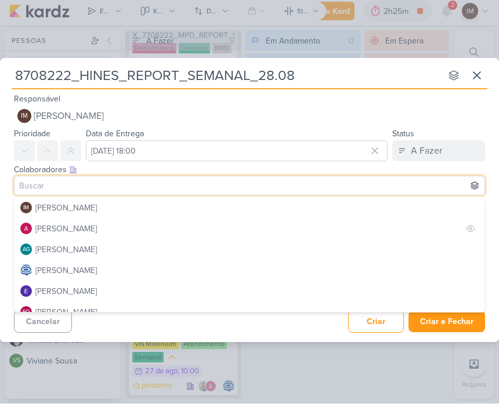
click at [356, 222] on button "[PERSON_NAME]" at bounding box center [250, 232] width 470 height 21
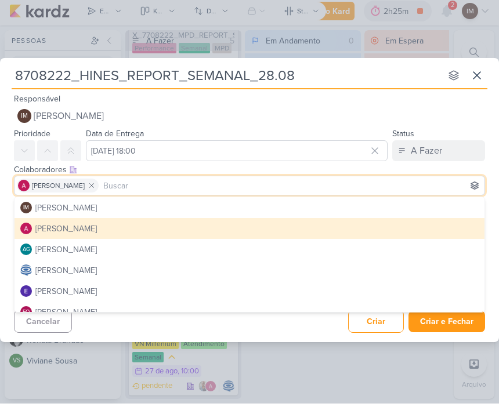
click at [281, 337] on div "8708222_HINES_REPORT_SEMANAL_28.08 nenhum grupo disponível esc Responsável IM I…" at bounding box center [249, 204] width 499 height 284
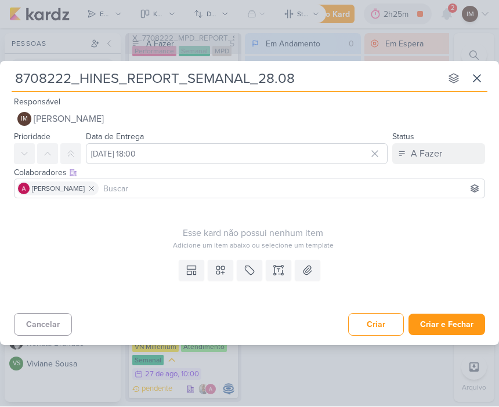
click at [305, 193] on input at bounding box center [291, 189] width 381 height 14
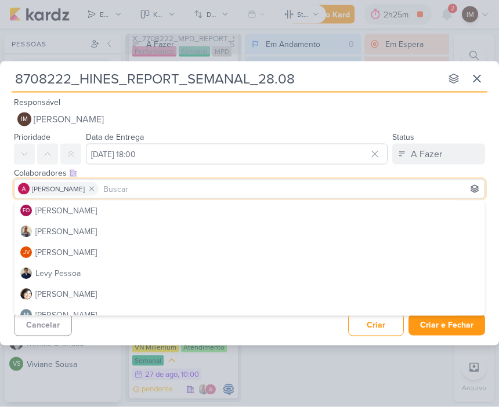
scroll to position [104, 0]
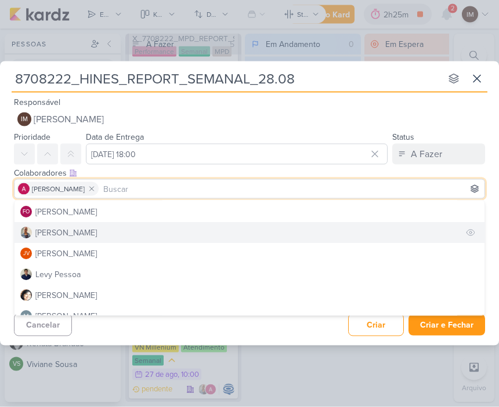
click at [299, 223] on button "[PERSON_NAME]" at bounding box center [250, 232] width 470 height 21
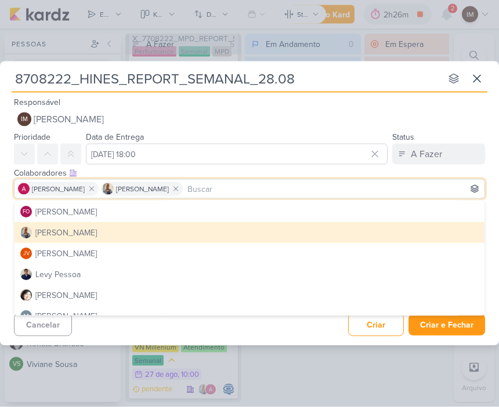
click at [301, 330] on div "Cancelar Criar Criar e Fechar Ctrl + Enter" at bounding box center [249, 324] width 499 height 30
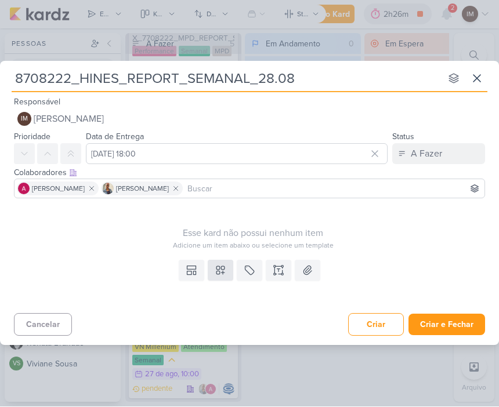
click at [222, 270] on icon at bounding box center [220, 271] width 8 height 8
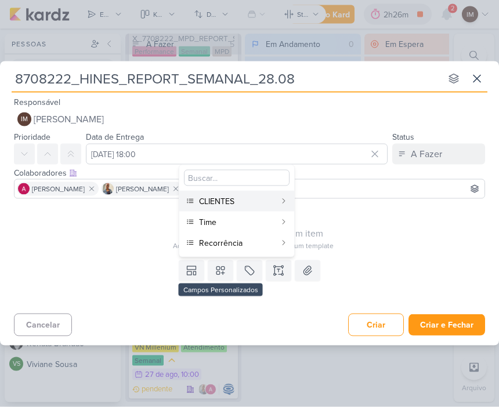
click at [274, 205] on div "CLIENTES" at bounding box center [237, 202] width 77 height 12
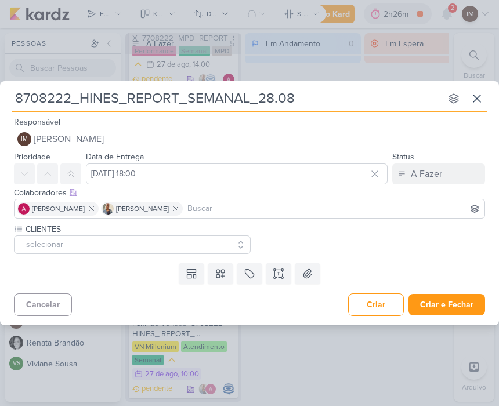
click at [203, 253] on button "-- selecionar --" at bounding box center [132, 245] width 237 height 19
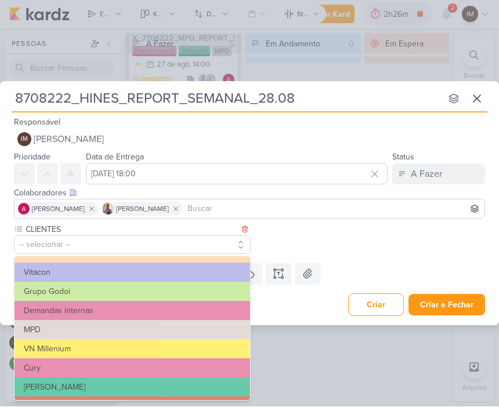
scroll to position [75, 0]
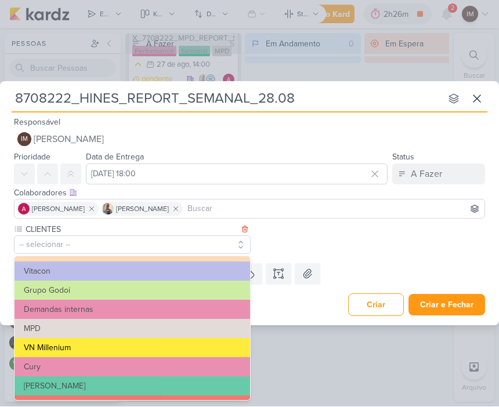
click at [101, 346] on button "VN Millenium" at bounding box center [133, 348] width 236 height 19
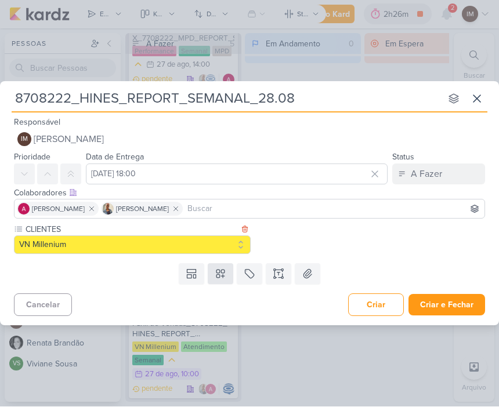
click at [222, 276] on icon at bounding box center [220, 274] width 8 height 8
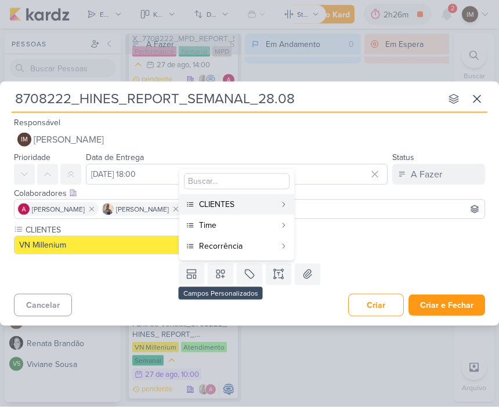
click at [265, 226] on div "Time" at bounding box center [237, 225] width 77 height 12
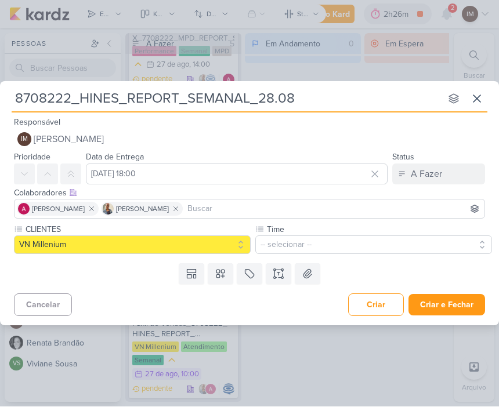
click at [305, 247] on button "-- selecionar --" at bounding box center [373, 245] width 237 height 19
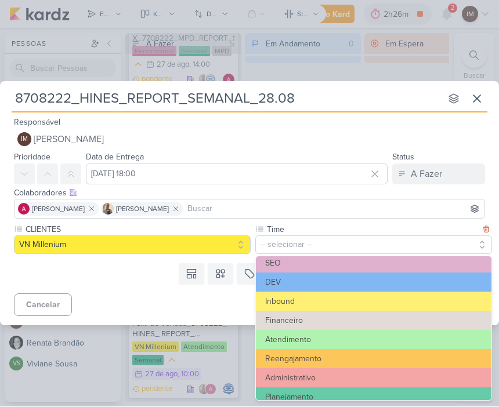
scroll to position [46, 0]
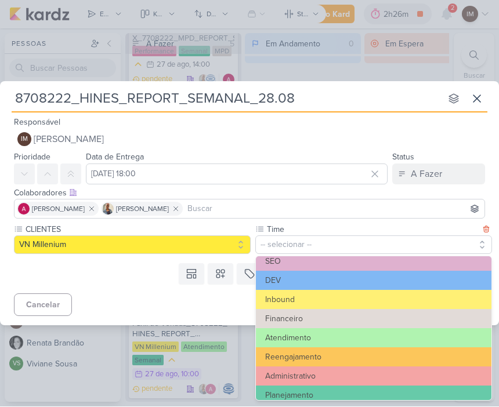
click at [315, 334] on button "Atendimento" at bounding box center [374, 338] width 236 height 19
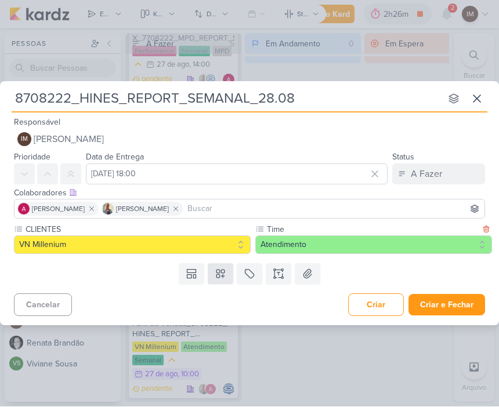
click at [221, 281] on button at bounding box center [221, 274] width 26 height 21
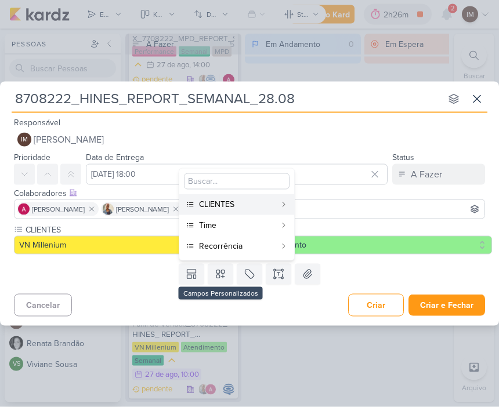
click at [265, 245] on div "Recorrência" at bounding box center [237, 246] width 77 height 12
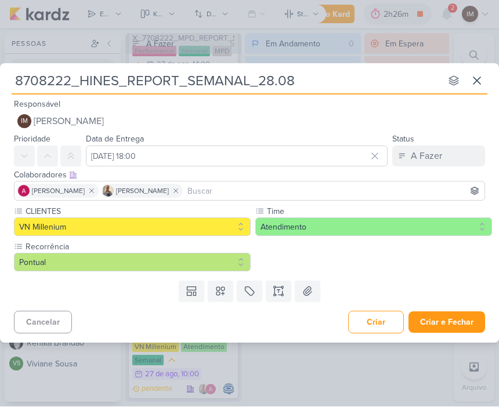
click at [221, 264] on button "Pontual" at bounding box center [132, 263] width 237 height 19
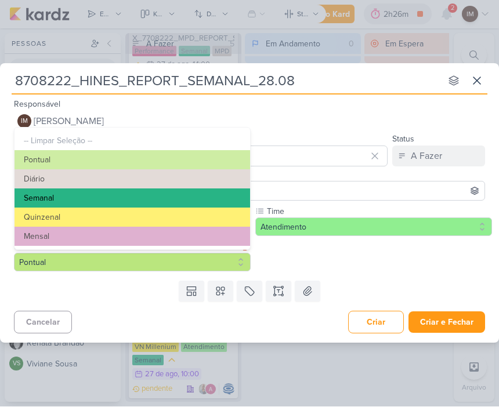
click at [211, 198] on button "Semanal" at bounding box center [133, 198] width 236 height 19
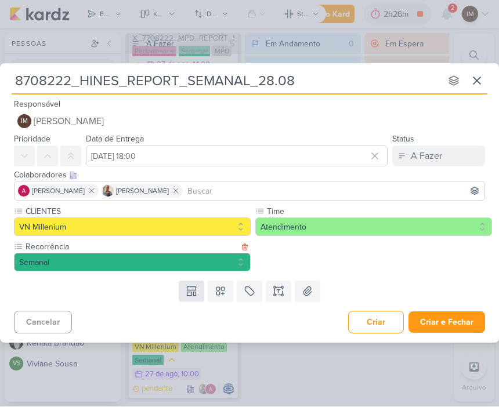
click at [203, 281] on button at bounding box center [192, 291] width 26 height 21
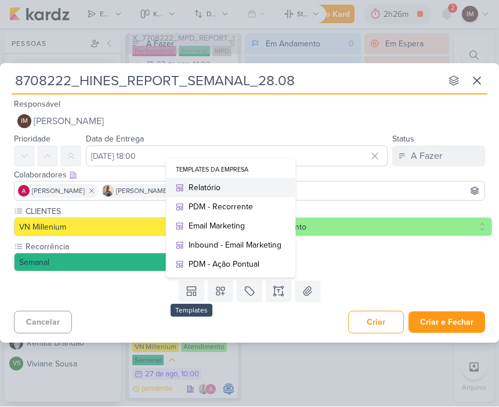
click at [257, 190] on div "Relatório" at bounding box center [235, 188] width 93 height 12
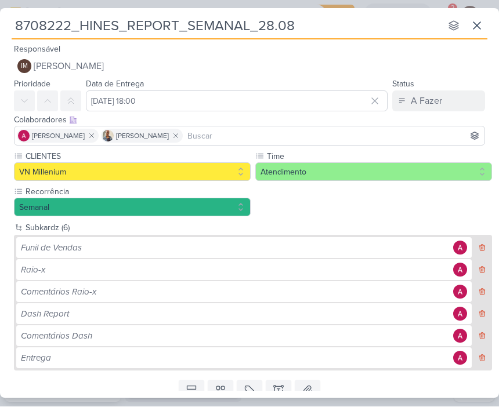
click at [478, 291] on icon at bounding box center [482, 292] width 8 height 8
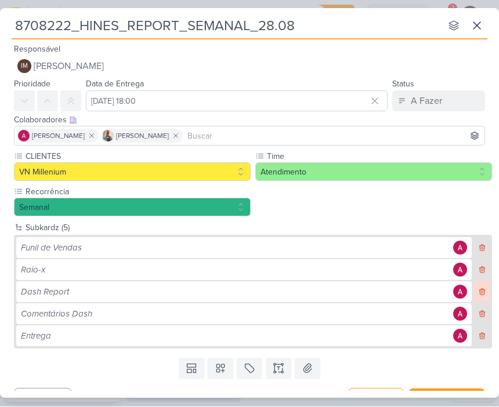
click at [477, 293] on button at bounding box center [482, 292] width 16 height 21
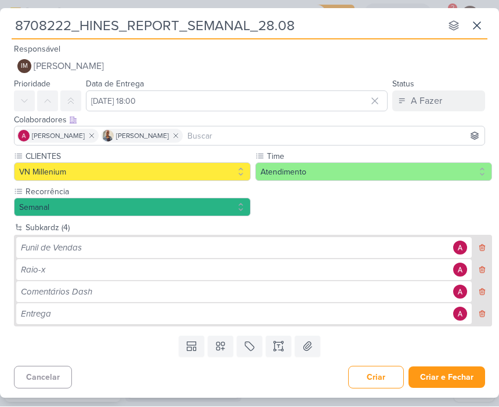
click at [481, 291] on icon at bounding box center [482, 292] width 8 height 8
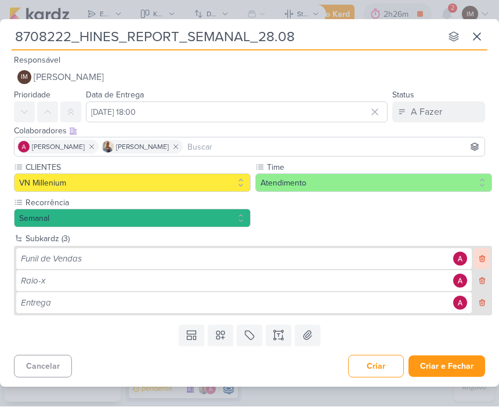
click at [481, 254] on button at bounding box center [482, 259] width 16 height 21
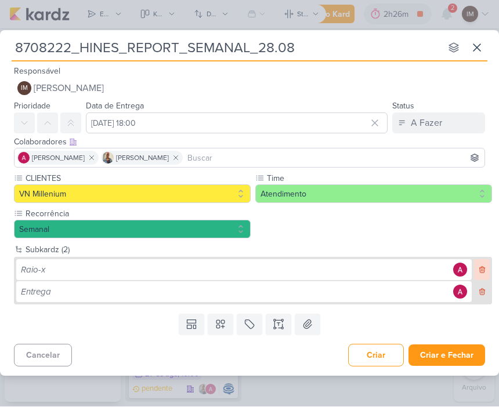
click at [483, 266] on icon at bounding box center [482, 270] width 8 height 8
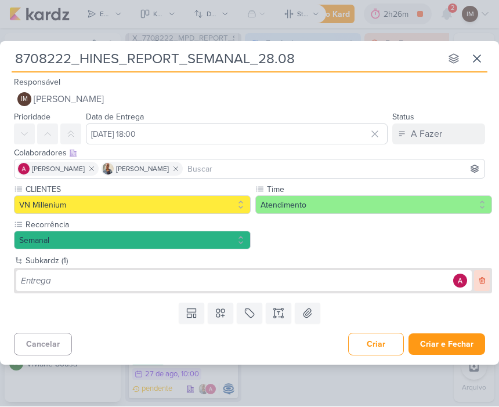
click at [481, 280] on icon at bounding box center [482, 281] width 8 height 8
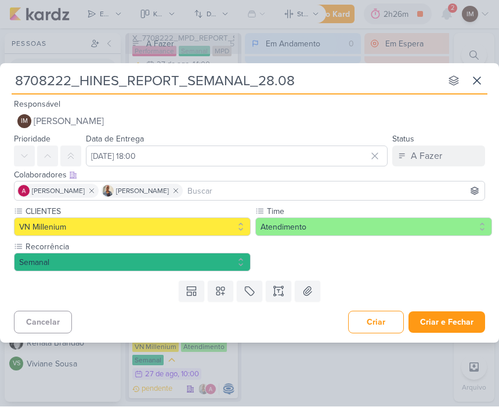
click at [448, 320] on button "Criar e Fechar" at bounding box center [447, 322] width 77 height 21
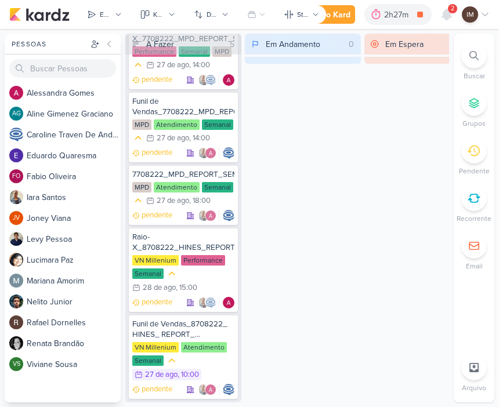
scroll to position [42, 0]
click at [342, 18] on div "Novo Kard" at bounding box center [331, 15] width 39 height 12
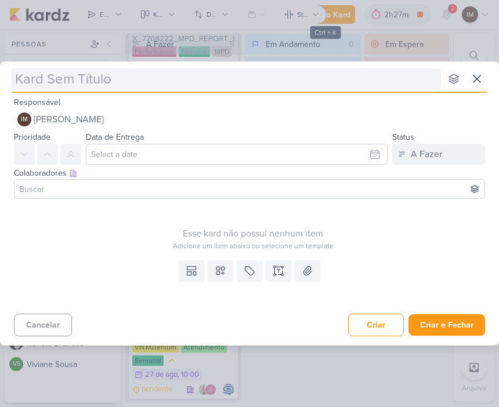
click at [325, 81] on input "text" at bounding box center [226, 78] width 429 height 21
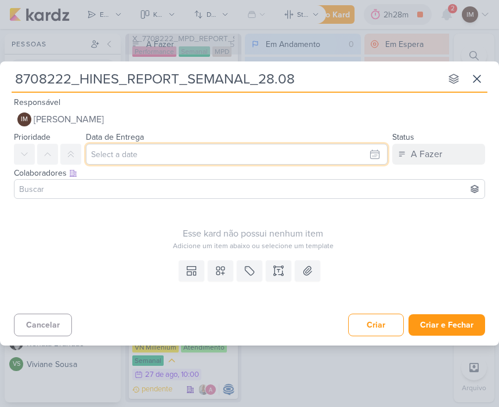
click at [291, 154] on input "text" at bounding box center [237, 154] width 302 height 21
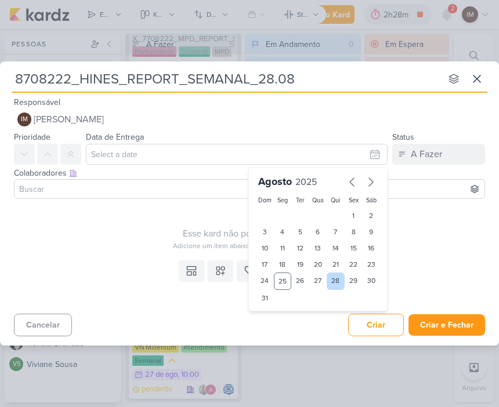
click at [333, 285] on div "28" at bounding box center [336, 281] width 18 height 17
click at [330, 127] on button "IM Isabella Machado Guimarães" at bounding box center [249, 119] width 471 height 21
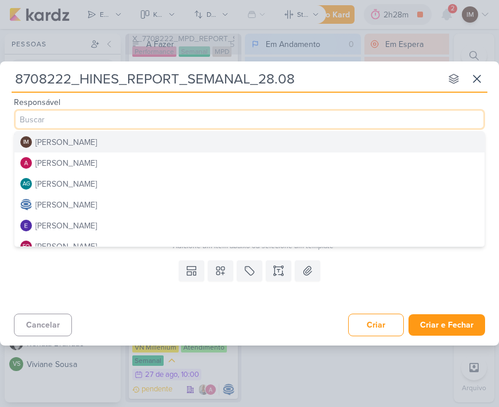
click at [172, 203] on button "[PERSON_NAME]" at bounding box center [250, 204] width 470 height 21
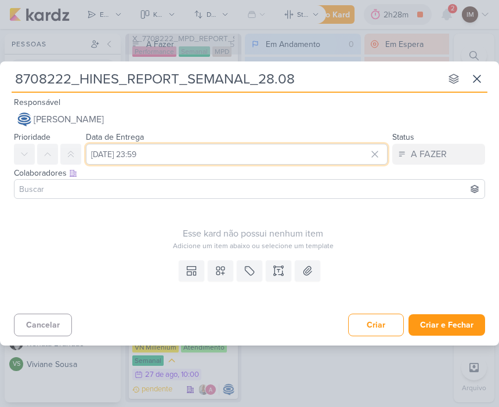
click at [323, 154] on input "28 de agosto de 2025 às 23:59" at bounding box center [237, 154] width 302 height 21
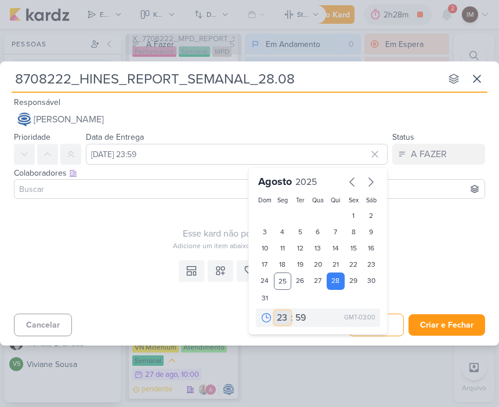
click at [290, 312] on select "00 01 02 03 04 05 06 07 08 09 10 11 12 13 14 15 16 17 18 19 20 21 22 23" at bounding box center [283, 318] width 16 height 14
click at [305, 316] on select "00 05 10 15 20 25 30 35 40 45 50 55 59" at bounding box center [301, 318] width 16 height 14
click at [187, 191] on input at bounding box center [249, 189] width 465 height 14
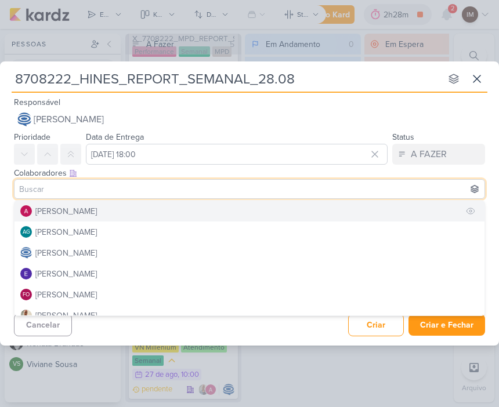
scroll to position [20, 0]
click at [281, 211] on button "[PERSON_NAME]" at bounding box center [250, 211] width 470 height 21
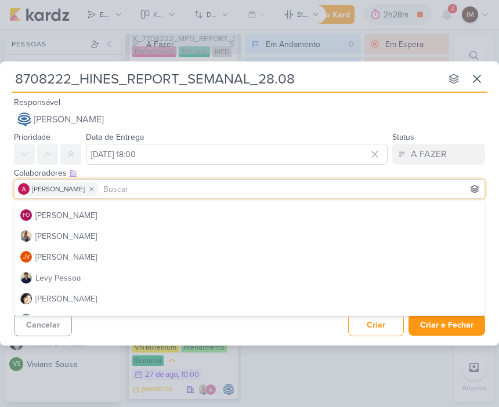
scroll to position [104, 0]
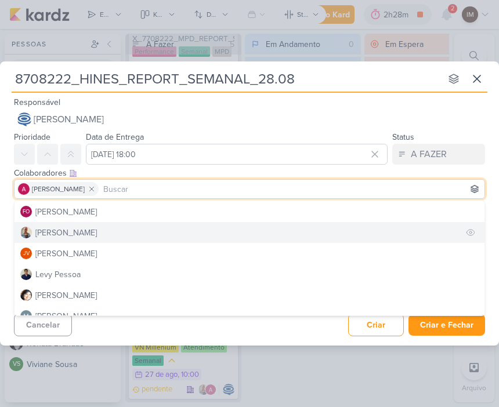
click at [248, 228] on button "[PERSON_NAME]" at bounding box center [250, 232] width 470 height 21
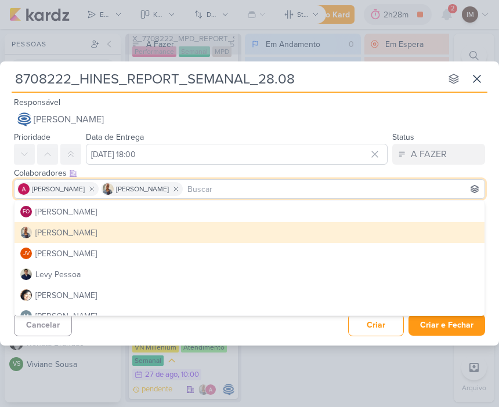
click at [243, 327] on div "Cancelar Criar Criar e Fechar Ctrl + Enter" at bounding box center [249, 324] width 499 height 30
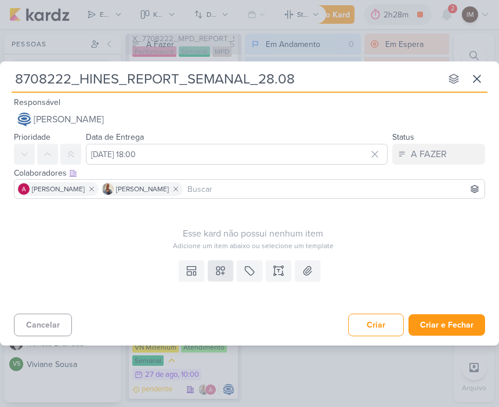
click at [228, 268] on button at bounding box center [221, 271] width 26 height 21
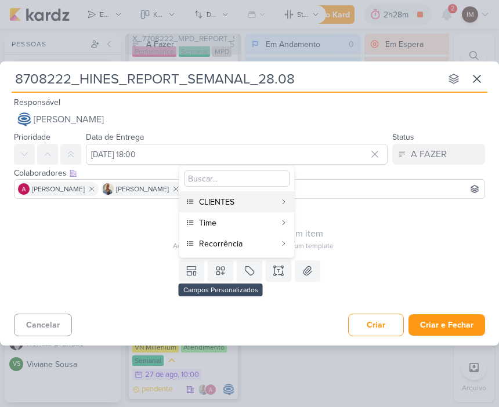
click at [262, 201] on div "CLIENTES" at bounding box center [237, 202] width 77 height 12
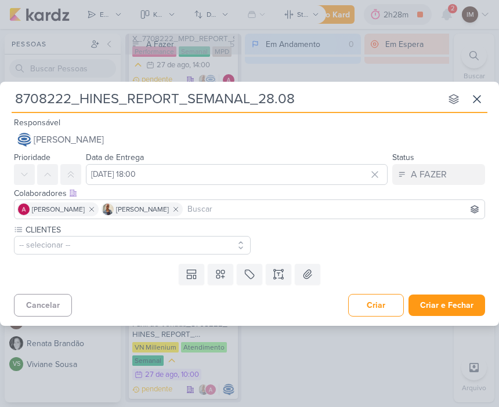
click at [221, 247] on button "-- selecionar --" at bounding box center [132, 245] width 237 height 19
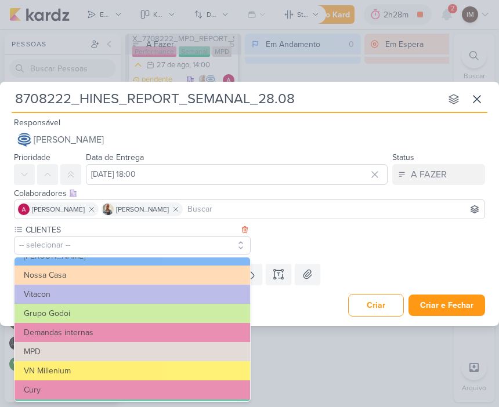
scroll to position [68, 0]
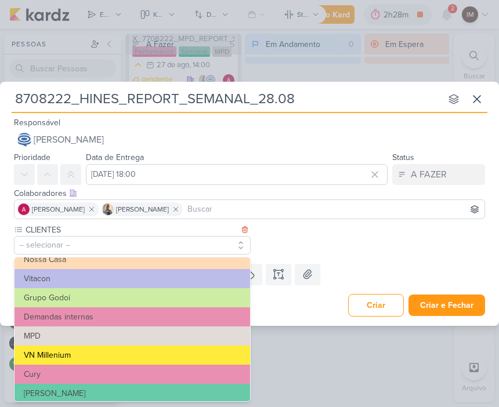
click at [182, 354] on button "VN Millenium" at bounding box center [133, 355] width 236 height 19
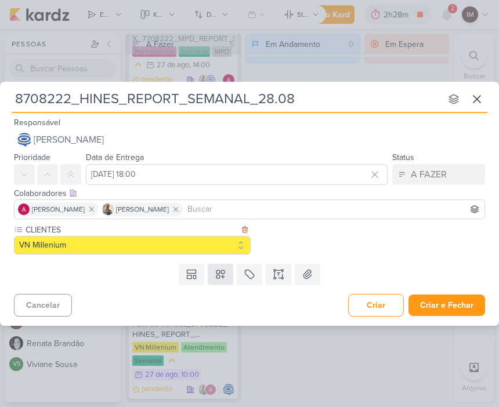
click at [221, 274] on icon at bounding box center [221, 275] width 12 height 12
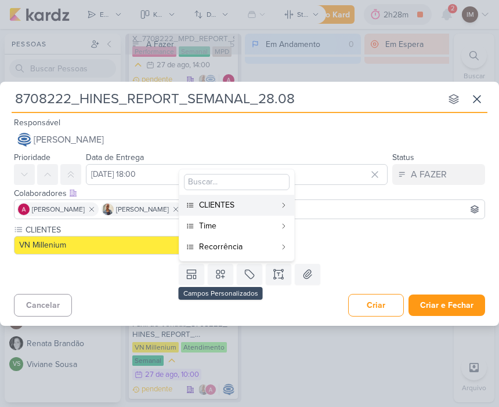
click at [270, 223] on div "Time" at bounding box center [237, 226] width 77 height 12
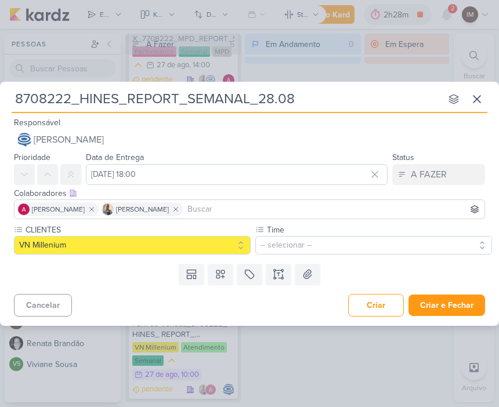
click at [369, 244] on button "-- selecionar --" at bounding box center [373, 245] width 237 height 19
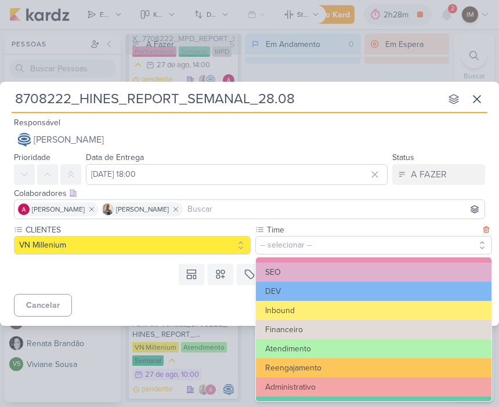
scroll to position [45, 0]
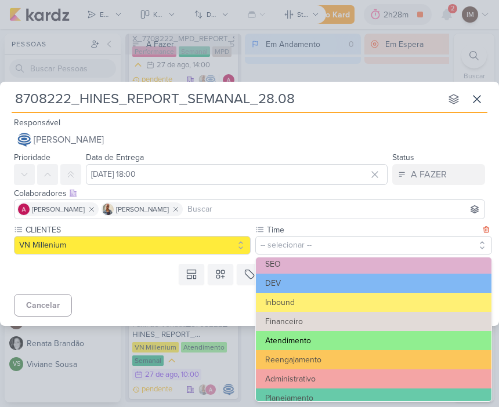
click at [360, 339] on button "Atendimento" at bounding box center [374, 340] width 236 height 19
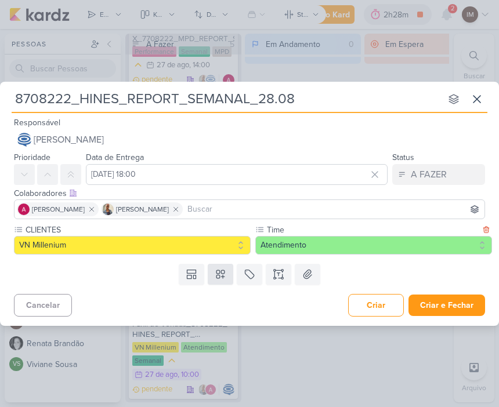
click at [228, 269] on button at bounding box center [221, 274] width 26 height 21
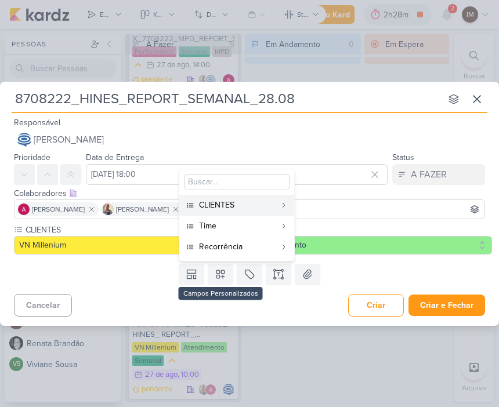
click at [272, 245] on div "Recorrência" at bounding box center [237, 247] width 77 height 12
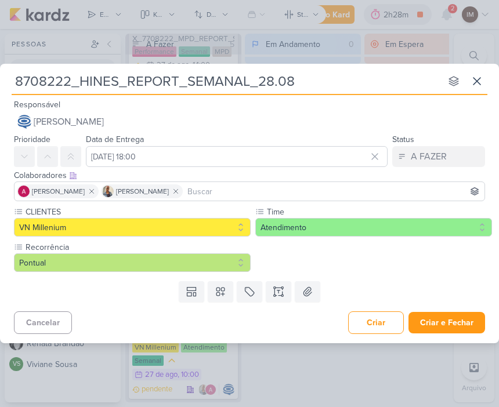
click at [205, 259] on button "Pontual" at bounding box center [132, 263] width 237 height 19
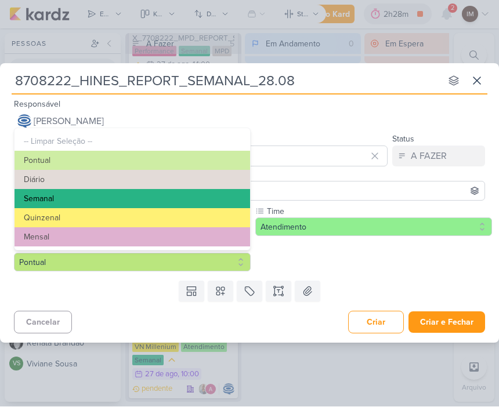
click at [211, 195] on button "Semanal" at bounding box center [133, 199] width 236 height 19
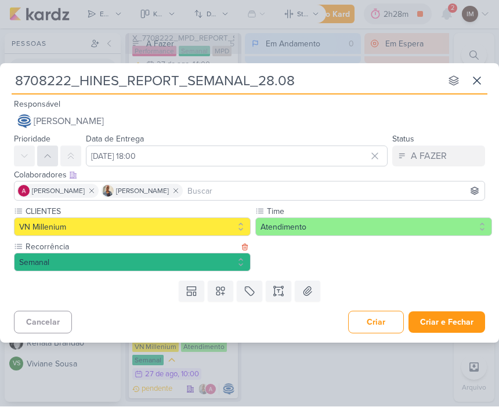
click at [40, 161] on button at bounding box center [47, 156] width 21 height 21
click at [457, 324] on button "Criar e Fechar" at bounding box center [447, 322] width 77 height 21
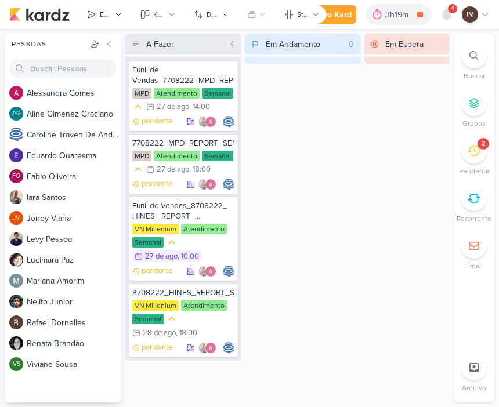
scroll to position [5, 0]
click at [207, 67] on div "Funil de Vendas_7708222_MPD_REPORT_SEMANAL_27.08" at bounding box center [183, 75] width 102 height 21
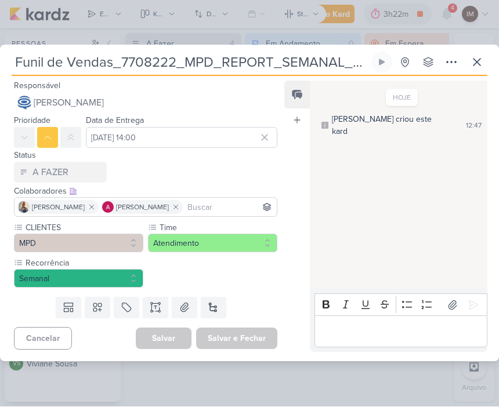
click at [479, 63] on icon at bounding box center [477, 62] width 7 height 7
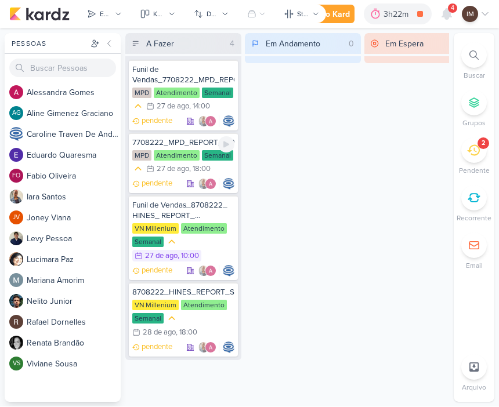
click at [171, 156] on div "Atendimento" at bounding box center [177, 156] width 46 height 10
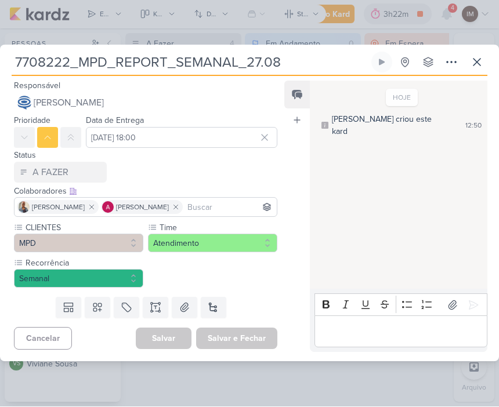
click at [212, 310] on button at bounding box center [214, 308] width 26 height 21
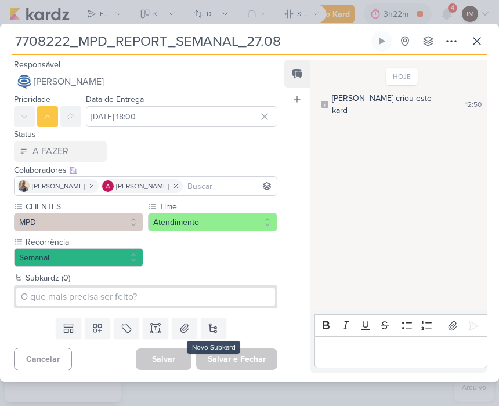
click at [211, 327] on button at bounding box center [214, 329] width 26 height 21
click at [214, 330] on button at bounding box center [214, 329] width 26 height 21
click at [68, 325] on icon at bounding box center [69, 329] width 12 height 12
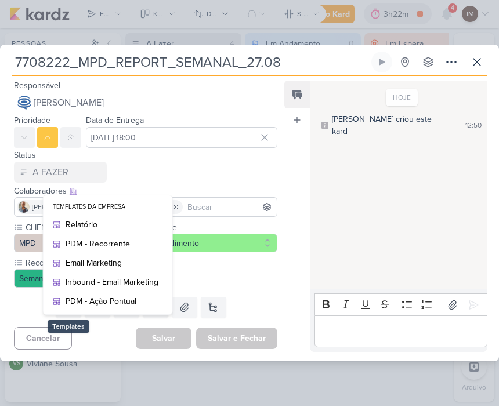
click at [123, 224] on div "Relatório" at bounding box center [112, 225] width 93 height 12
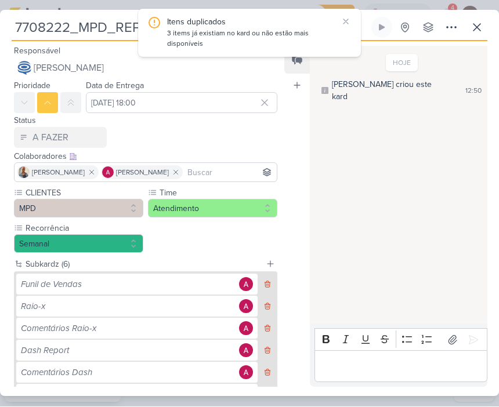
click at [483, 24] on icon at bounding box center [477, 28] width 14 height 14
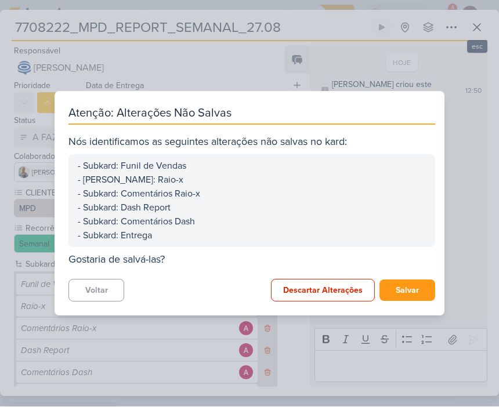
click at [102, 292] on button "Voltar" at bounding box center [96, 291] width 56 height 23
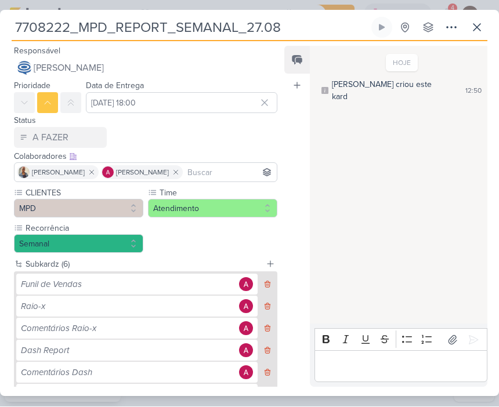
click at [481, 23] on icon at bounding box center [477, 28] width 14 height 14
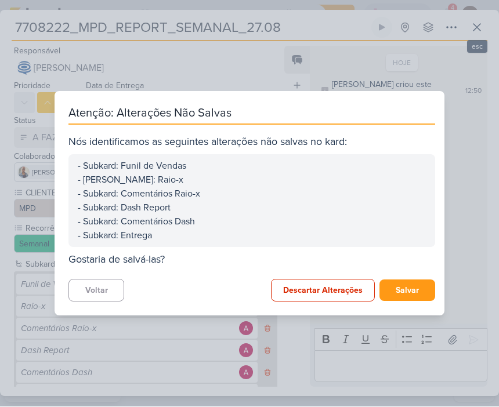
click at [337, 286] on button "Descartar Alterações" at bounding box center [323, 291] width 104 height 23
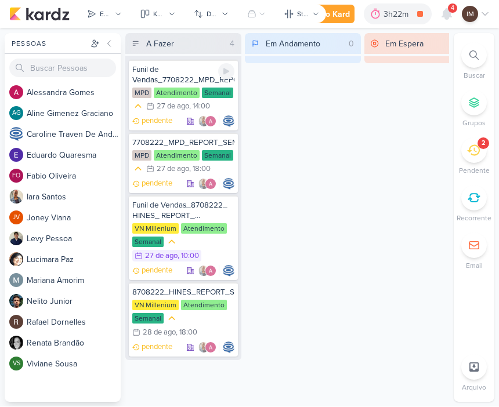
click at [200, 75] on div "Funil de Vendas_7708222_MPD_REPORT_SEMANAL_27.08" at bounding box center [183, 75] width 102 height 21
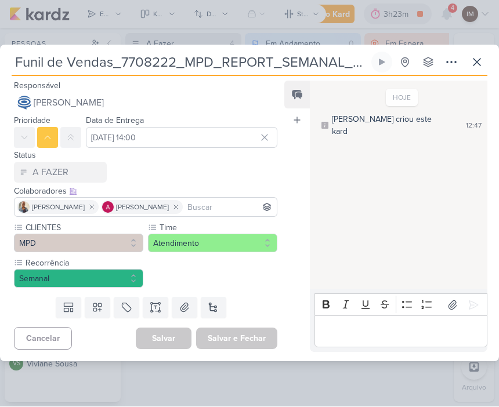
click at [52, 56] on input "Funil de Vendas_7708222_MPD_REPORT_SEMANAL_27.08" at bounding box center [191, 62] width 358 height 21
click at [53, 61] on input "Funil de Vendas_7708222_MPD_REPORT_SEMANAL_27.08" at bounding box center [191, 62] width 358 height 21
click at [53, 62] on input "Funil de Vendas_7708222_MPD_REPORT_SEMANAL_27.08" at bounding box center [191, 62] width 358 height 21
click at [230, 68] on input "Funil de Vendas_7708222_MPD_REPORT_SEMANAL_27.08" at bounding box center [191, 62] width 358 height 21
click at [232, 66] on input "Funil de Vendas_7708222_MPD_REPORT_SEMANAL_27.08" at bounding box center [191, 62] width 358 height 21
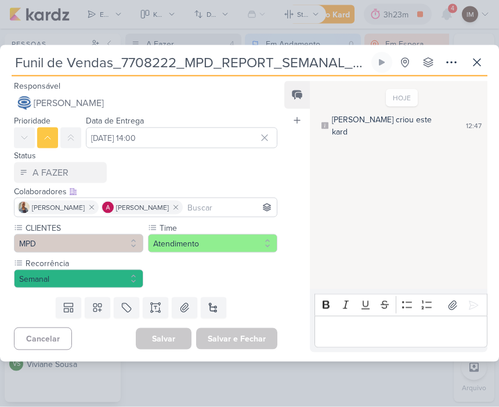
click at [481, 67] on icon at bounding box center [477, 63] width 14 height 14
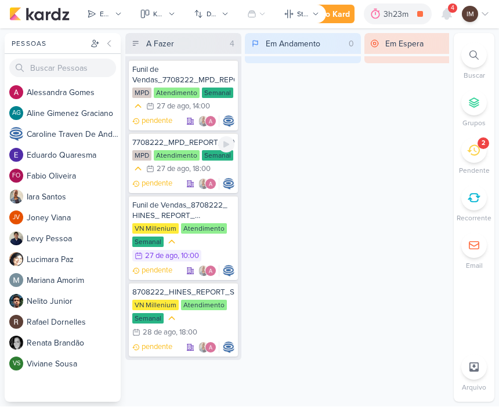
click at [165, 139] on div "7708222_MPD_REPORT_SEMANAL_27.08" at bounding box center [183, 143] width 102 height 10
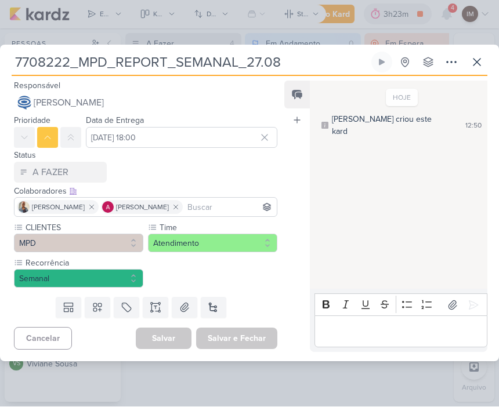
click at [70, 301] on button at bounding box center [69, 308] width 26 height 21
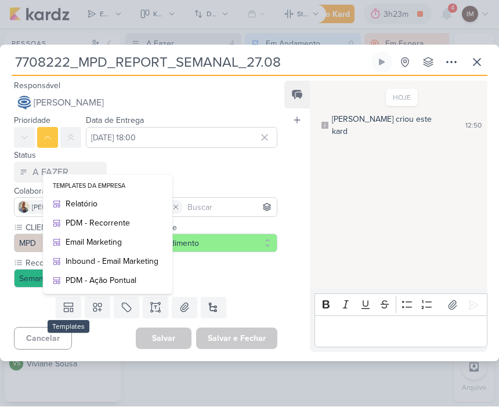
click at [127, 198] on div "Relatório" at bounding box center [112, 204] width 93 height 12
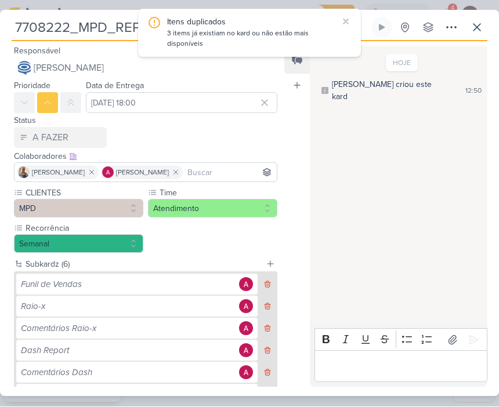
click at [133, 283] on div "Funil de Vendas" at bounding box center [128, 285] width 215 height 13
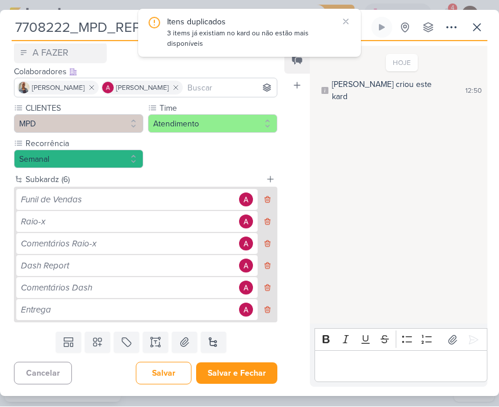
scroll to position [85, 0]
click at [155, 200] on div "Funil de Vendas" at bounding box center [128, 200] width 215 height 13
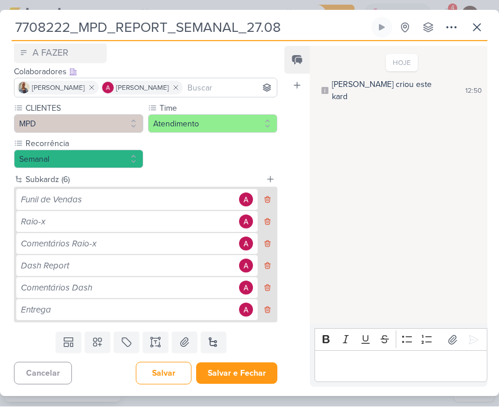
click at [269, 197] on icon at bounding box center [267, 200] width 5 height 6
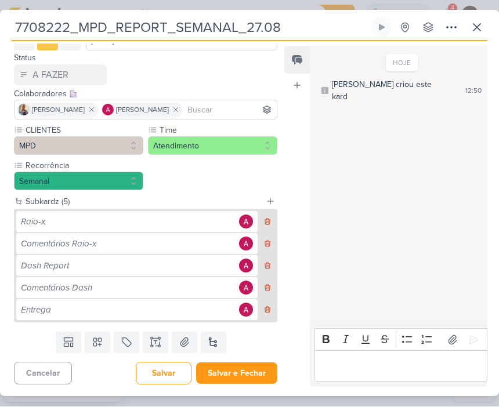
scroll to position [63, 0]
click at [273, 217] on button at bounding box center [267, 222] width 15 height 21
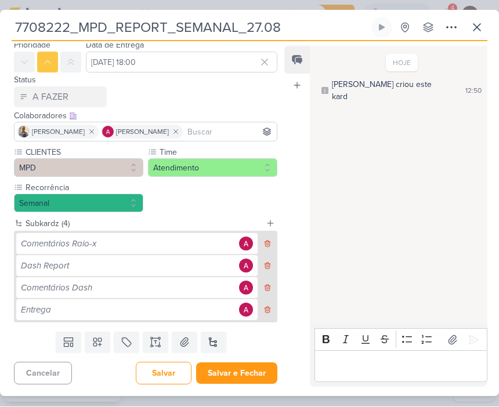
click at [267, 237] on button at bounding box center [267, 244] width 15 height 21
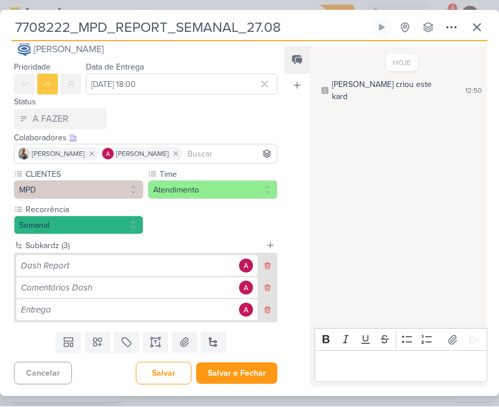
click at [265, 266] on icon at bounding box center [267, 266] width 8 height 8
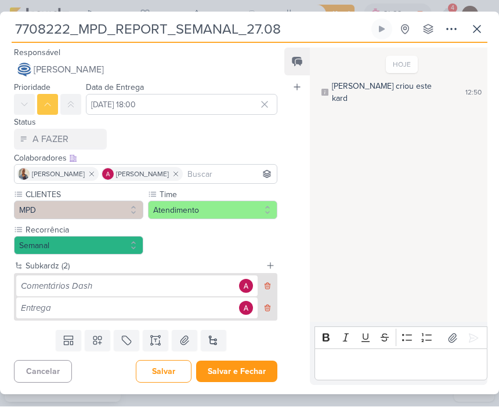
scroll to position [0, 0]
click at [269, 287] on icon at bounding box center [267, 287] width 8 height 8
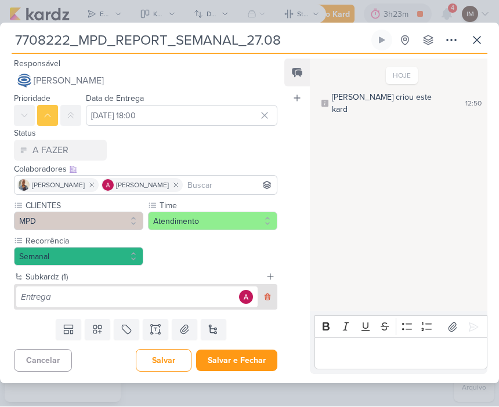
click at [264, 295] on icon at bounding box center [267, 298] width 8 height 8
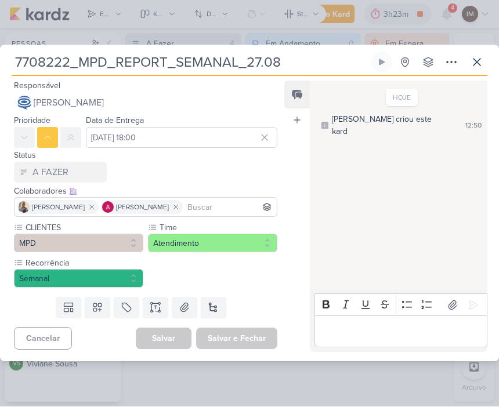
click at [67, 305] on icon at bounding box center [69, 308] width 12 height 12
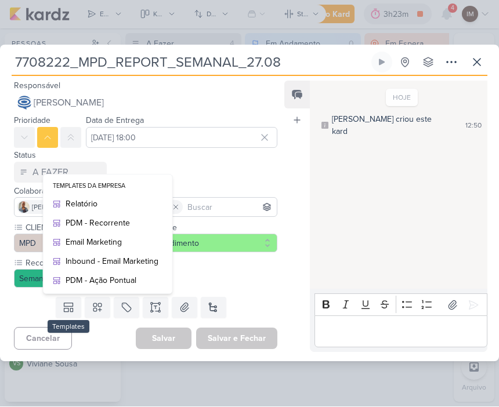
click at [136, 198] on div "Relatório" at bounding box center [112, 204] width 93 height 12
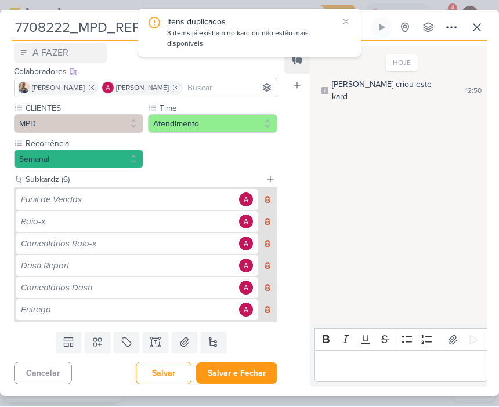
click at [253, 375] on button "Salvar e Fechar" at bounding box center [236, 373] width 81 height 21
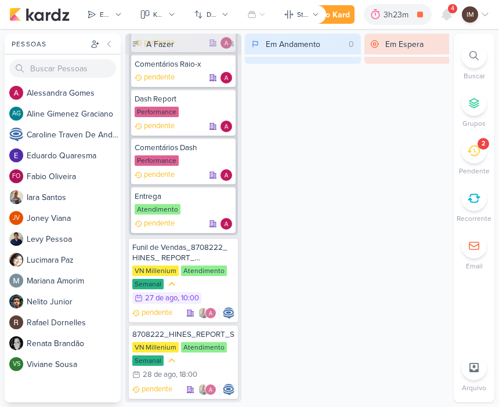
scroll to position [255, 0]
click at [182, 371] on div ", 18:00" at bounding box center [186, 375] width 21 height 8
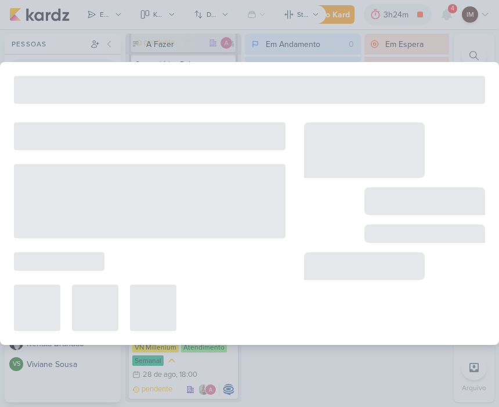
type input "8708222_HINES_REPORT_SEMANAL_28.08"
type input "28 de agosto de 2025 às 18:00"
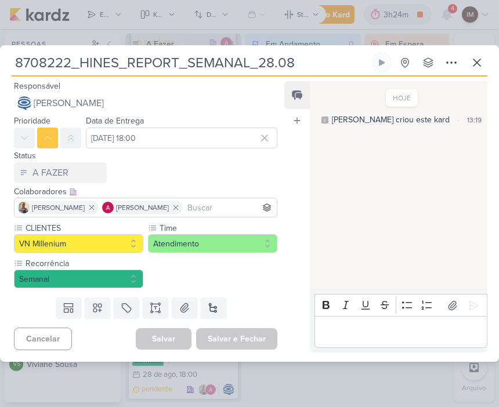
click at [70, 308] on icon at bounding box center [69, 308] width 12 height 12
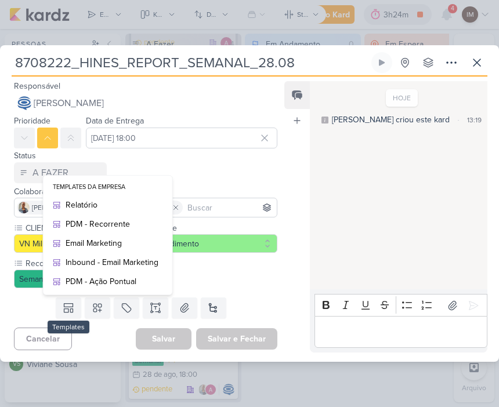
click at [119, 201] on div "Relatório" at bounding box center [112, 205] width 93 height 12
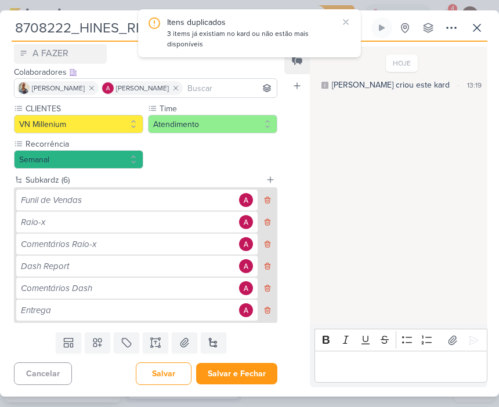
click at [238, 366] on button "Salvar e Fechar" at bounding box center [236, 373] width 81 height 21
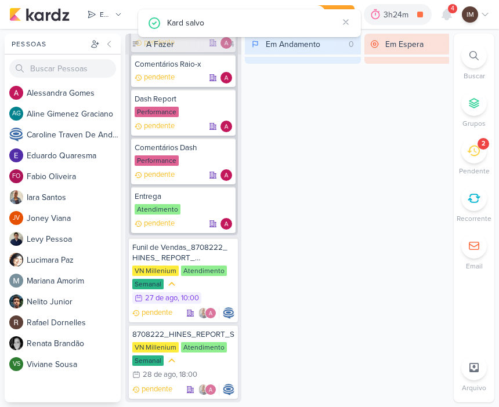
scroll to position [255, 0]
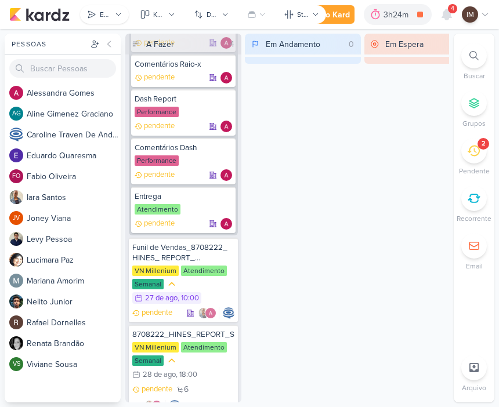
click at [102, 8] on button "Enviados" at bounding box center [104, 14] width 49 height 19
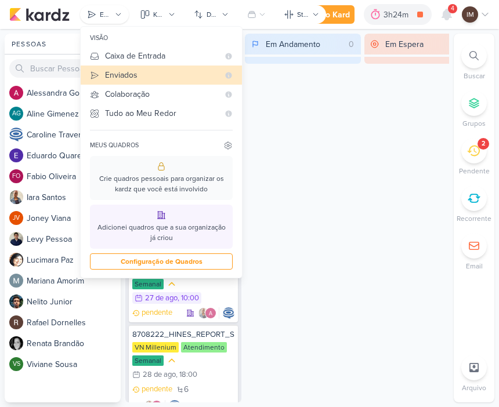
click at [161, 54] on div "Caixa de Entrada" at bounding box center [162, 56] width 114 height 12
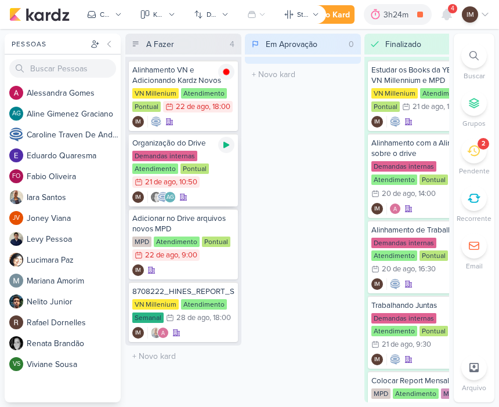
click at [228, 143] on icon at bounding box center [226, 144] width 9 height 9
click at [218, 267] on div "IM" at bounding box center [183, 271] width 102 height 12
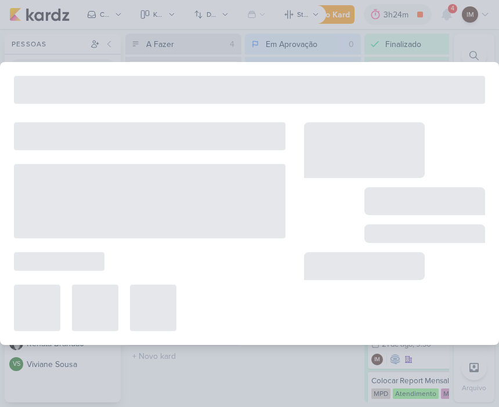
type input "Adicionar no Drive arquivos novos MPD"
type input "22 de agosto de 2025 às 09:00"
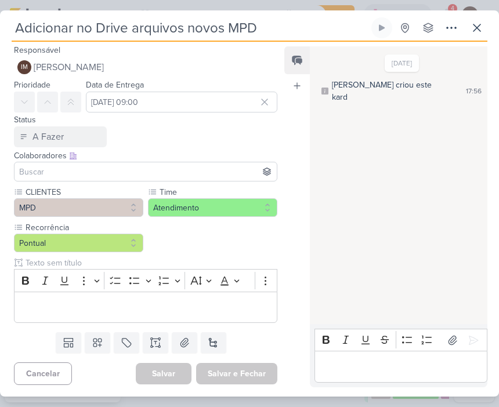
scroll to position [1, 0]
click at [237, 388] on div "Responsável IM Isabella Machado Guimarães Nenhum contato encontrado create new …" at bounding box center [249, 219] width 499 height 355
click at [241, 372] on div "Salvar e Fechar Ctrl + Enter" at bounding box center [236, 373] width 81 height 21
click at [175, 373] on div "Salvar Salvar e Fechar Ctrl + Enter" at bounding box center [207, 373] width 142 height 21
click at [198, 112] on input "22 de agosto de 2025 às 09:00" at bounding box center [182, 102] width 192 height 21
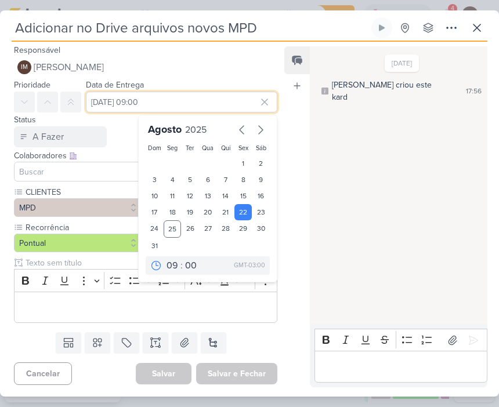
click at [212, 102] on input "22 de agosto de 2025 às 09:00" at bounding box center [182, 102] width 192 height 21
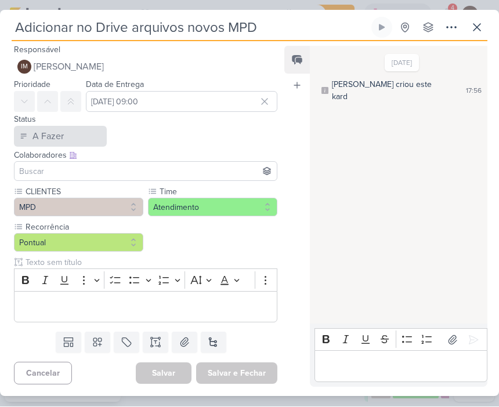
click at [66, 139] on button "A Fazer" at bounding box center [60, 137] width 93 height 21
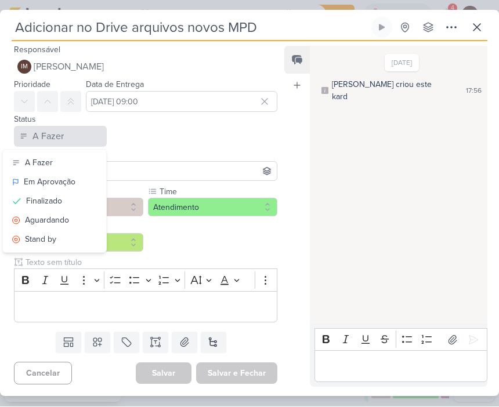
click at [81, 199] on button "Finalizado" at bounding box center [54, 201] width 103 height 19
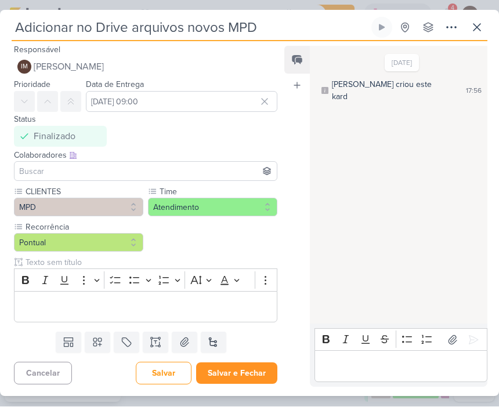
click at [250, 368] on button "Salvar e Fechar" at bounding box center [236, 373] width 81 height 21
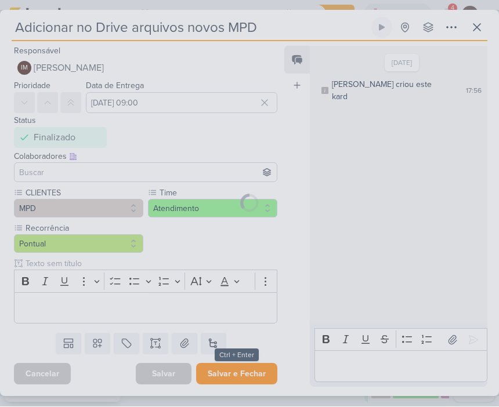
scroll to position [0, 0]
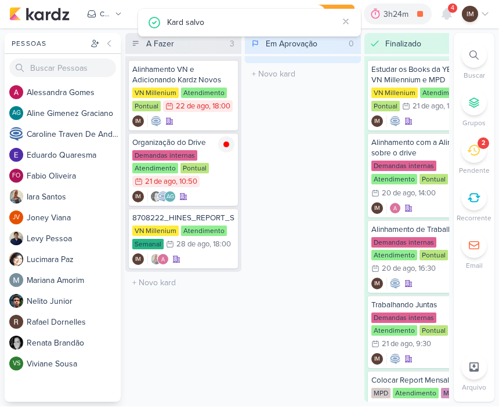
click at [472, 153] on icon at bounding box center [473, 151] width 13 height 13
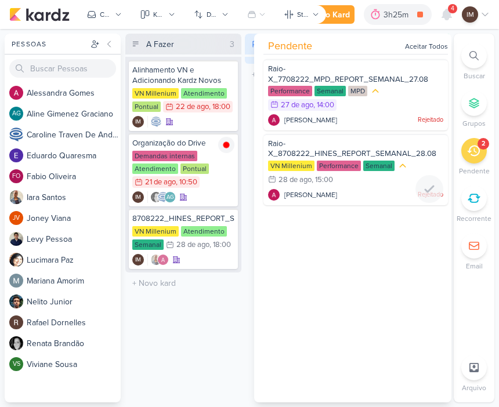
click at [389, 196] on div "Alessandra Gomes Rejeitado" at bounding box center [355, 195] width 175 height 12
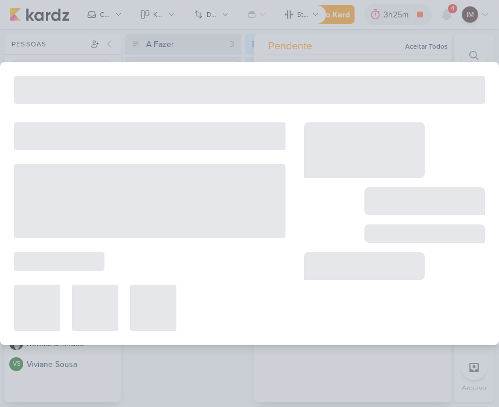
type input "Raio-X_8708222_HINES_REPORT_SEMANAL_28.08"
type input "28 de agosto de 2025 às 15:00"
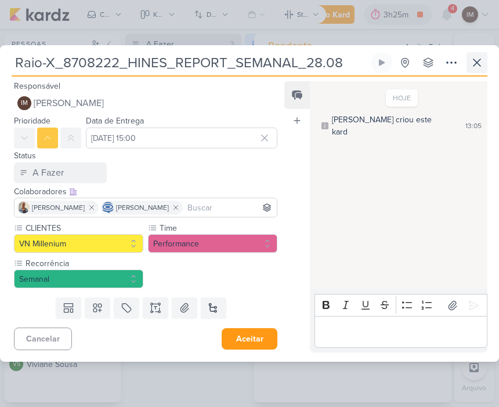
click at [479, 65] on icon at bounding box center [477, 62] width 7 height 7
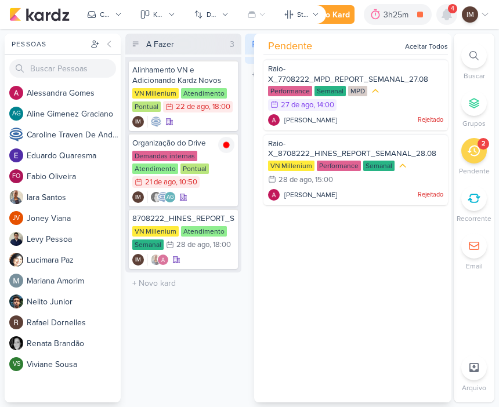
click at [445, 11] on icon at bounding box center [446, 14] width 9 height 10
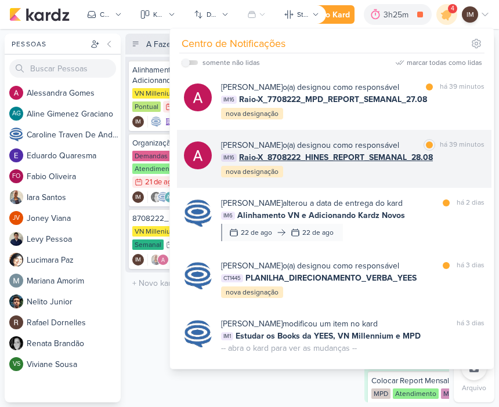
click at [447, 171] on div "Alessandra Gomes o(a) designou como responsável marcar como lida há 39 minutos …" at bounding box center [352, 158] width 263 height 39
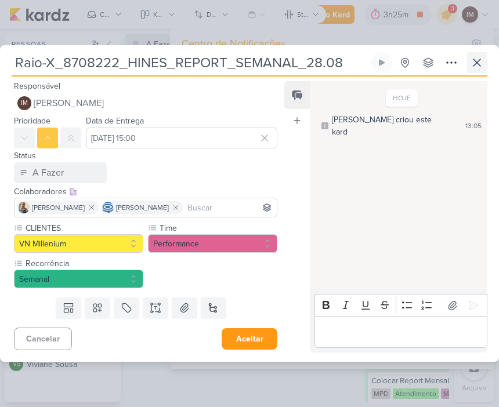
click at [478, 66] on icon at bounding box center [477, 63] width 14 height 14
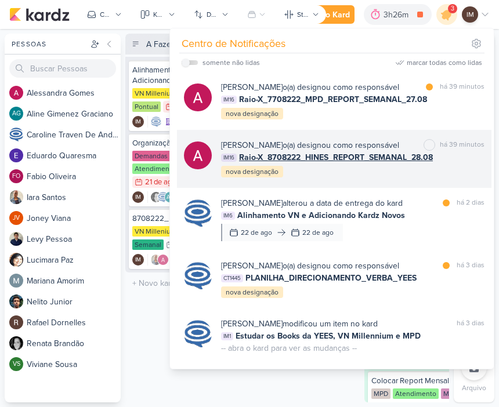
click at [356, 174] on div "Alessandra Gomes o(a) designou como responsável marcar como não lida há 39 minu…" at bounding box center [352, 158] width 263 height 39
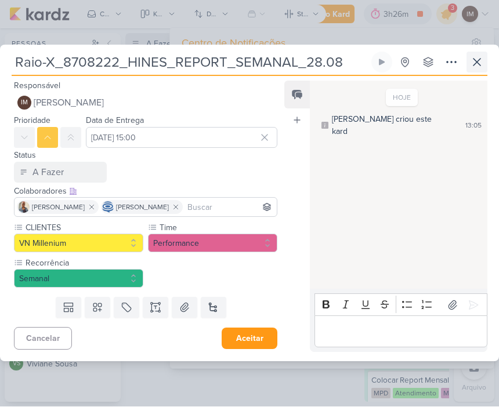
click at [480, 66] on icon at bounding box center [477, 63] width 14 height 14
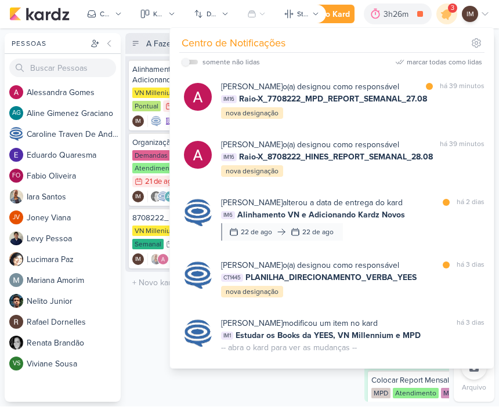
click at [331, 387] on div "Em Aprovação 0 Mover Para Esquerda Mover Para Direita Deletar O título do kard …" at bounding box center [303, 218] width 116 height 369
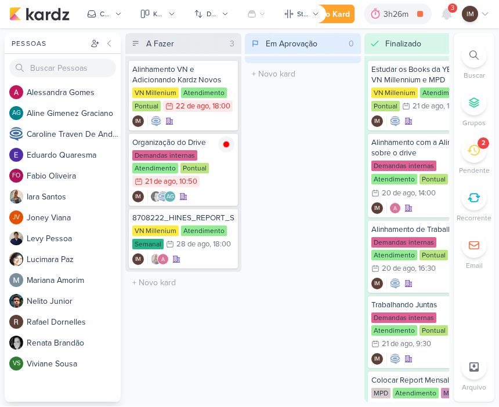
click at [451, 12] on span "3" at bounding box center [452, 8] width 3 height 9
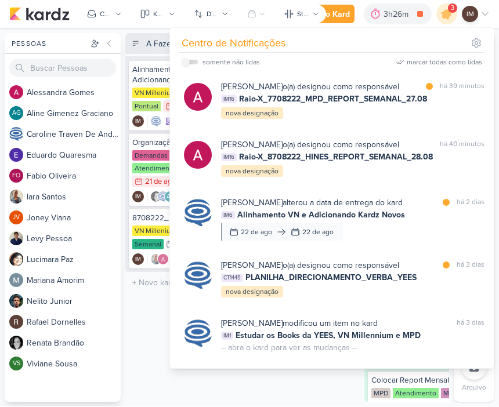
click at [142, 333] on div "A Fazer 3 Mover Para Esquerda Mover Para Direita Deletar Alinhamento VN e Adici…" at bounding box center [183, 218] width 116 height 369
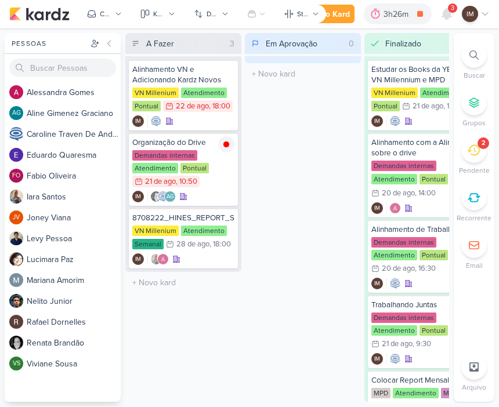
click at [475, 159] on div "2" at bounding box center [474, 151] width 26 height 26
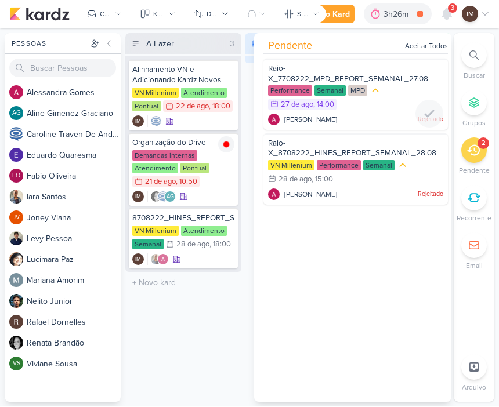
click at [392, 84] on div "Raio-X_7708222_MPD_REPORT_SEMANAL_27.08" at bounding box center [355, 74] width 175 height 21
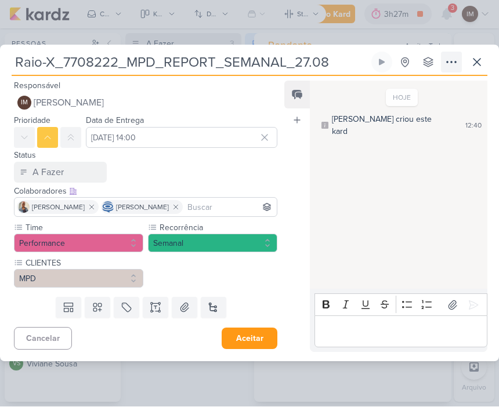
click at [454, 66] on icon at bounding box center [452, 63] width 14 height 14
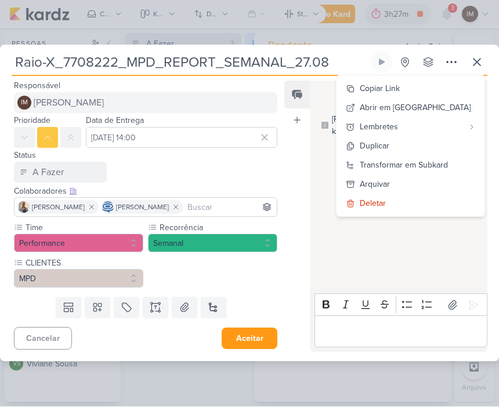
click at [104, 101] on span "[PERSON_NAME]" at bounding box center [69, 103] width 70 height 14
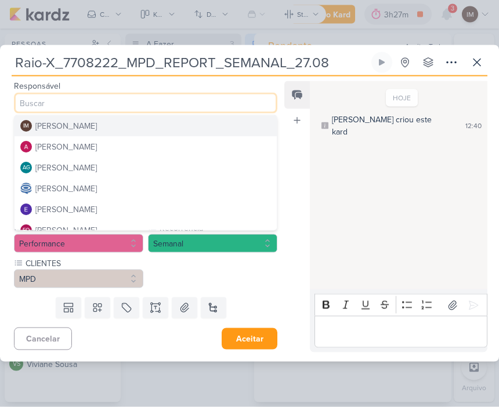
click at [211, 143] on button "[PERSON_NAME]" at bounding box center [146, 146] width 262 height 21
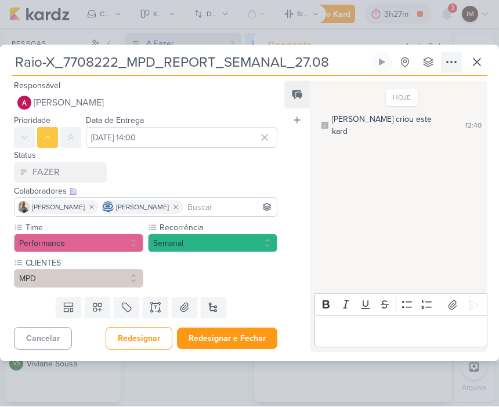
click at [447, 62] on icon at bounding box center [451, 62] width 9 height 1
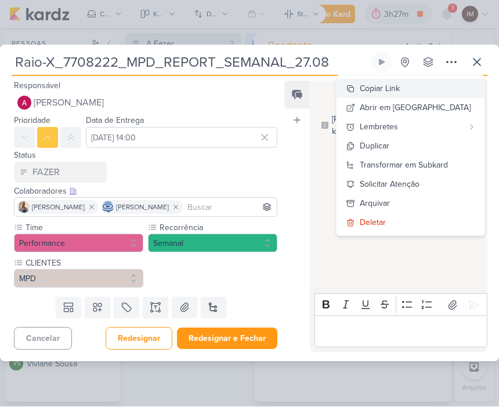
click at [454, 80] on button "Copiar Link" at bounding box center [411, 89] width 148 height 19
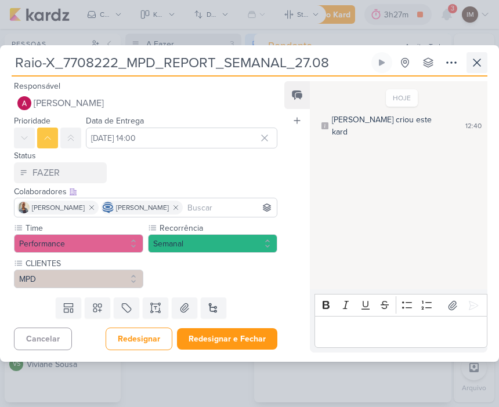
click at [479, 57] on icon at bounding box center [477, 63] width 14 height 14
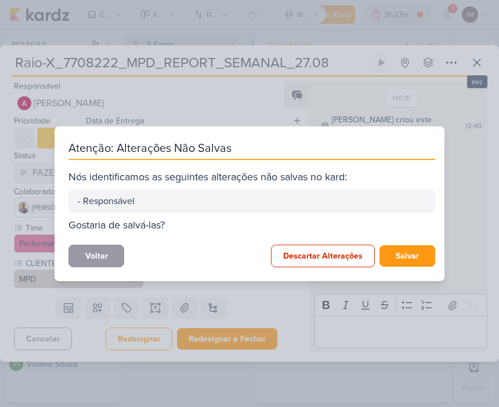
click at [113, 257] on button "Voltar" at bounding box center [96, 256] width 56 height 23
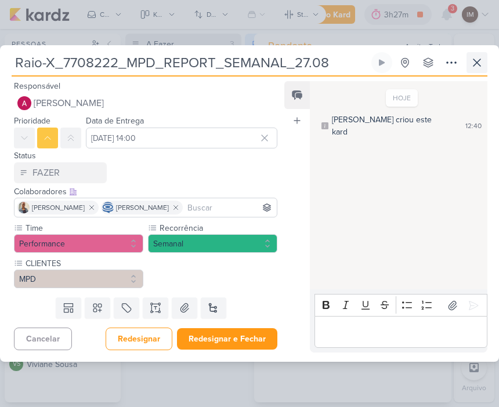
click at [473, 62] on icon at bounding box center [477, 63] width 14 height 14
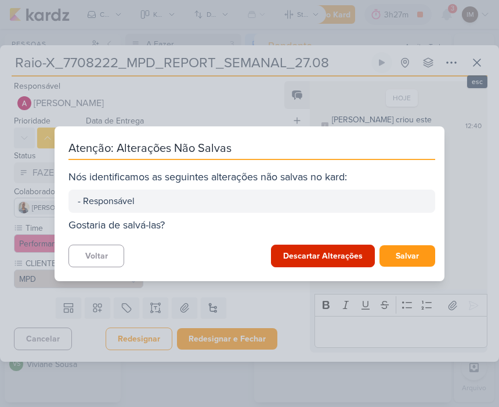
click at [338, 254] on button "Descartar Alterações" at bounding box center [323, 256] width 104 height 23
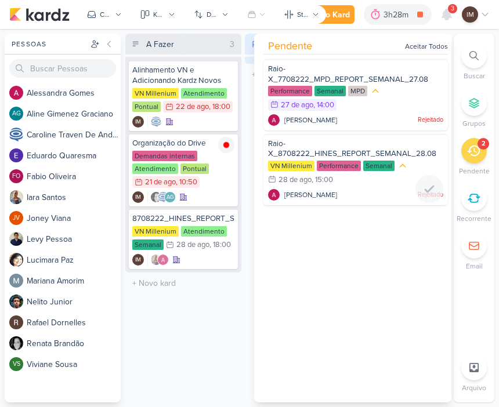
click at [362, 147] on div "Raio-X_8708222_HINES_REPORT_SEMANAL_28.08" at bounding box center [355, 149] width 175 height 21
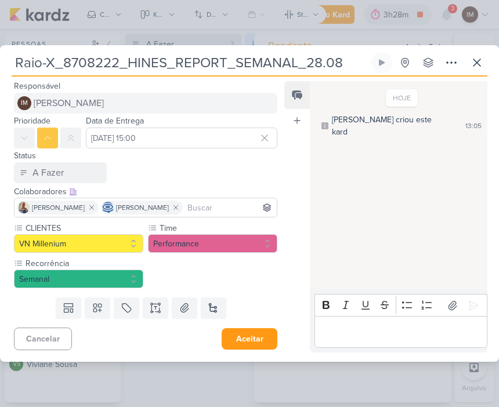
click at [153, 105] on button "IM Isabella Machado Guimarães" at bounding box center [145, 103] width 263 height 21
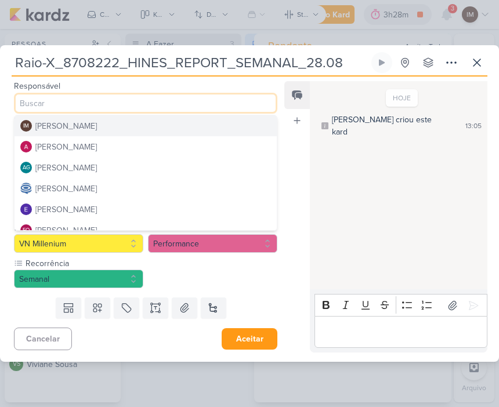
click at [147, 153] on button "[PERSON_NAME]" at bounding box center [146, 146] width 262 height 21
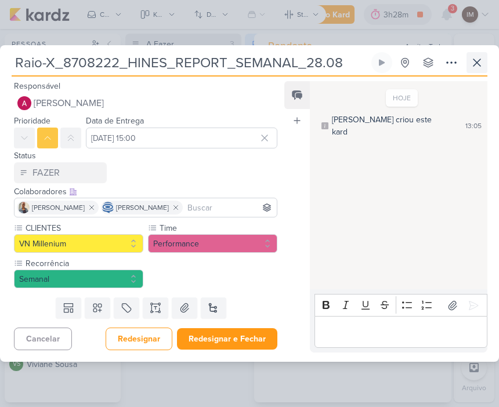
click at [482, 63] on icon at bounding box center [477, 63] width 14 height 14
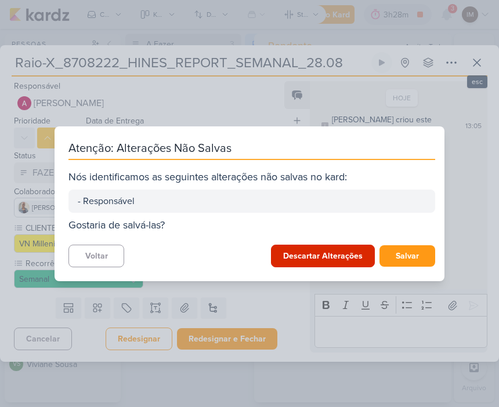
click at [324, 254] on button "Descartar Alterações" at bounding box center [323, 256] width 104 height 23
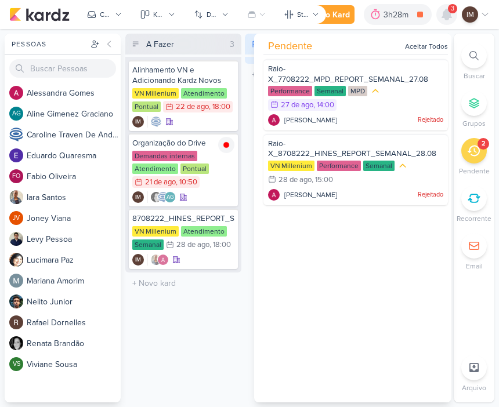
click at [450, 16] on icon at bounding box center [446, 14] width 9 height 10
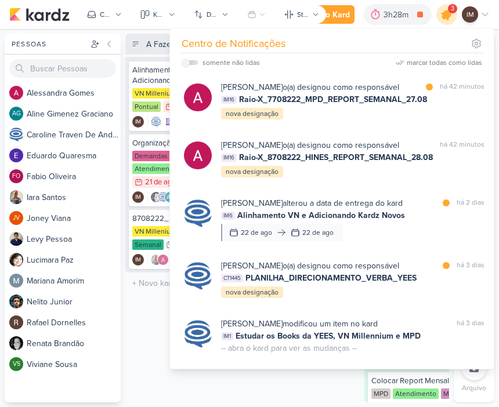
click at [447, 17] on icon at bounding box center [447, 15] width 14 height 14
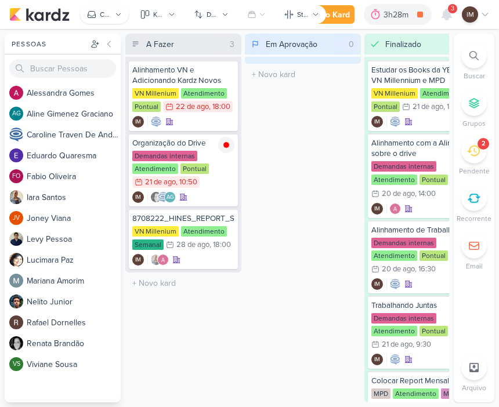
click at [117, 11] on icon at bounding box center [118, 14] width 7 height 7
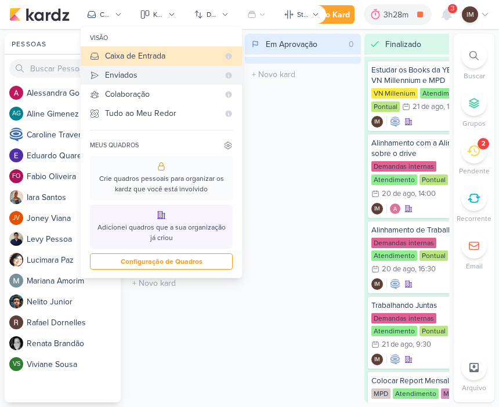
click at [153, 74] on div "Enviados" at bounding box center [162, 75] width 114 height 12
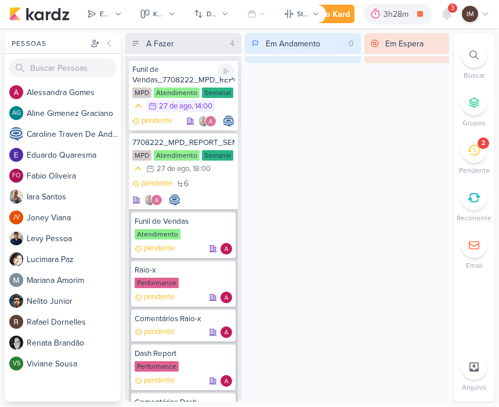
click at [180, 69] on div "Funil de Vendas_7708222_MPD_REPORT_SEMANAL_27.08" at bounding box center [183, 75] width 102 height 21
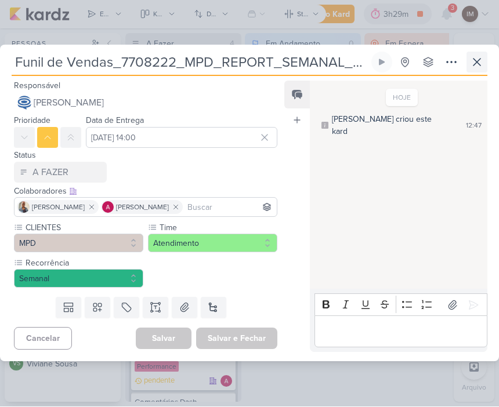
click at [476, 63] on icon at bounding box center [477, 62] width 7 height 7
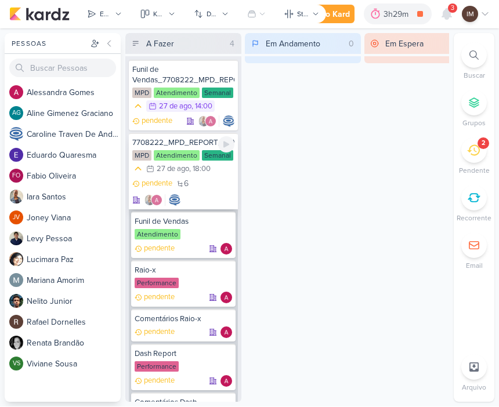
click at [193, 178] on div "7708222_MPD_REPORT_SEMANAL_27.08 MPD Atendimento Semanal 27/8 27 de ago , 18:00…" at bounding box center [183, 171] width 109 height 77
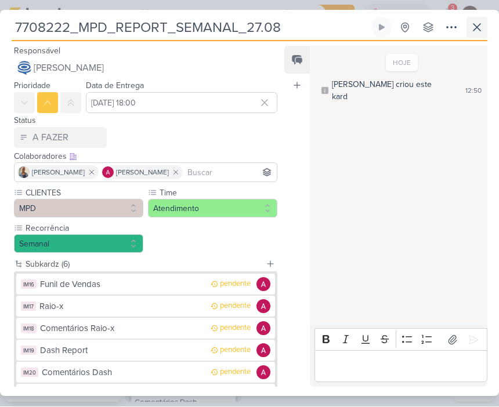
click at [480, 23] on icon at bounding box center [477, 28] width 14 height 14
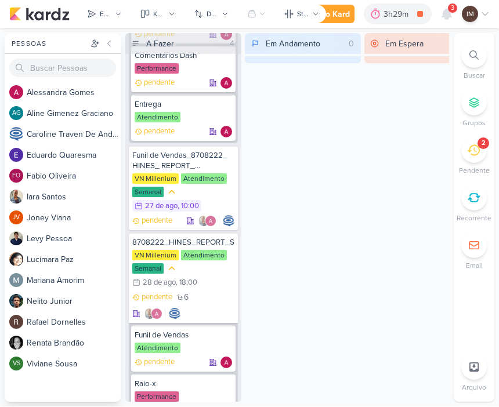
scroll to position [351, 0]
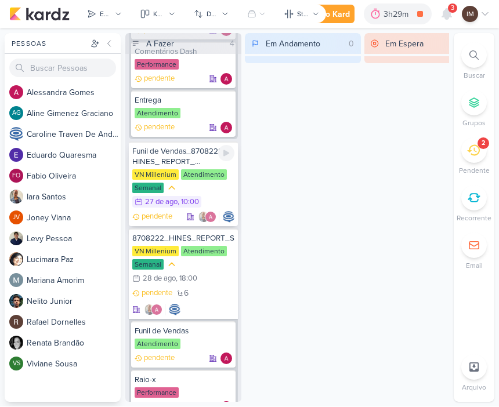
click at [173, 156] on div "Funil de Vendas_8708222_ HINES_ REPORT_ SEMANAL_ 28.08" at bounding box center [183, 157] width 102 height 21
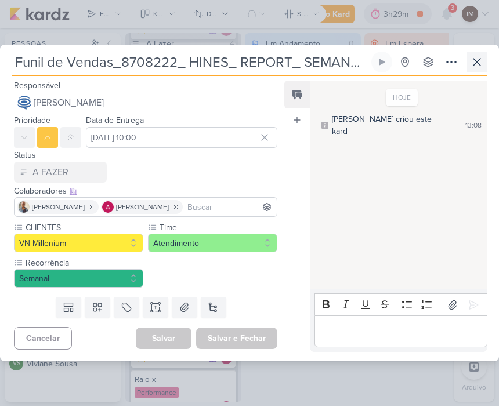
click at [482, 55] on button at bounding box center [477, 62] width 21 height 21
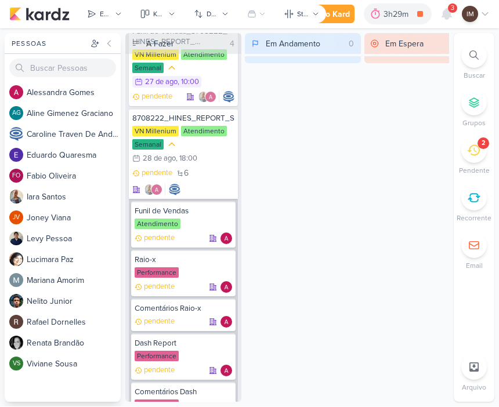
scroll to position [472, 0]
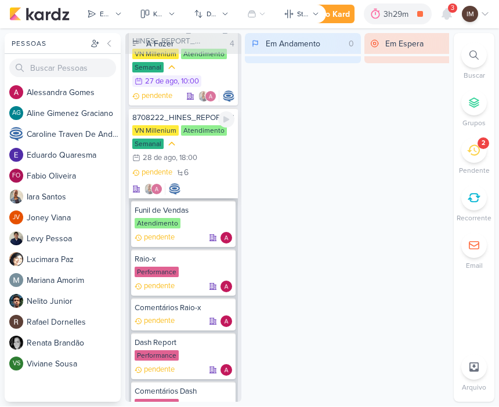
click at [212, 154] on div "VN Millenium Atendimento Semanal 28/8 28 de ago , 18:00" at bounding box center [183, 145] width 102 height 39
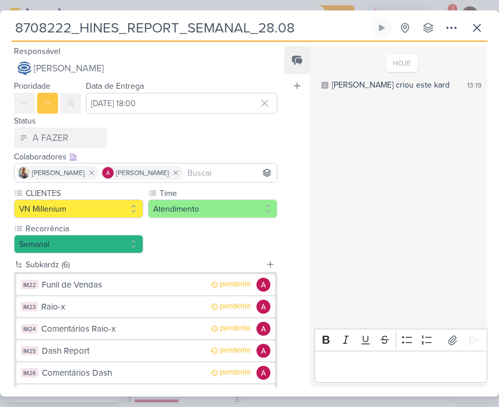
click at [478, 15] on div "8708222_HINES_REPORT_SEMANAL_28.08 Criado por mim" at bounding box center [249, 203] width 499 height 387
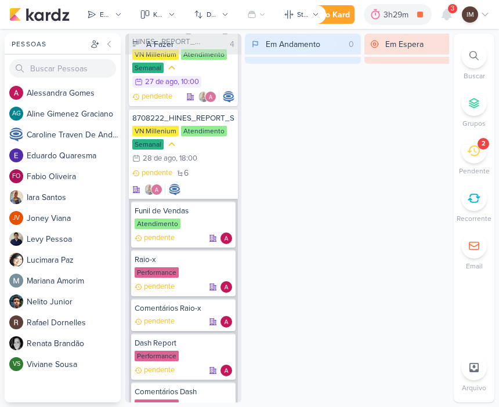
click at [467, 21] on div "IM" at bounding box center [470, 14] width 16 height 16
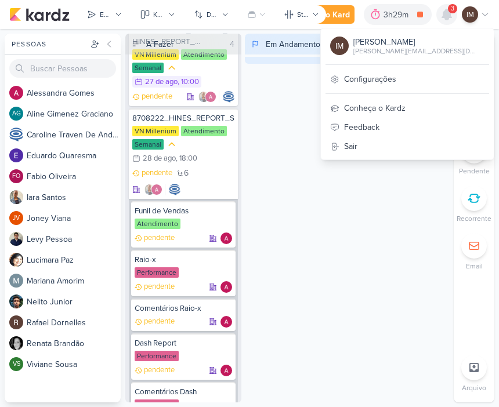
click at [444, 20] on icon at bounding box center [447, 15] width 14 height 14
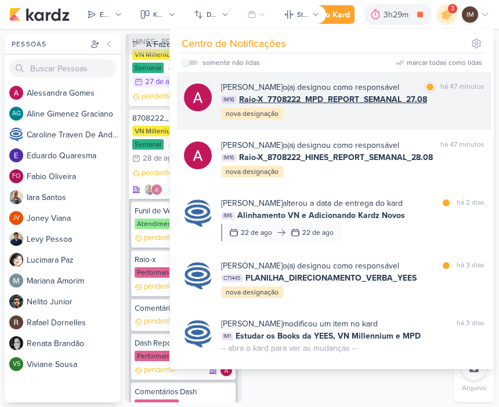
click at [438, 111] on div "Alessandra Gomes o(a) designou como responsável marcar como lida há 47 minutos …" at bounding box center [352, 100] width 263 height 39
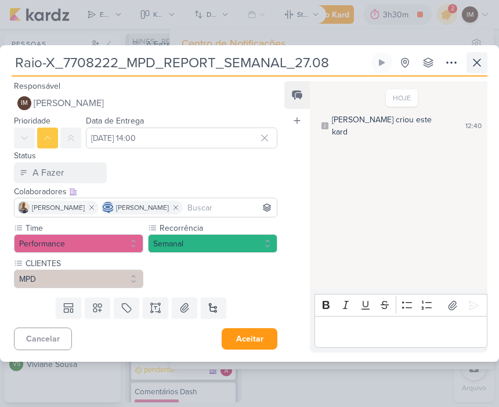
click at [479, 63] on icon at bounding box center [477, 63] width 14 height 14
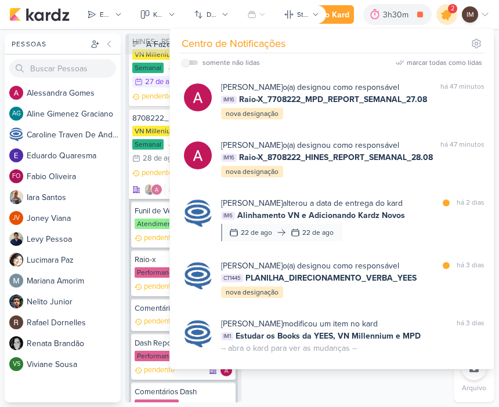
click at [447, 17] on icon at bounding box center [447, 15] width 14 height 14
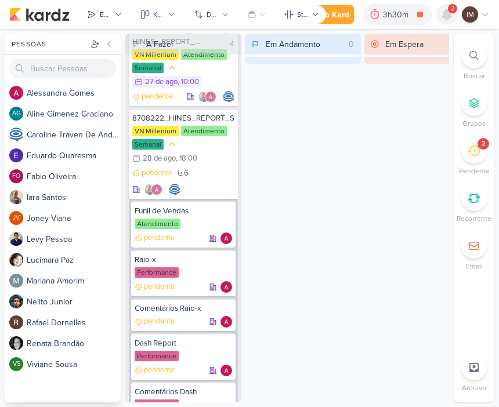
click at [454, 13] on div at bounding box center [446, 14] width 21 height 21
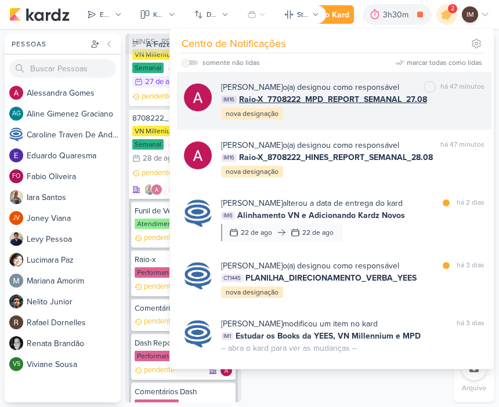
click at [443, 114] on div "Alessandra Gomes o(a) designou como responsável marcar como não lida há 47 minu…" at bounding box center [352, 100] width 263 height 39
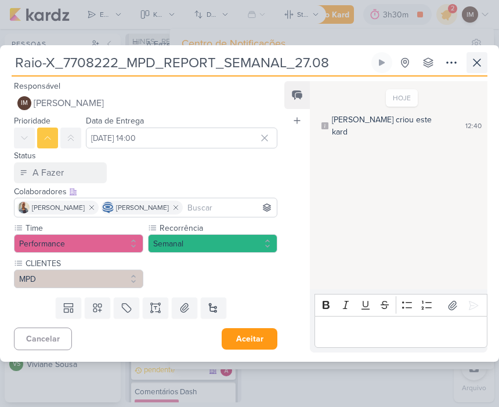
click at [482, 60] on icon at bounding box center [477, 63] width 14 height 14
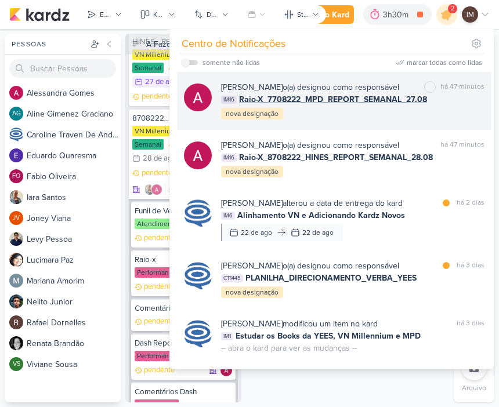
click at [436, 125] on div "Alessandra Gomes o(a) designou como responsável marcar como não lida há 47 minu…" at bounding box center [334, 101] width 315 height 58
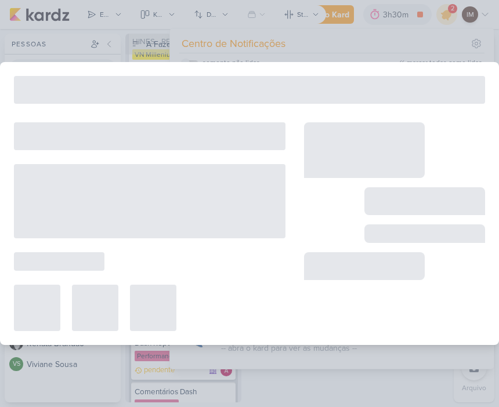
click at [475, 76] on div at bounding box center [249, 90] width 471 height 28
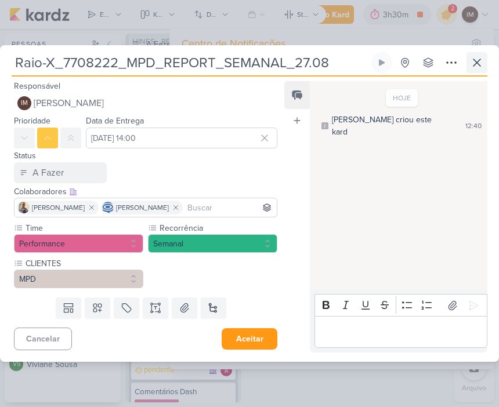
click at [482, 68] on icon at bounding box center [477, 63] width 14 height 14
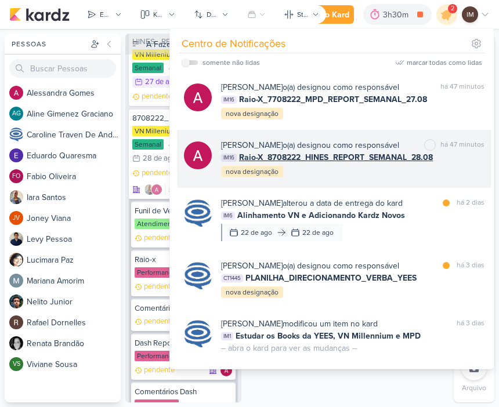
click at [433, 174] on div "Alessandra Gomes o(a) designou como responsável marcar como não lida há 47 minu…" at bounding box center [352, 158] width 263 height 39
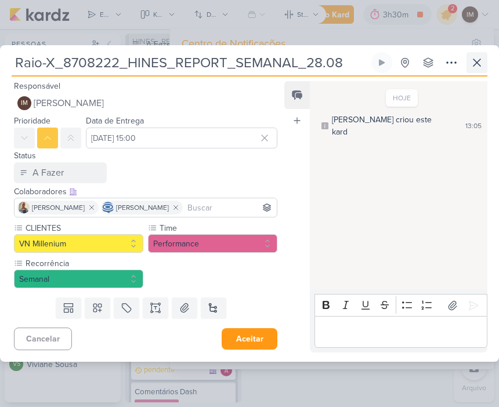
click at [476, 59] on icon at bounding box center [477, 63] width 14 height 14
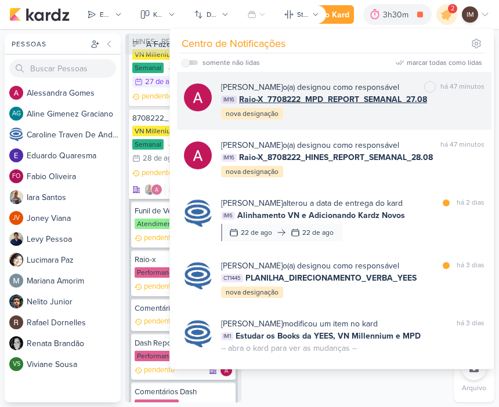
click at [465, 110] on div "Alessandra Gomes o(a) designou como responsável marcar como não lida há 47 minu…" at bounding box center [352, 100] width 263 height 39
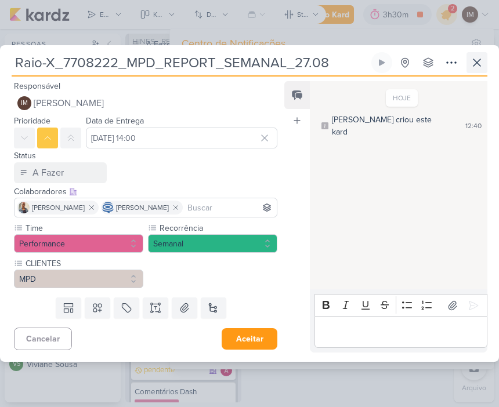
click at [474, 60] on icon at bounding box center [477, 62] width 7 height 7
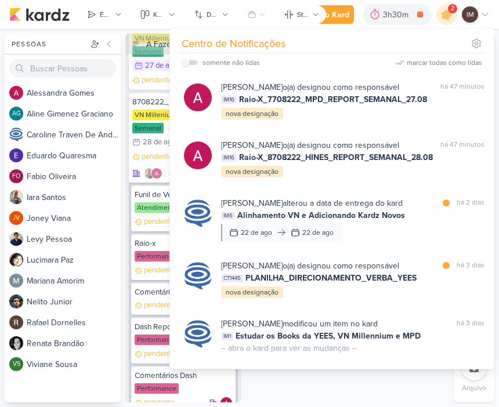
scroll to position [489, 0]
click at [443, 15] on icon at bounding box center [447, 15] width 14 height 14
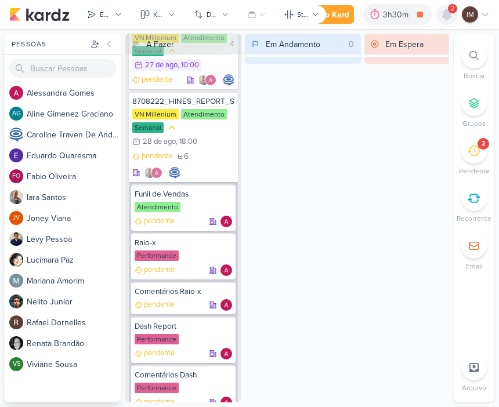
click at [445, 16] on icon at bounding box center [446, 14] width 9 height 10
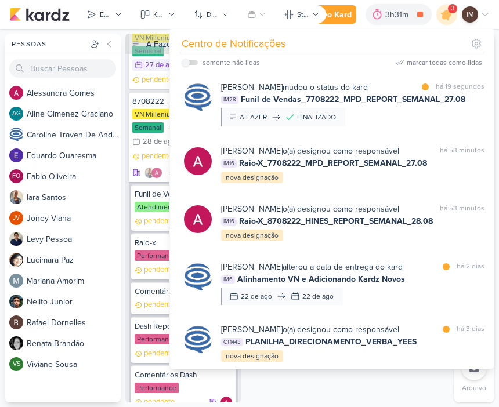
click at [335, 379] on div "Em Andamento 0" at bounding box center [303, 218] width 116 height 369
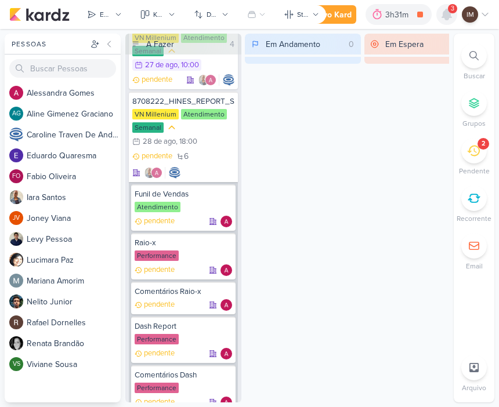
click at [438, 19] on div at bounding box center [446, 14] width 21 height 21
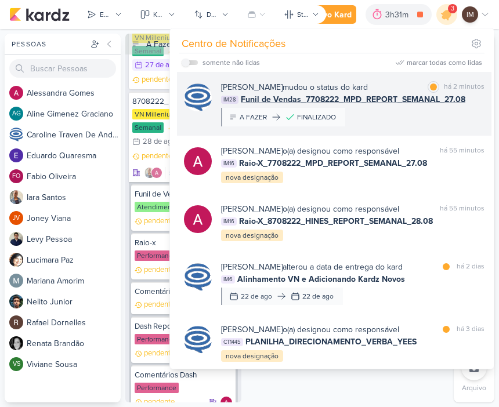
click at [417, 107] on div "Caroline Traven De Andrade mudou o status do kard marcar como lida há 2 minutos…" at bounding box center [352, 103] width 263 height 45
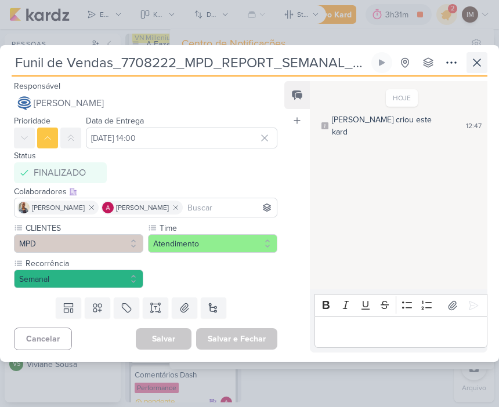
click at [474, 67] on icon at bounding box center [477, 63] width 14 height 14
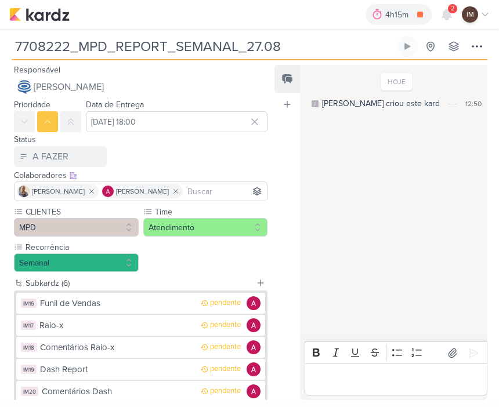
click at [366, 96] on div "HOJE Isabella criou este kard 12:50" at bounding box center [396, 91] width 175 height 37
click at [287, 82] on icon at bounding box center [287, 79] width 12 height 12
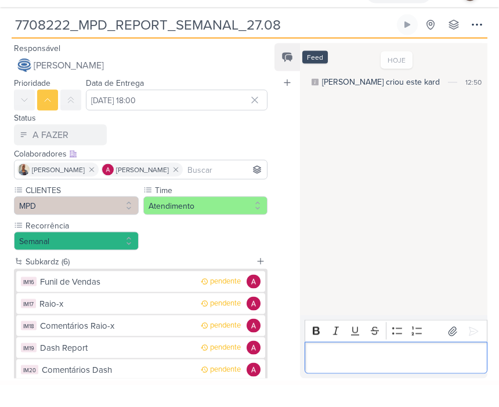
click at [286, 77] on icon at bounding box center [289, 80] width 6 height 6
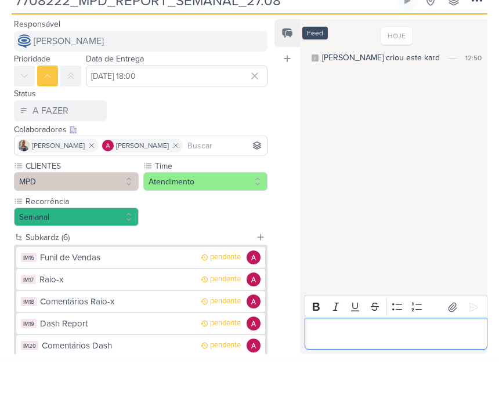
click at [244, 77] on button "[PERSON_NAME]" at bounding box center [141, 87] width 254 height 21
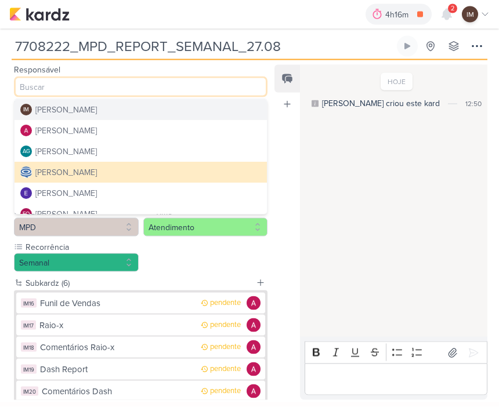
click at [284, 142] on div "Feed Atrelar email Solte o email para atrelar ao kard" at bounding box center [288, 232] width 26 height 335
